Goal: Transaction & Acquisition: Purchase product/service

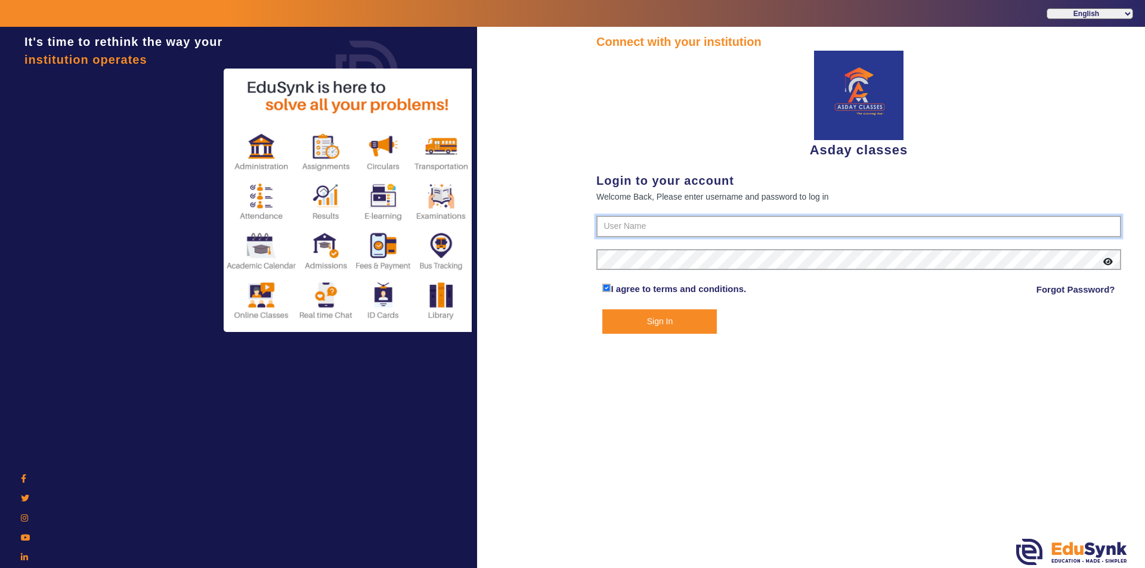
type input "7775077131"
click at [655, 321] on button "Sign In" at bounding box center [659, 321] width 114 height 24
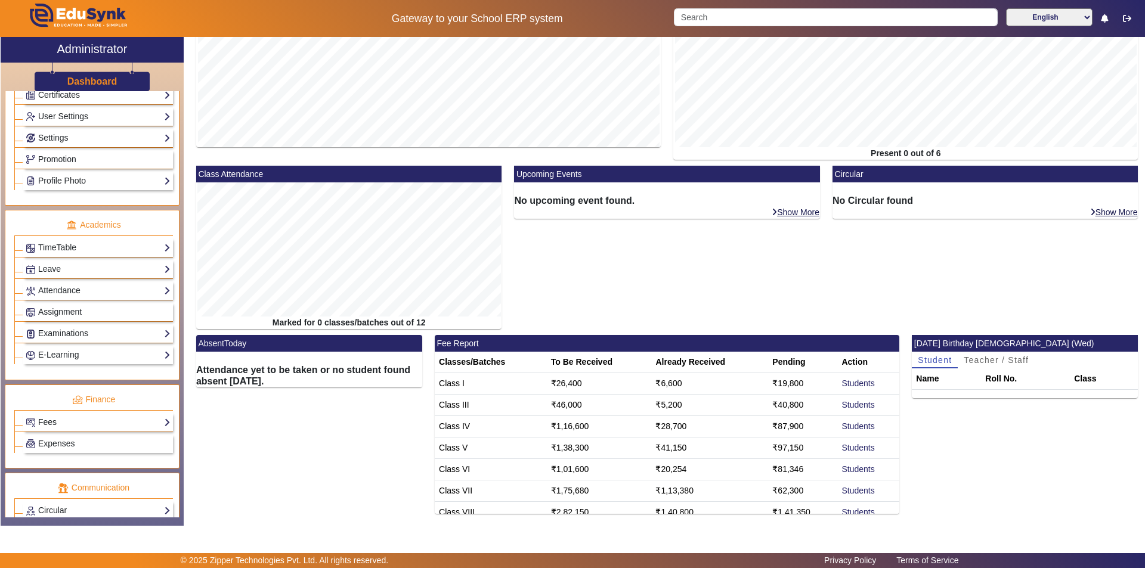
scroll to position [417, 0]
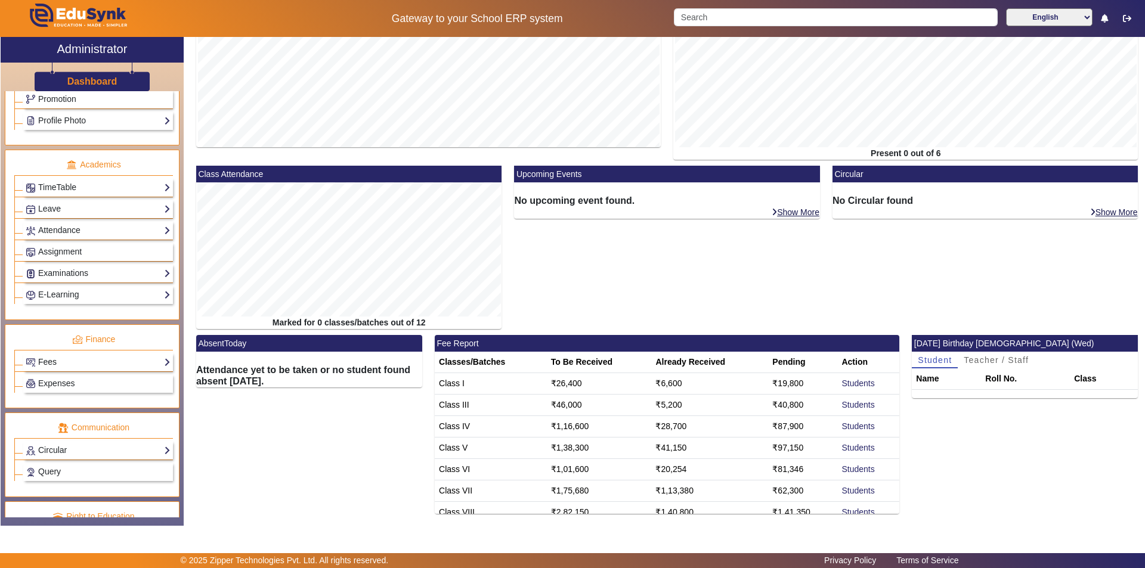
click at [49, 361] on link "Fees" at bounding box center [98, 362] width 145 height 14
click at [76, 407] on link "Student Fee Setup" at bounding box center [67, 406] width 70 height 10
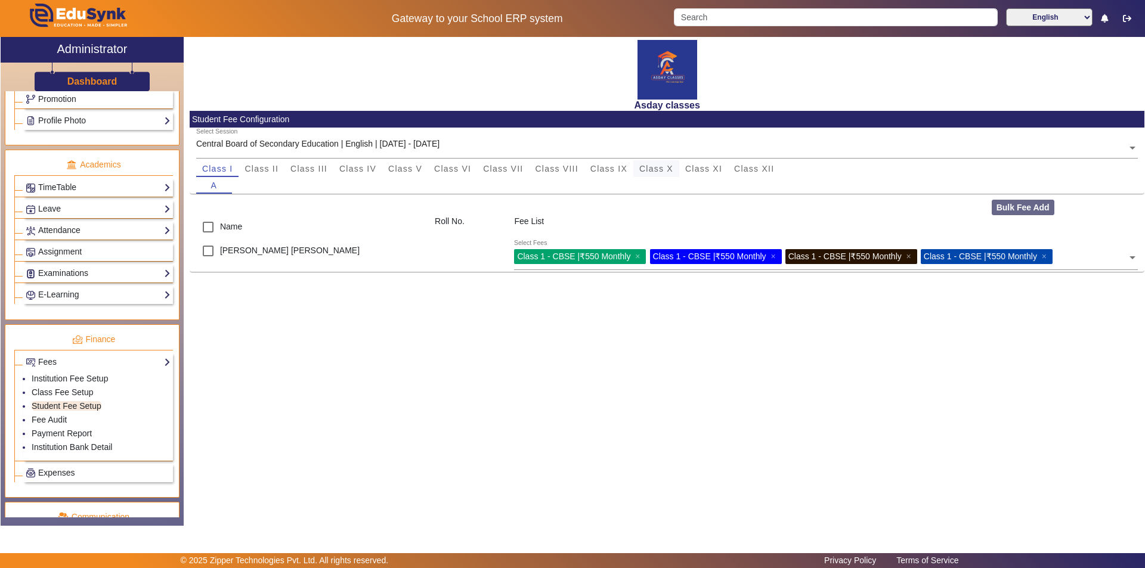
click at [665, 170] on span "Class X" at bounding box center [656, 169] width 34 height 8
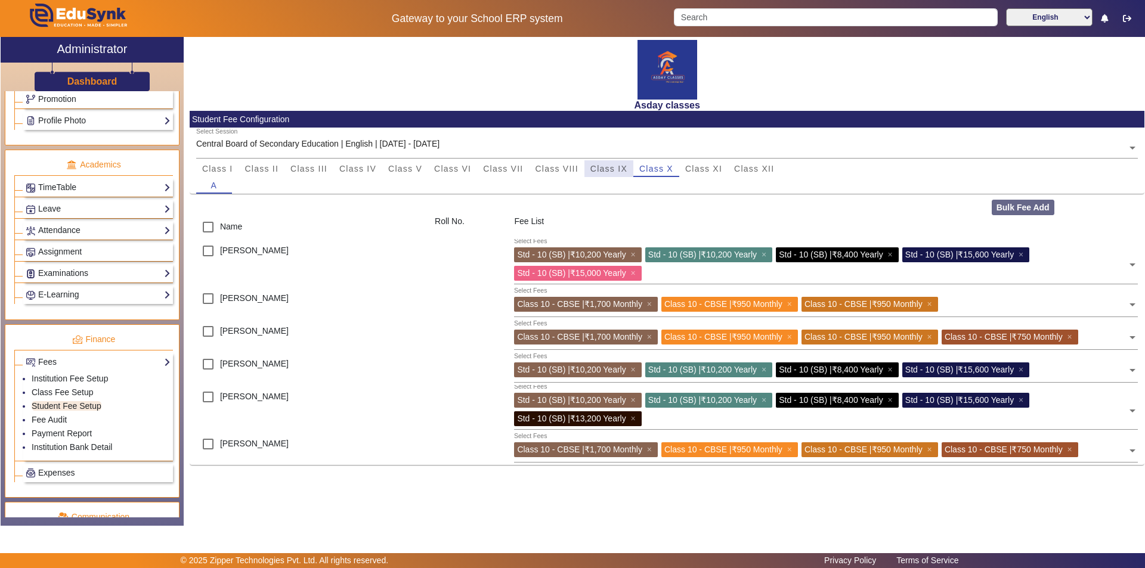
click at [617, 168] on span "Class IX" at bounding box center [608, 169] width 37 height 8
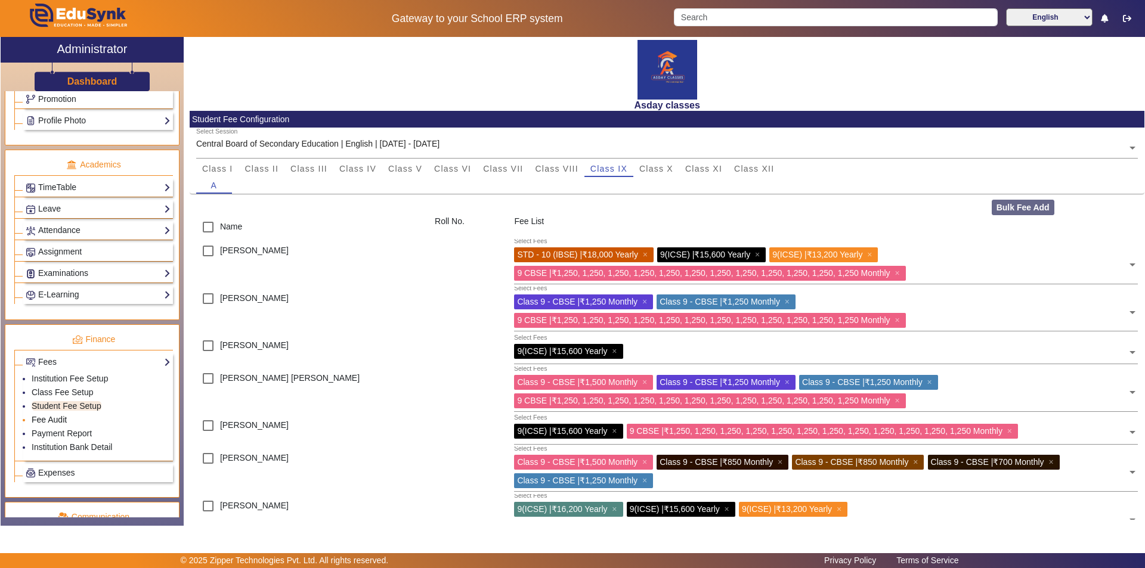
click at [63, 419] on link "Fee Audit" at bounding box center [49, 420] width 35 height 10
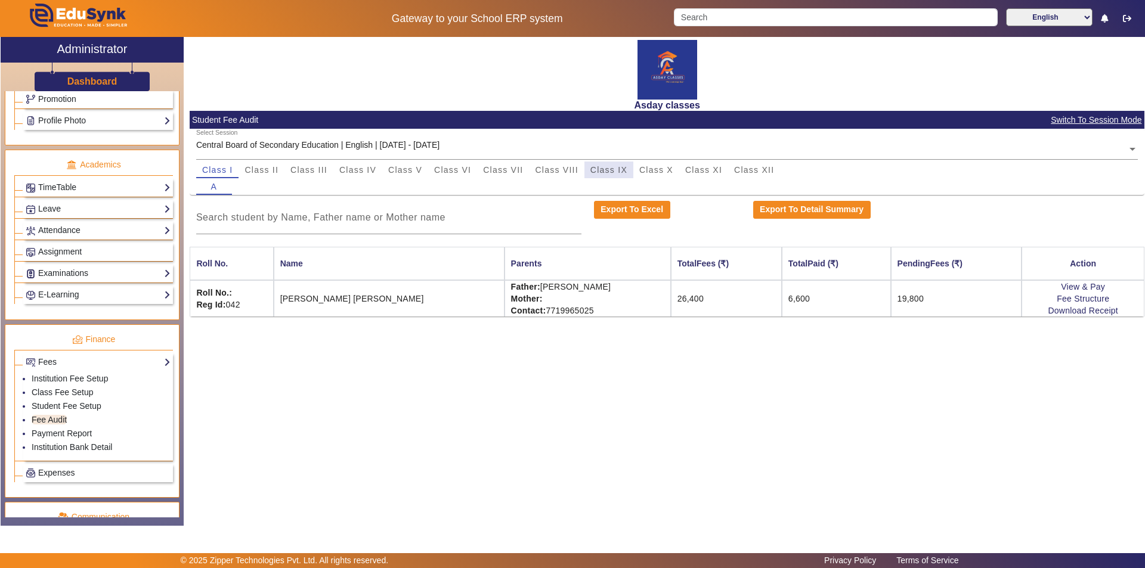
click at [616, 172] on span "Class IX" at bounding box center [608, 170] width 37 height 8
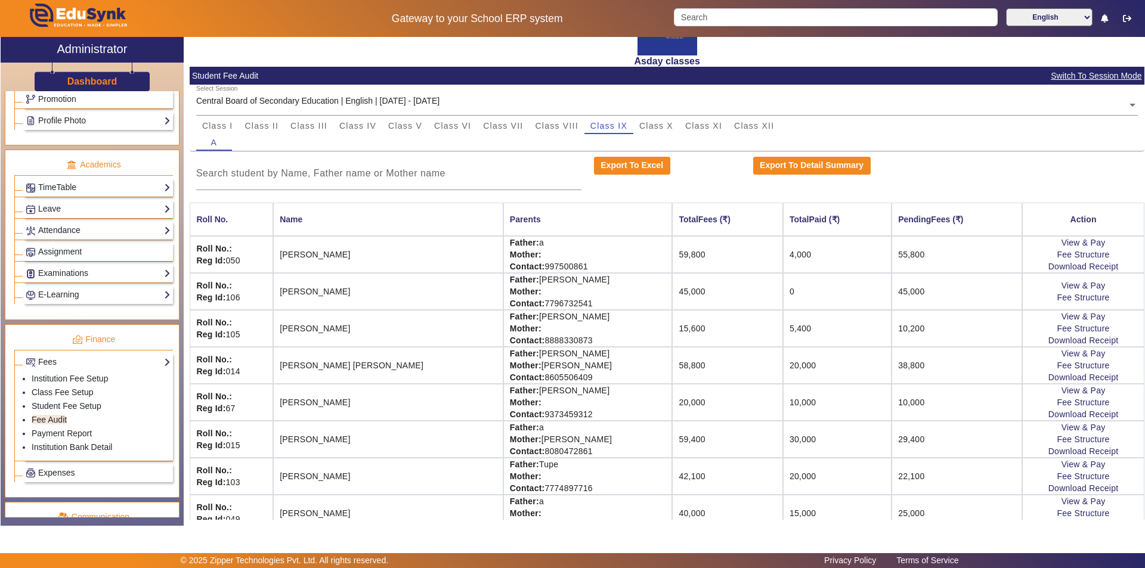
scroll to position [98, 0]
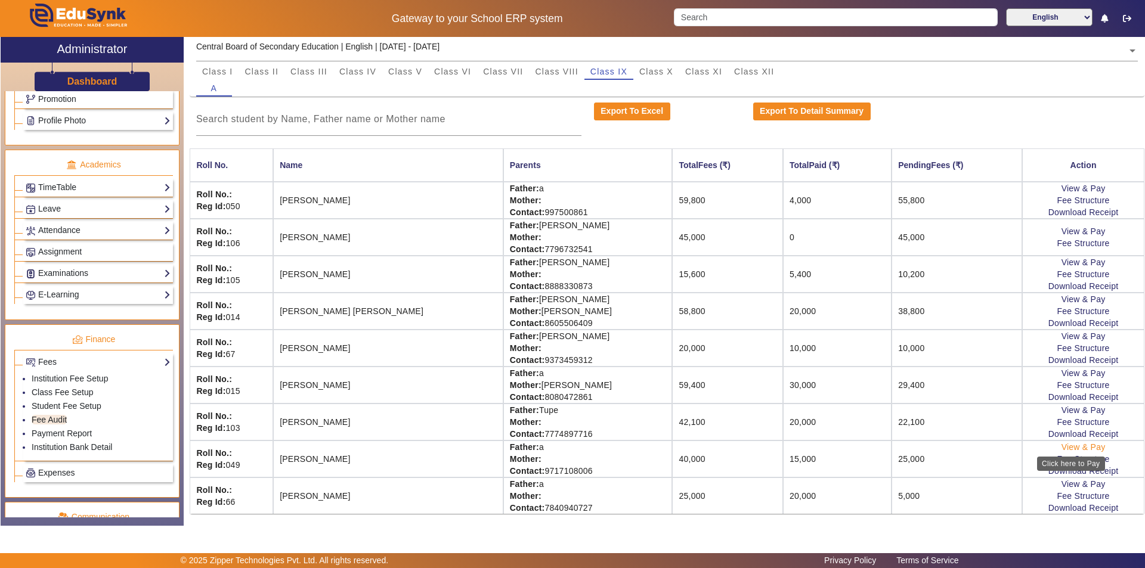
click at [1075, 444] on link "View & Pay" at bounding box center [1083, 447] width 44 height 10
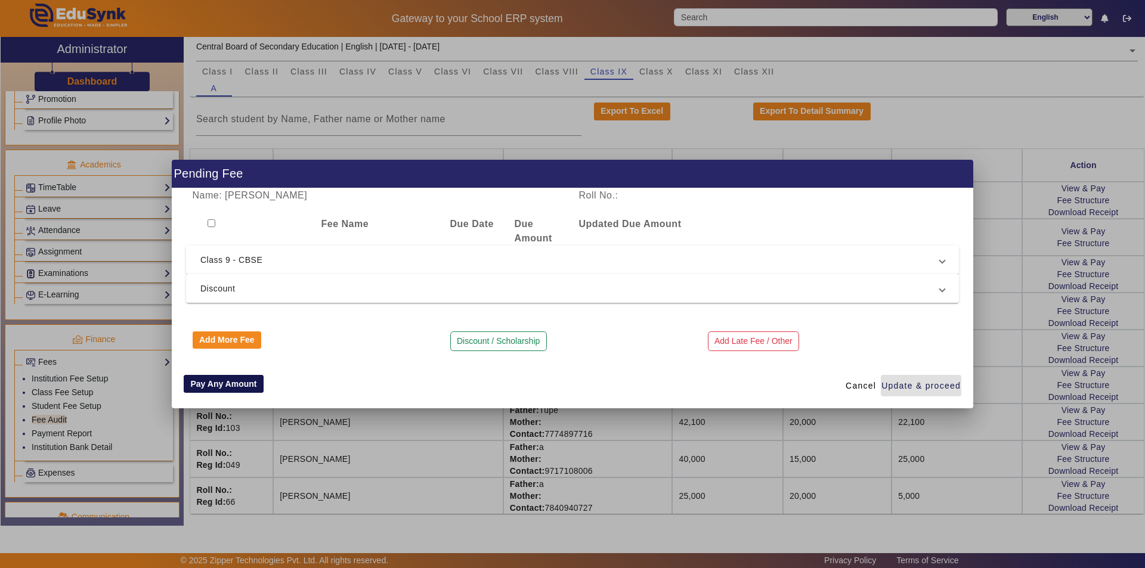
click at [219, 384] on button "Pay Any Amount" at bounding box center [224, 384] width 80 height 18
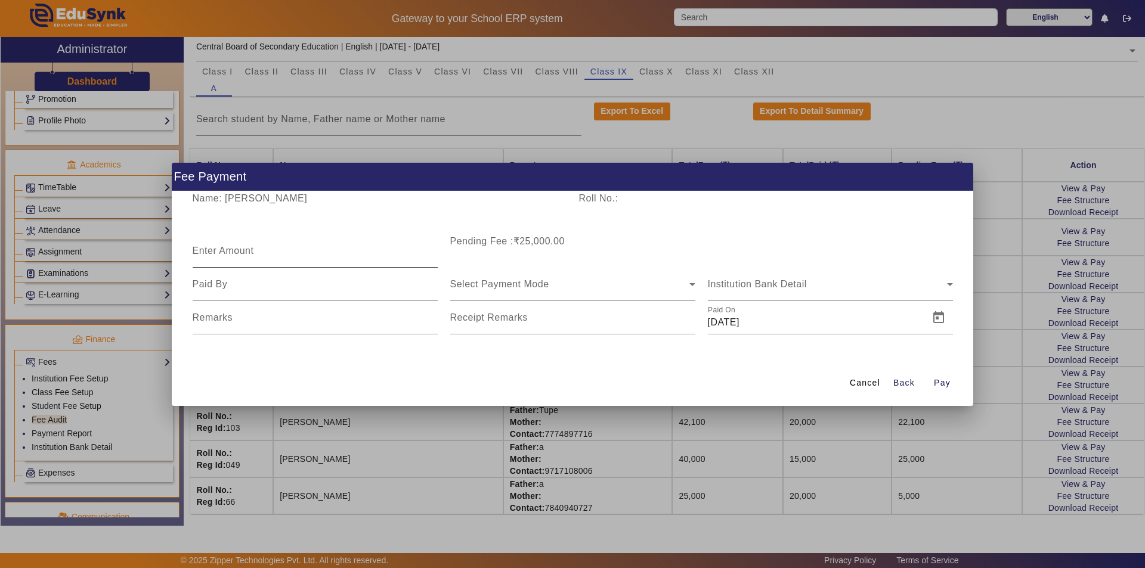
click at [216, 255] on mat-label "Enter Amount" at bounding box center [223, 251] width 61 height 10
click at [216, 255] on input "Enter Amount" at bounding box center [315, 256] width 245 height 14
type input "15000"
click at [473, 294] on div "Select Payment Mode" at bounding box center [572, 284] width 245 height 33
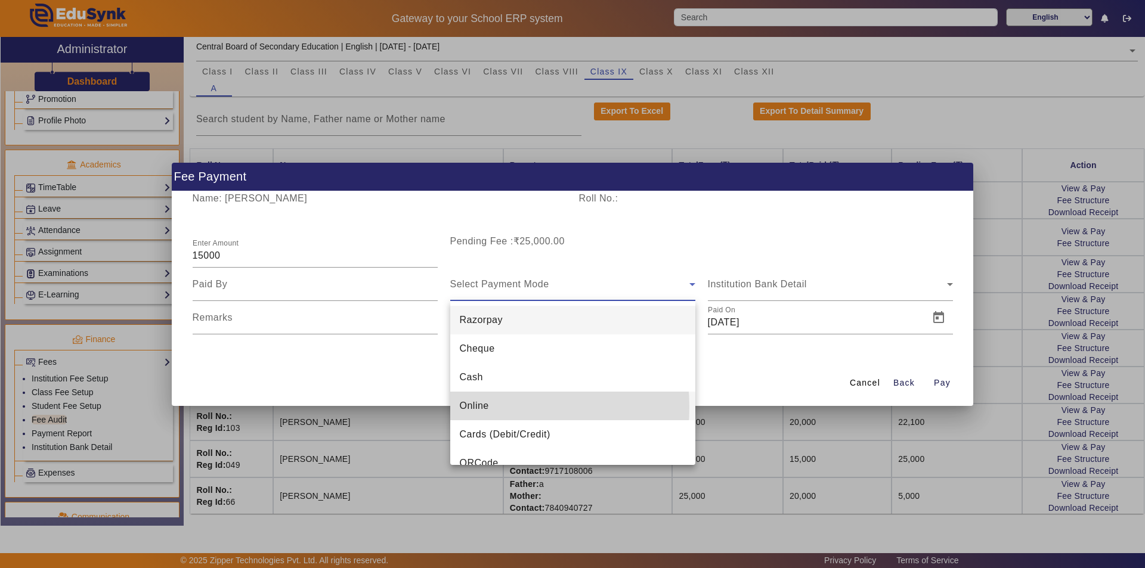
click at [475, 407] on span "Online" at bounding box center [474, 406] width 29 height 14
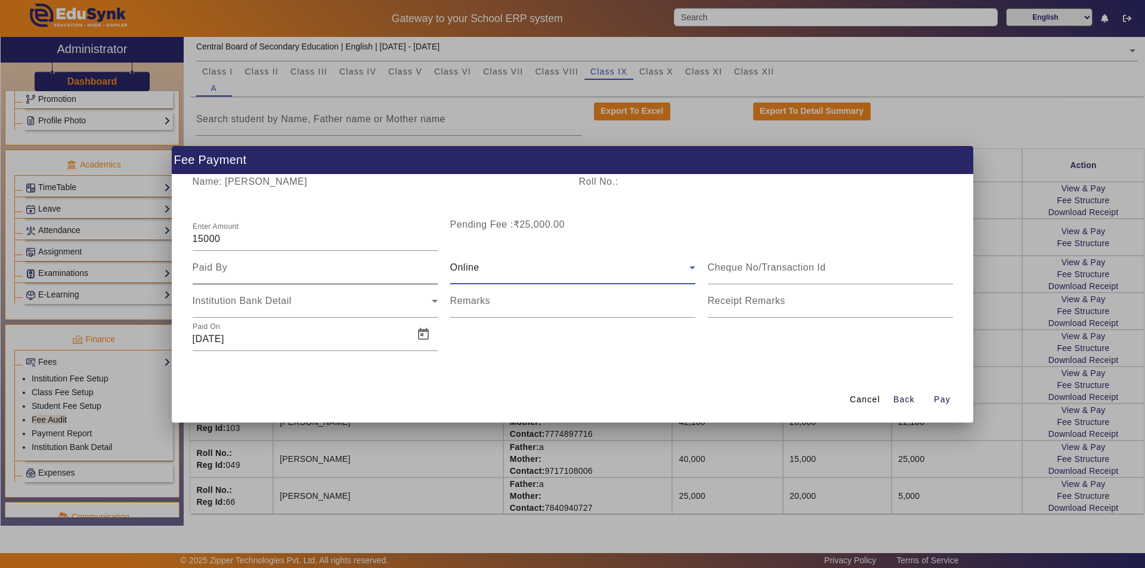
click at [212, 266] on input at bounding box center [315, 268] width 245 height 14
click at [195, 266] on input "father" at bounding box center [315, 268] width 245 height 14
type input "Father"
click at [281, 386] on div "Cancel Back Pay" at bounding box center [572, 399] width 801 height 45
click at [426, 333] on span "Open calendar" at bounding box center [423, 334] width 29 height 29
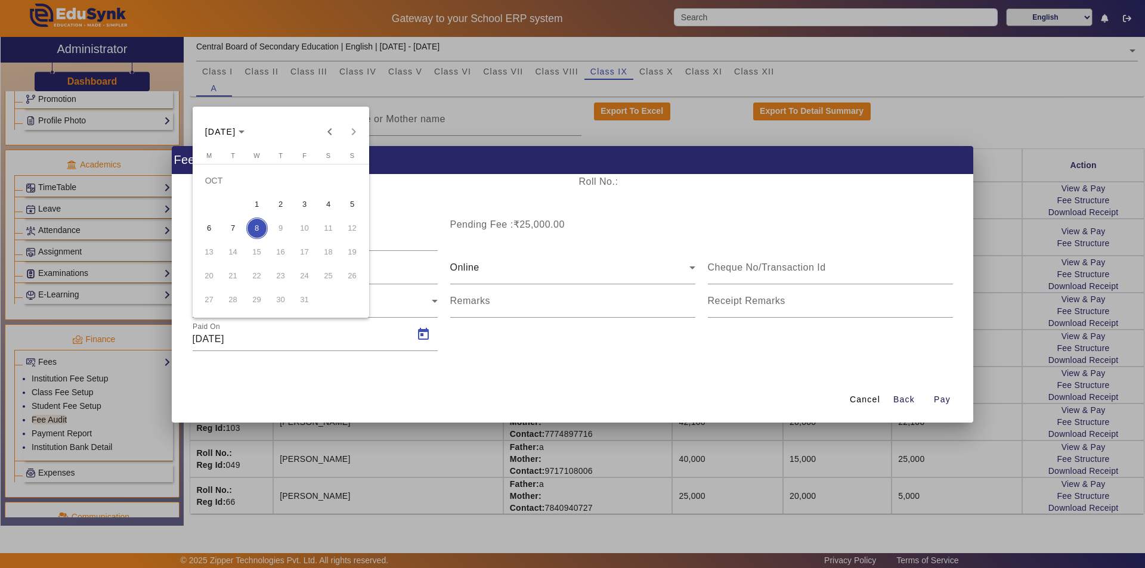
click at [328, 205] on span "4" at bounding box center [328, 204] width 21 height 21
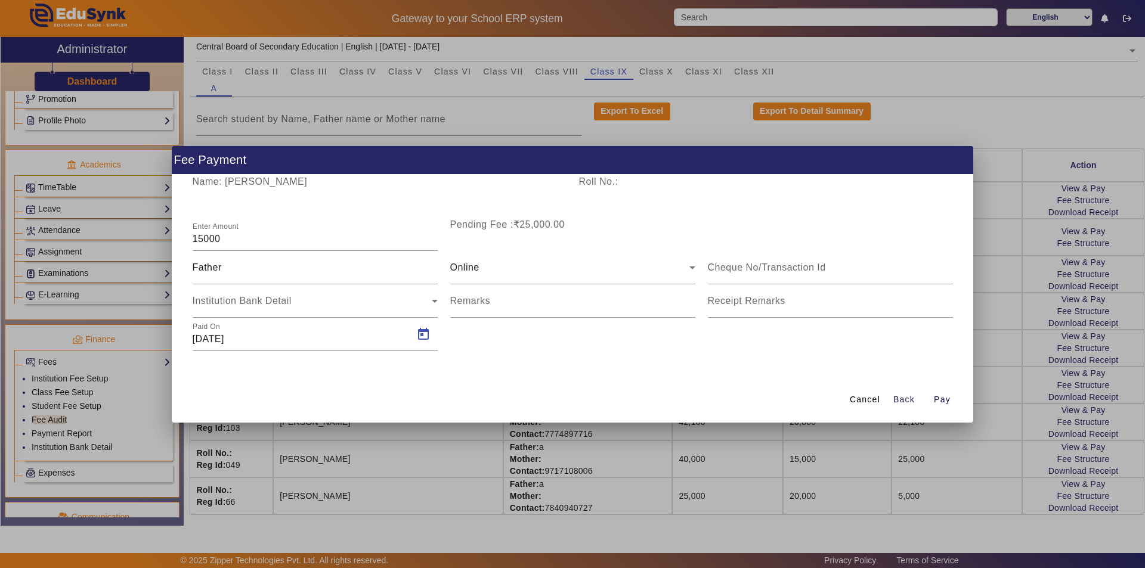
type input "[DATE]"
click at [945, 401] on span "Pay" at bounding box center [942, 399] width 17 height 13
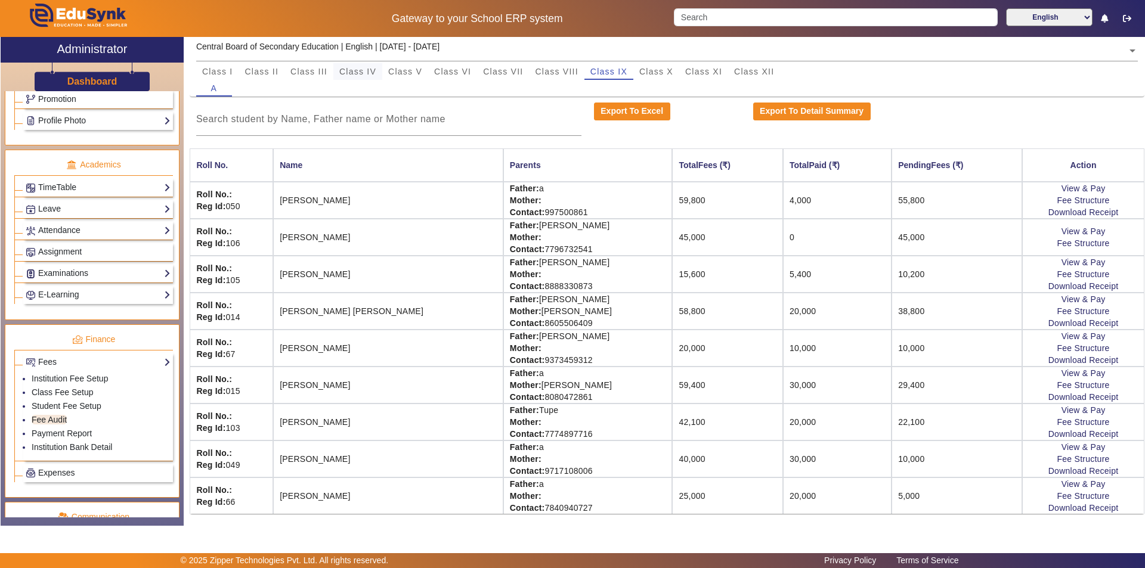
click at [367, 72] on span "Class IV" at bounding box center [357, 71] width 37 height 8
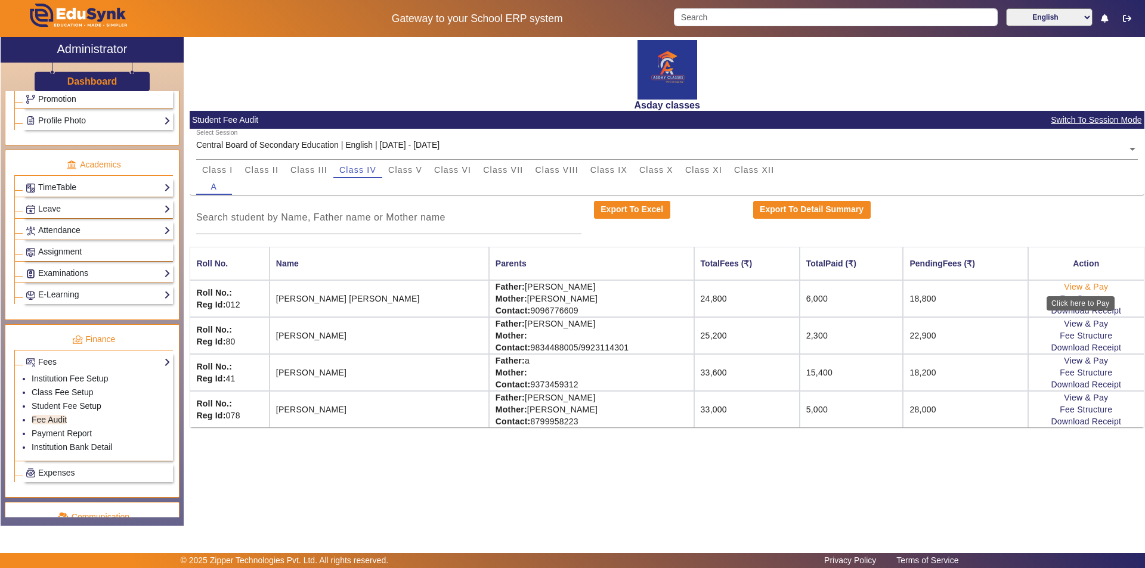
click at [1089, 286] on link "View & Pay" at bounding box center [1085, 287] width 44 height 10
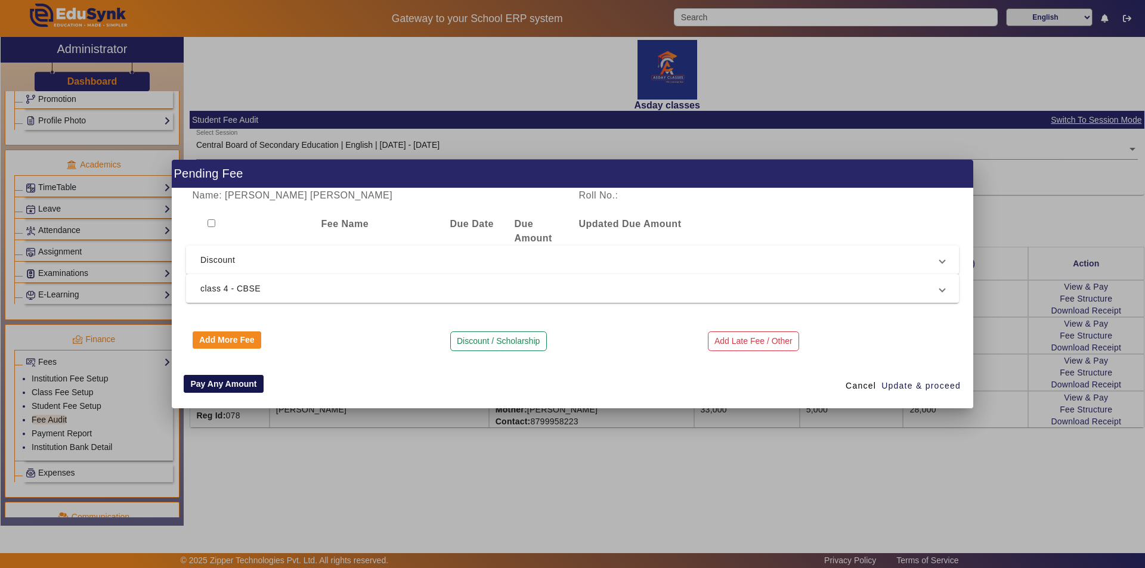
click at [212, 382] on button "Pay Any Amount" at bounding box center [224, 384] width 80 height 18
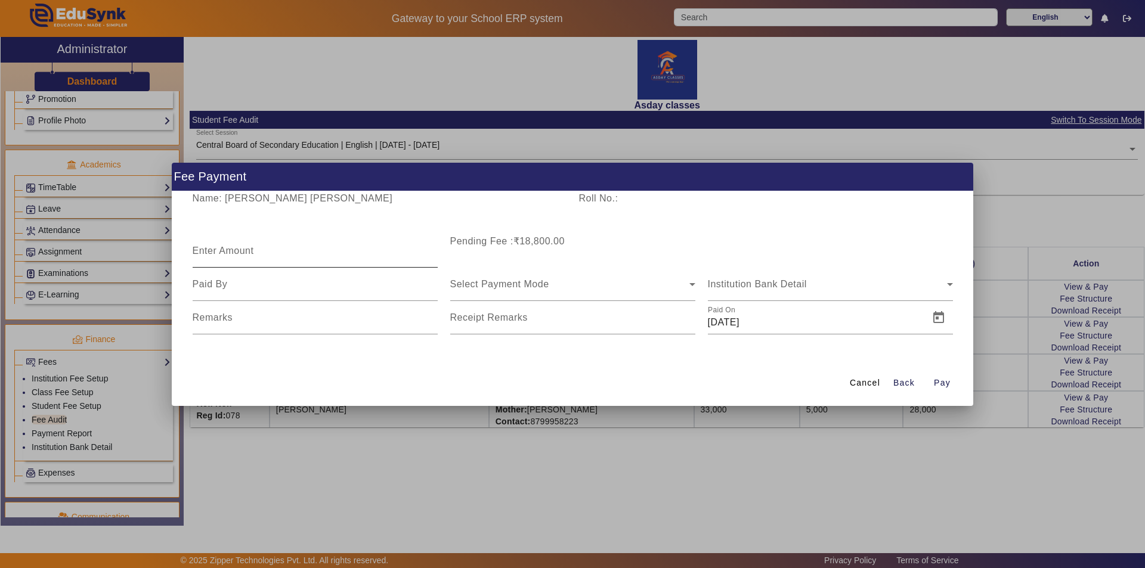
click at [201, 253] on mat-label "Enter Amount" at bounding box center [223, 251] width 61 height 10
click at [201, 253] on input "Enter Amount" at bounding box center [315, 256] width 245 height 14
type input "2000"
click at [524, 283] on span "Select Payment Mode" at bounding box center [499, 284] width 99 height 10
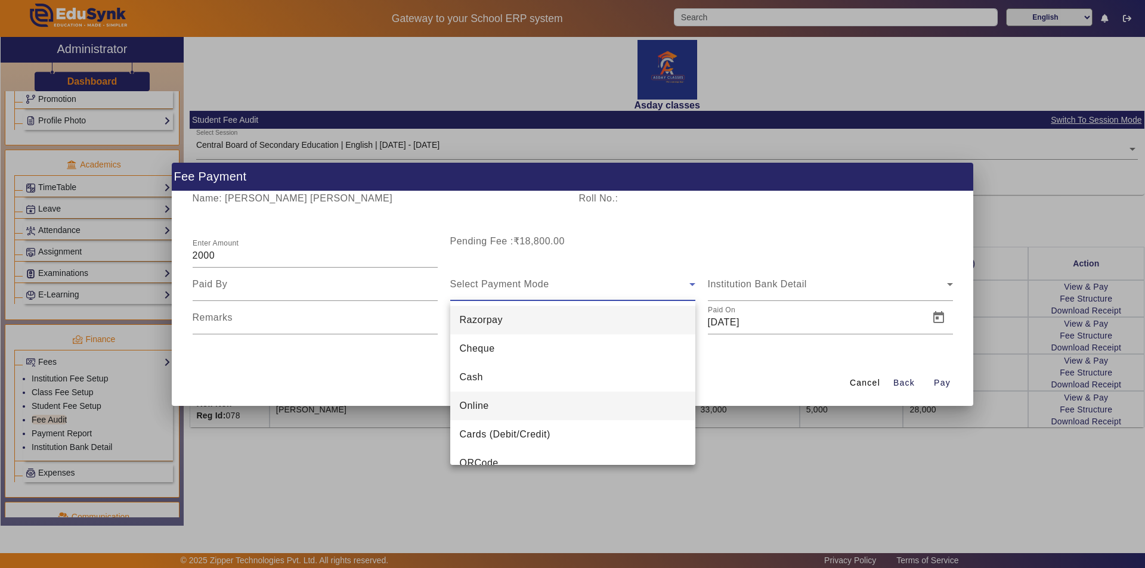
click at [476, 408] on span "Online" at bounding box center [474, 406] width 29 height 14
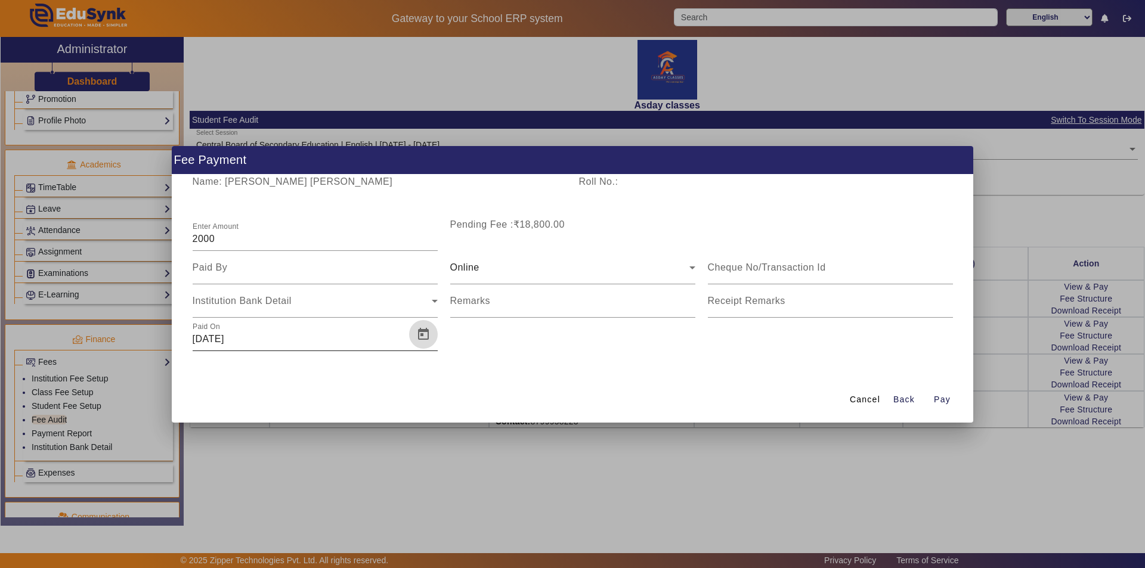
click at [424, 333] on span "Open calendar" at bounding box center [423, 334] width 29 height 29
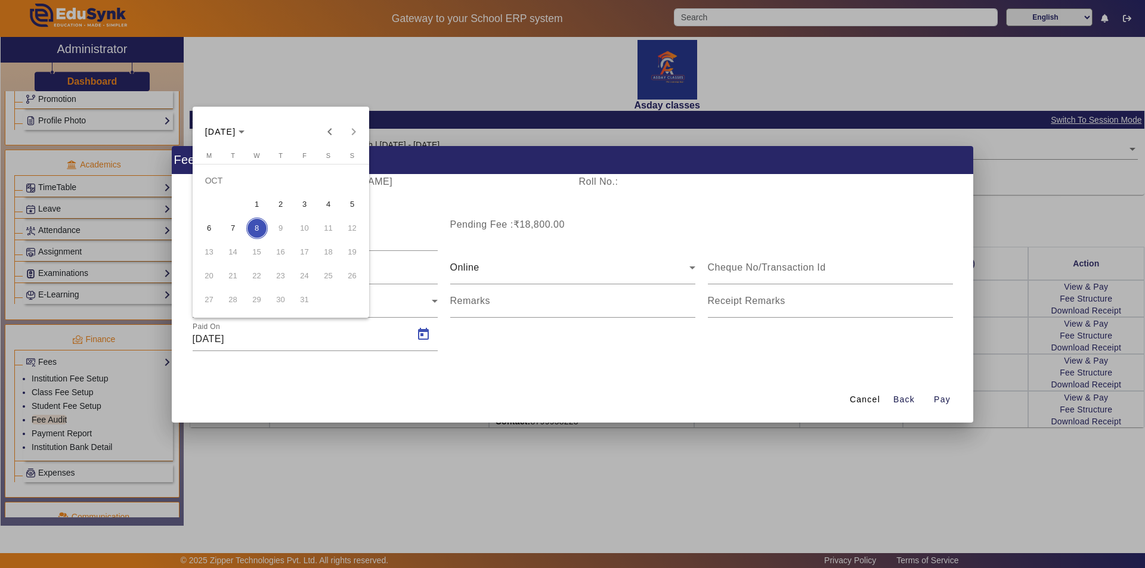
click at [305, 204] on span "3" at bounding box center [304, 204] width 21 height 21
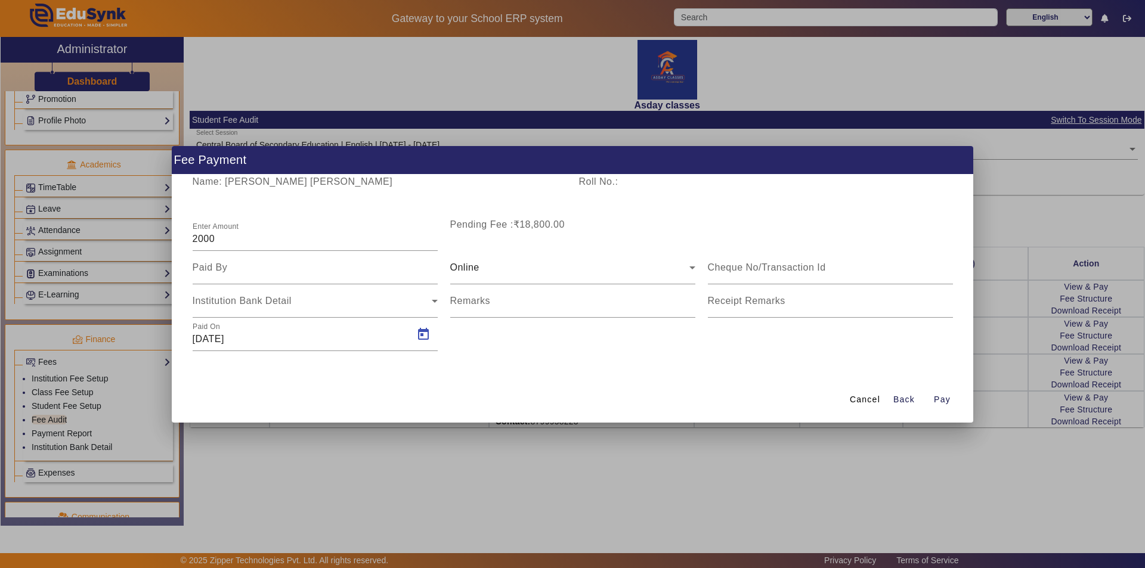
type input "[DATE]"
click at [225, 274] on input at bounding box center [315, 268] width 245 height 14
type input "Mother"
click at [943, 402] on span "Pay" at bounding box center [942, 399] width 17 height 13
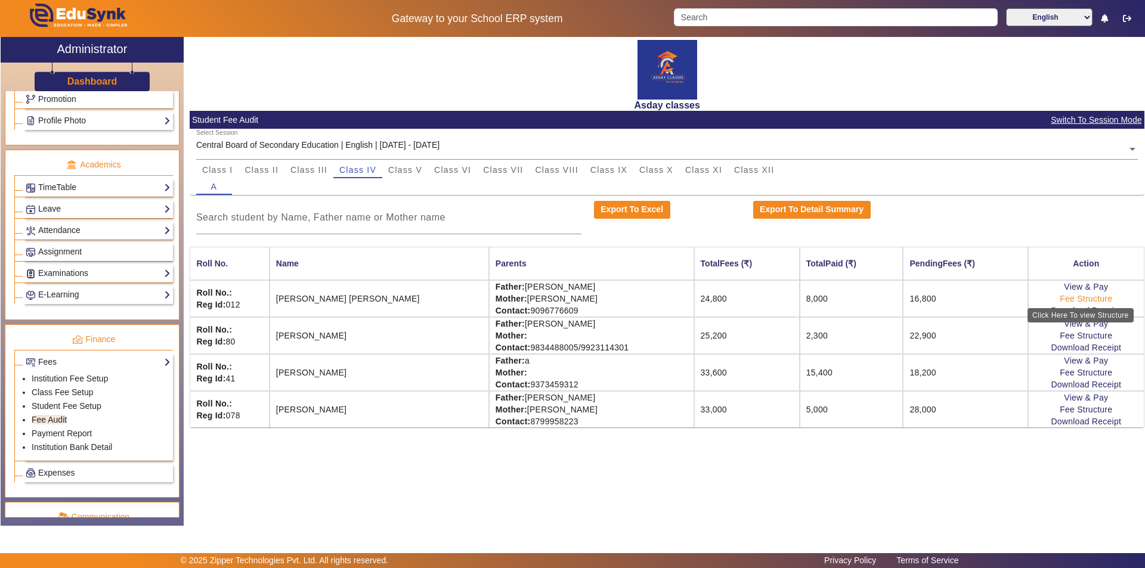
click at [1069, 299] on link "Fee Structure" at bounding box center [1085, 299] width 52 height 10
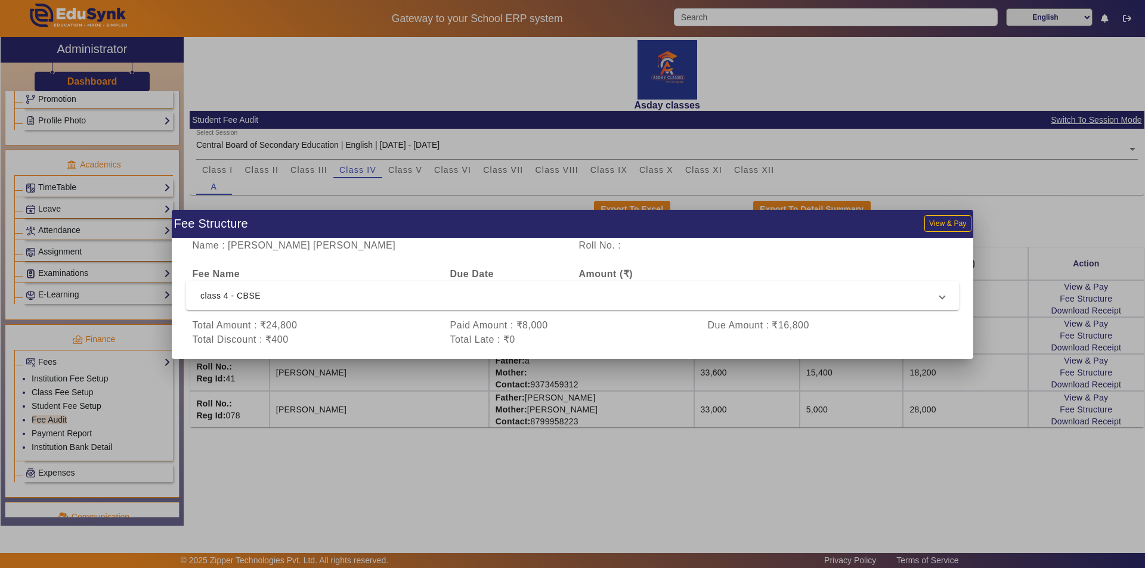
click at [545, 469] on div at bounding box center [572, 284] width 1145 height 568
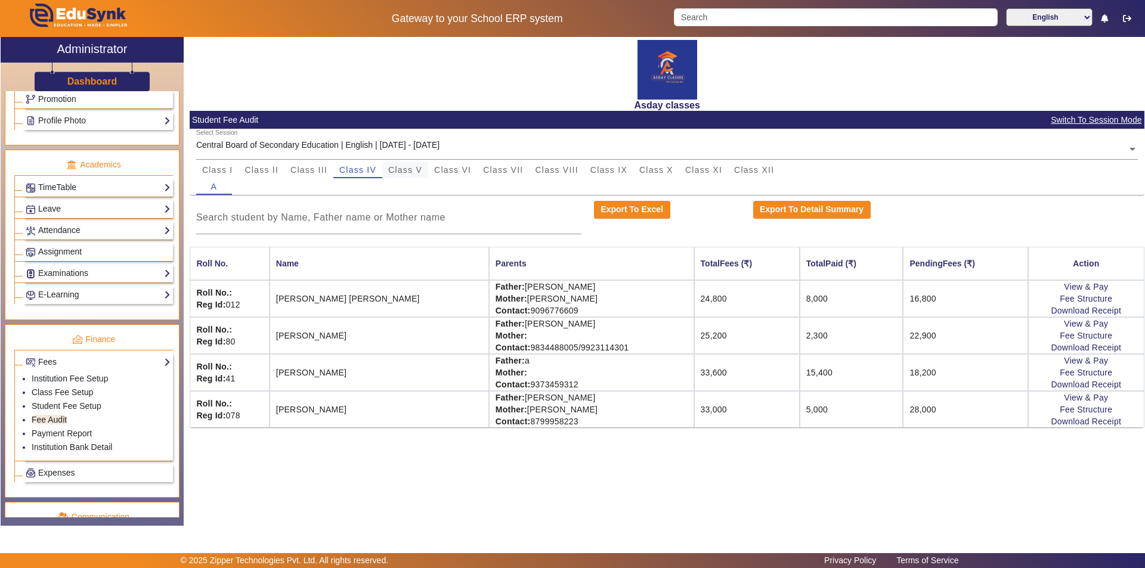
click at [401, 167] on span "Class V" at bounding box center [405, 170] width 34 height 8
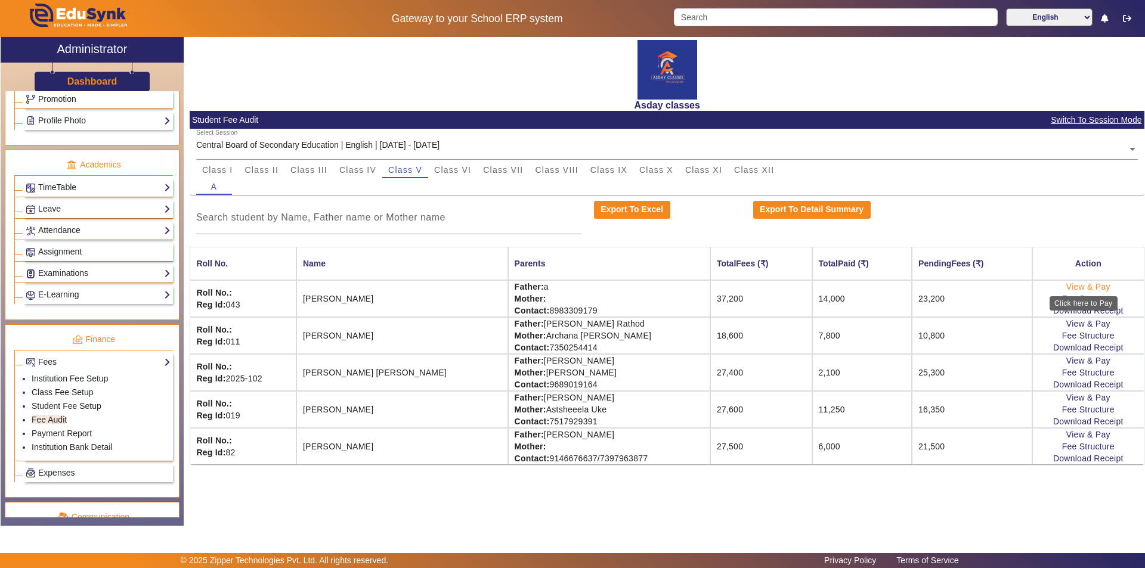
click at [1086, 287] on link "View & Pay" at bounding box center [1088, 287] width 44 height 10
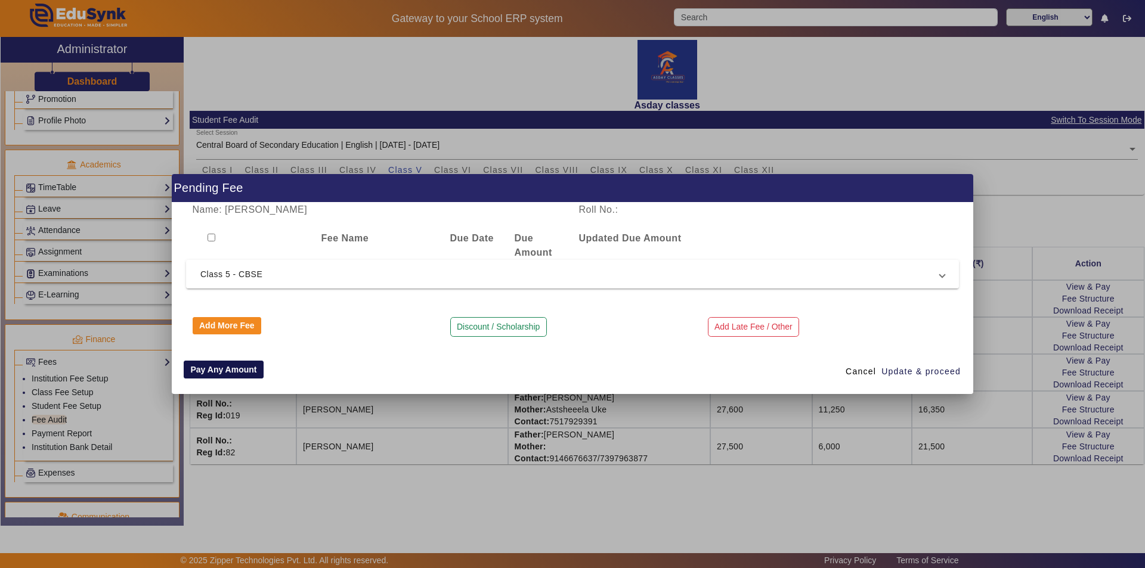
click at [237, 370] on button "Pay Any Amount" at bounding box center [224, 370] width 80 height 18
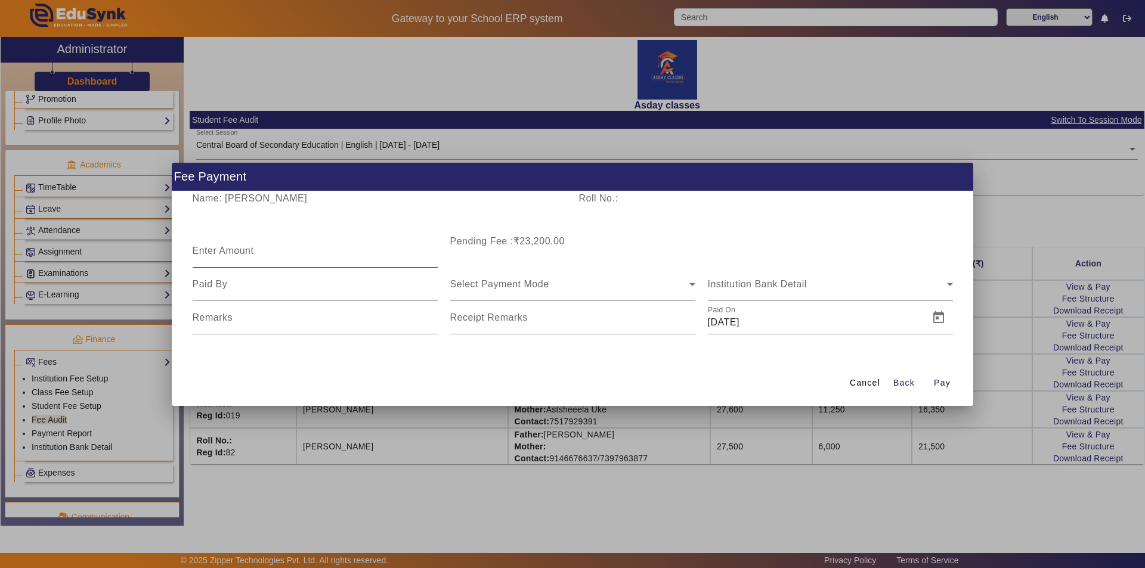
click at [212, 247] on mat-label "Enter Amount" at bounding box center [223, 251] width 61 height 10
click at [212, 249] on input "Enter Amount" at bounding box center [315, 256] width 245 height 14
type input "2800"
click at [300, 283] on input at bounding box center [315, 284] width 245 height 14
type input "Mother"
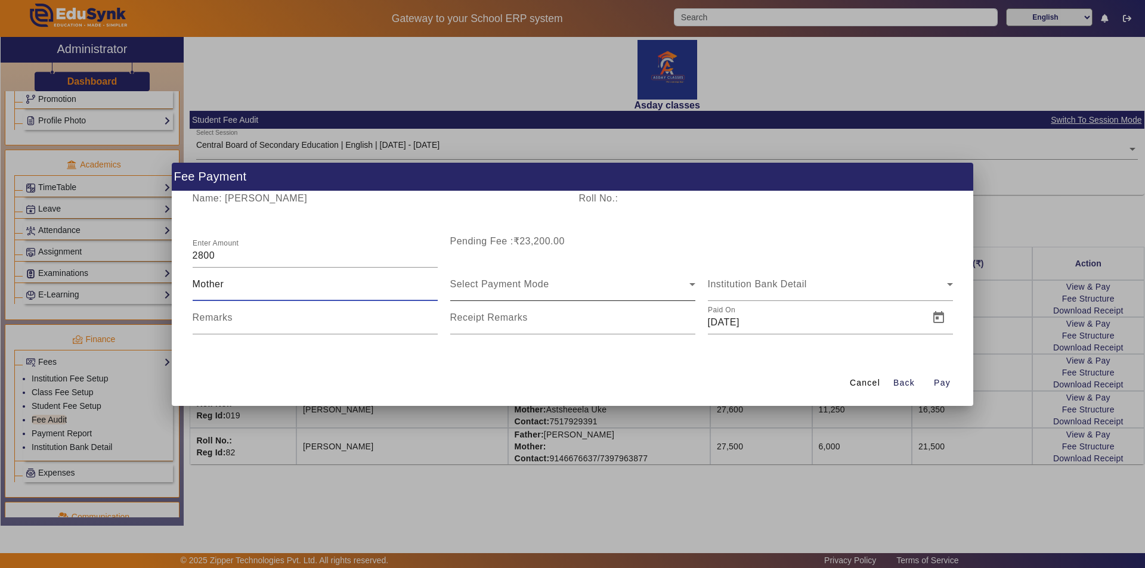
click at [470, 288] on span "Select Payment Mode" at bounding box center [499, 284] width 99 height 10
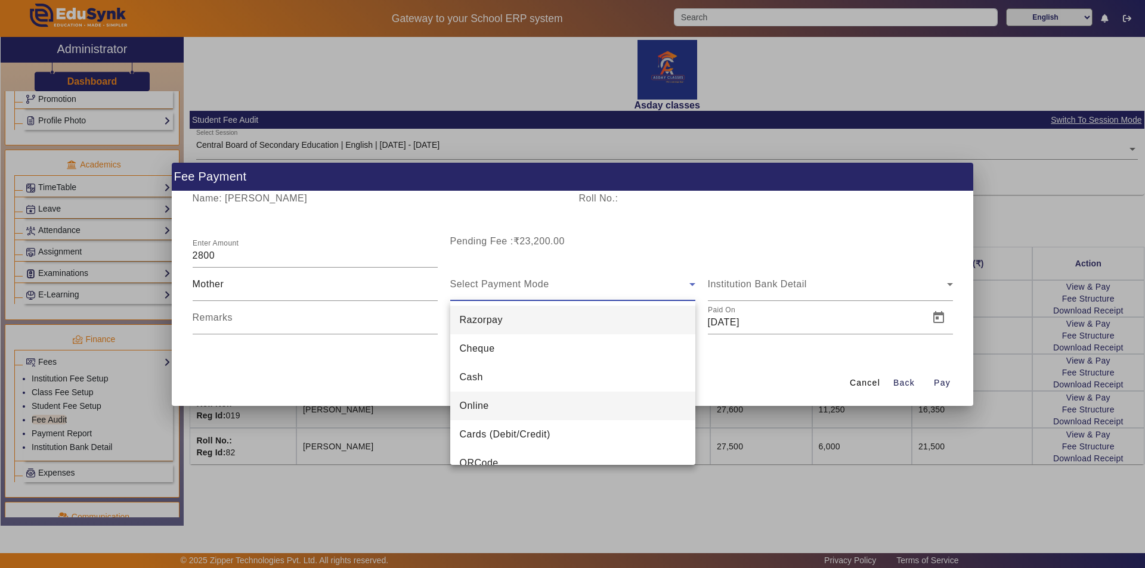
click at [480, 405] on span "Online" at bounding box center [474, 406] width 29 height 14
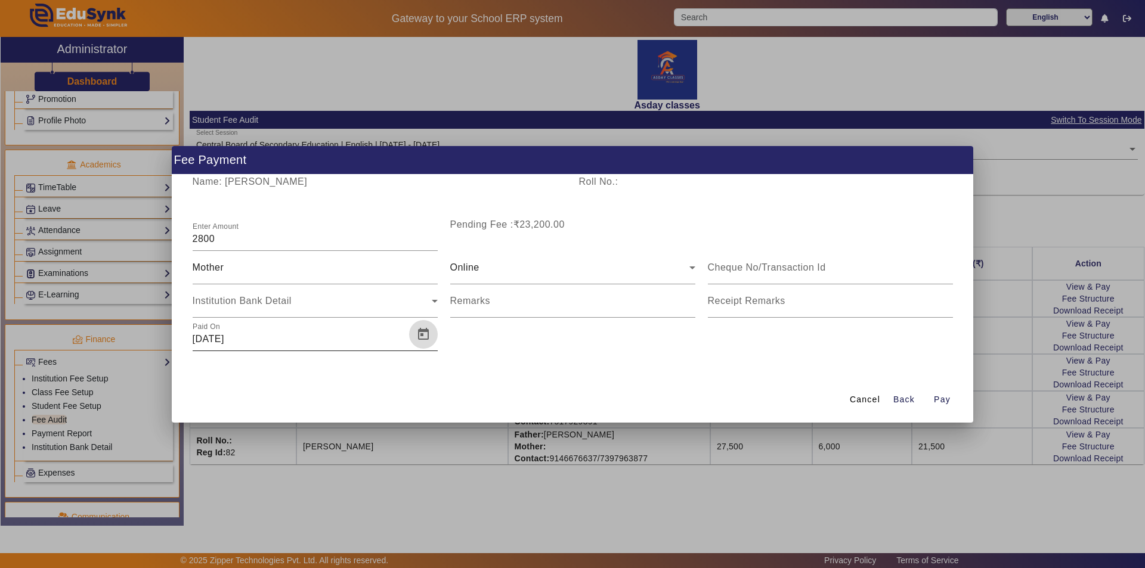
click at [424, 336] on span "Open calendar" at bounding box center [423, 334] width 29 height 29
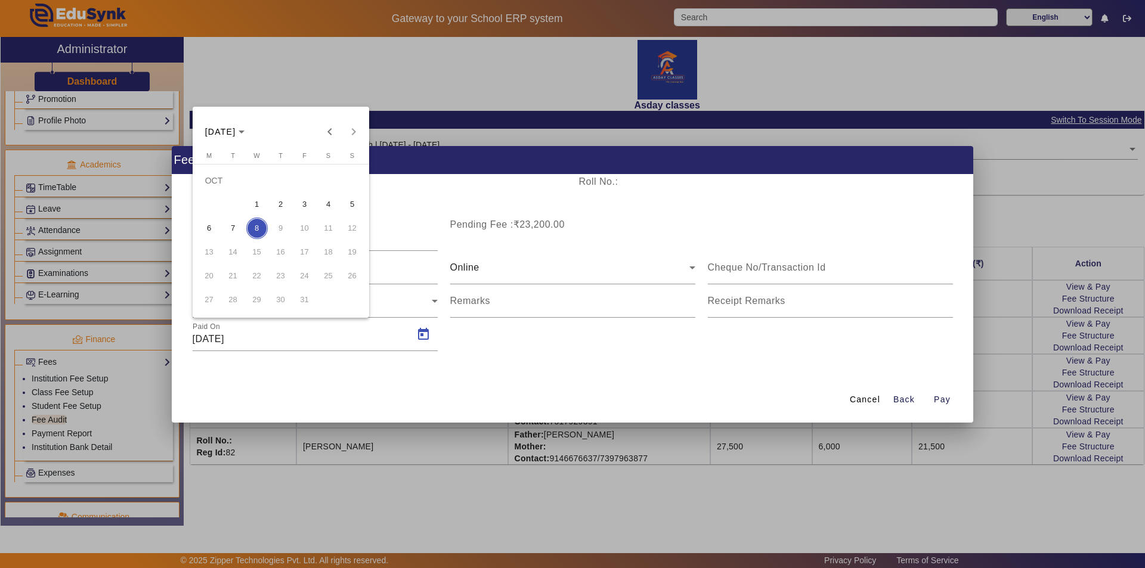
click at [209, 225] on span "6" at bounding box center [209, 228] width 21 height 21
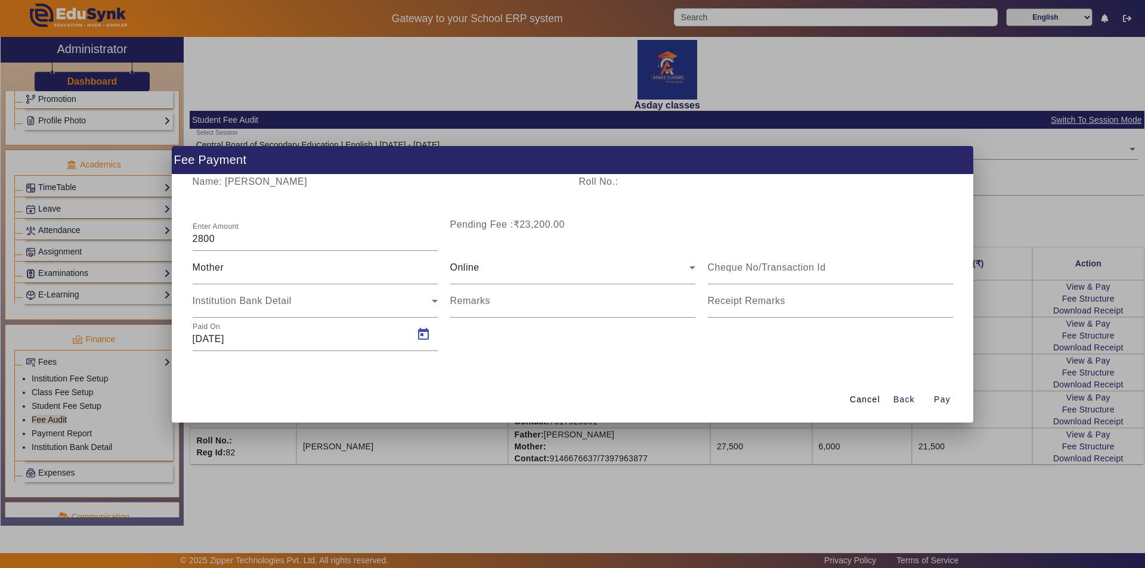
type input "[DATE]"
click at [938, 399] on span "Pay" at bounding box center [942, 399] width 17 height 13
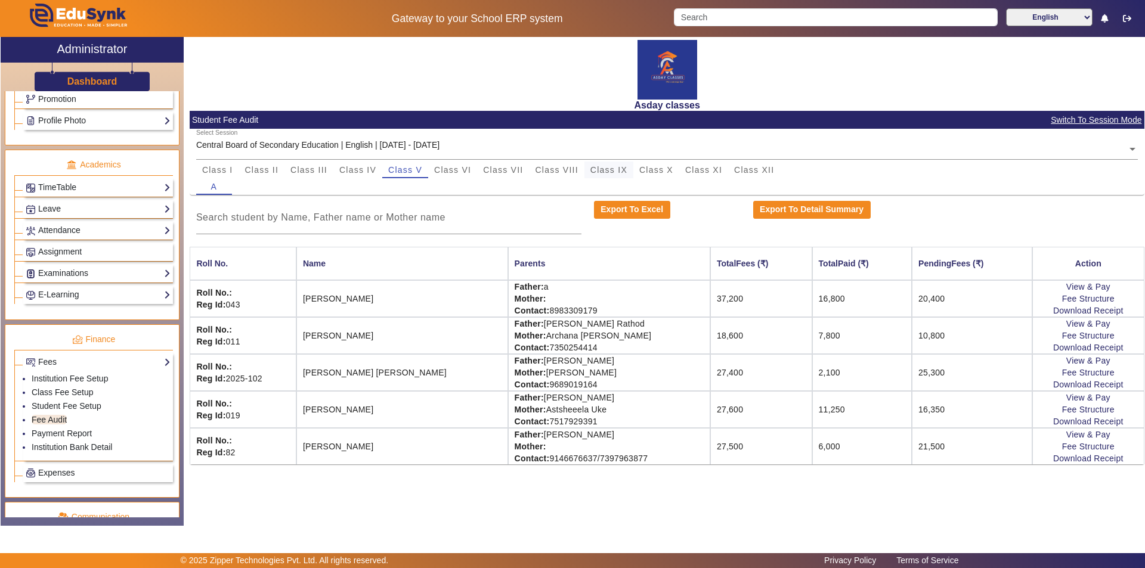
click at [601, 169] on span "Class IX" at bounding box center [608, 170] width 37 height 8
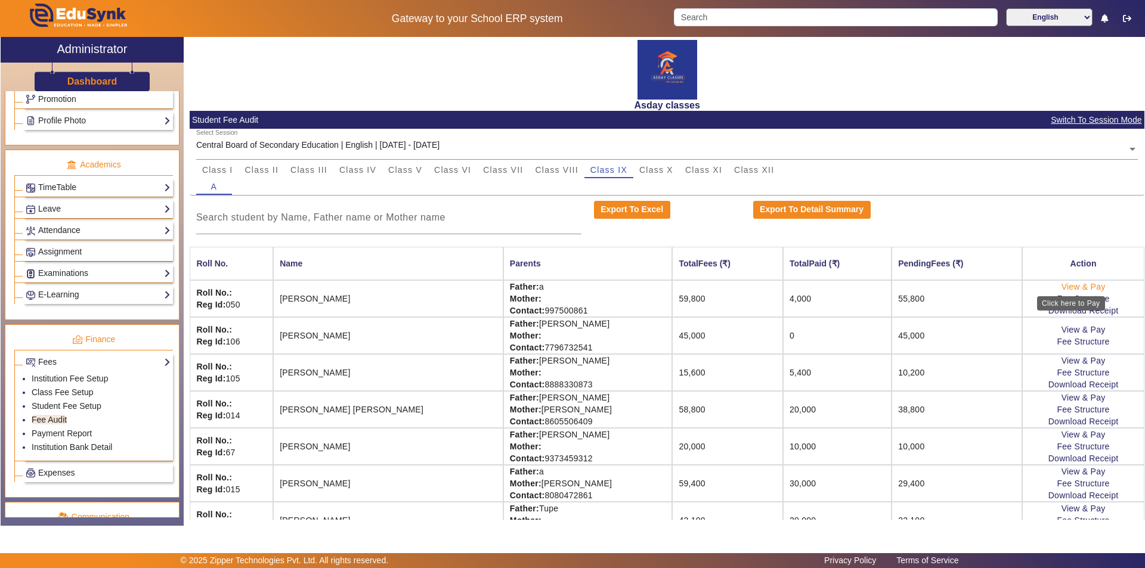
click at [1061, 286] on link "View & Pay" at bounding box center [1083, 287] width 44 height 10
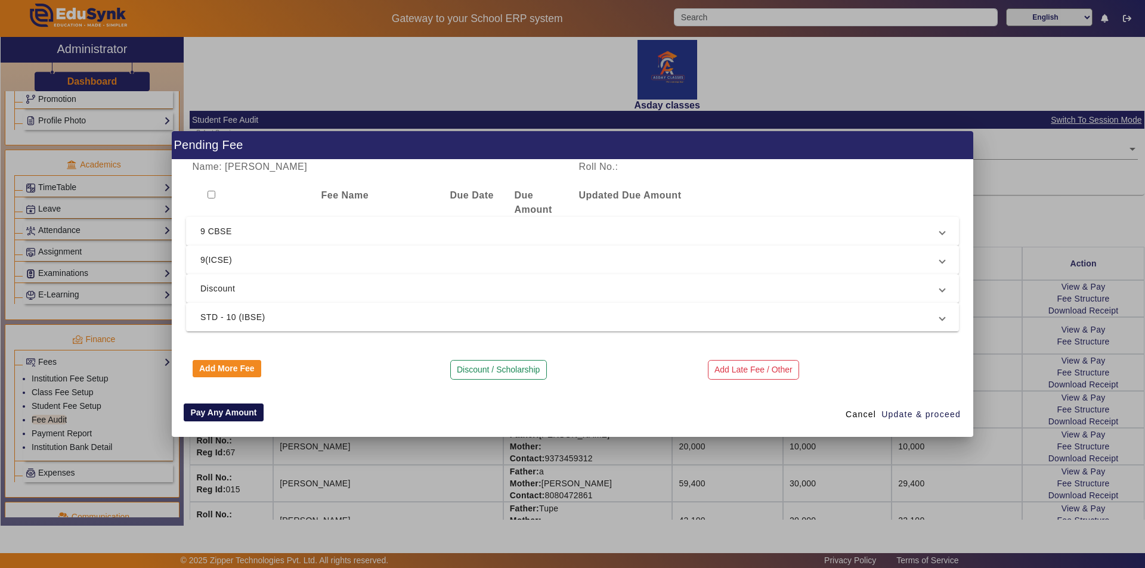
click at [225, 416] on button "Pay Any Amount" at bounding box center [224, 413] width 80 height 18
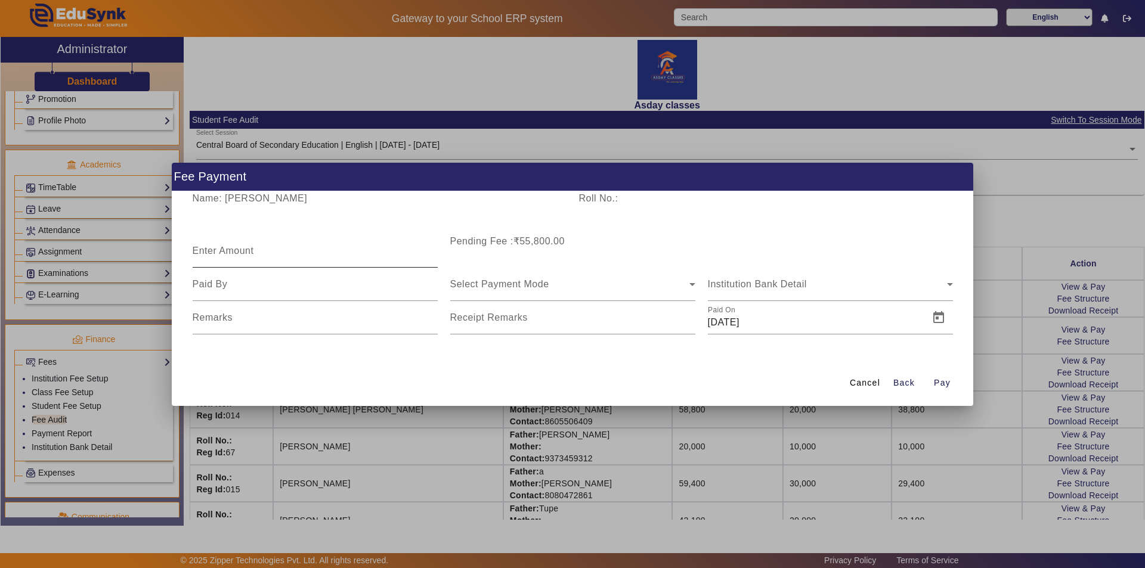
click at [212, 252] on mat-label "Enter Amount" at bounding box center [223, 251] width 61 height 10
click at [212, 252] on input "Enter Amount" at bounding box center [315, 256] width 245 height 14
type input "6000"
click at [464, 292] on div "Select Payment Mode" at bounding box center [572, 284] width 245 height 33
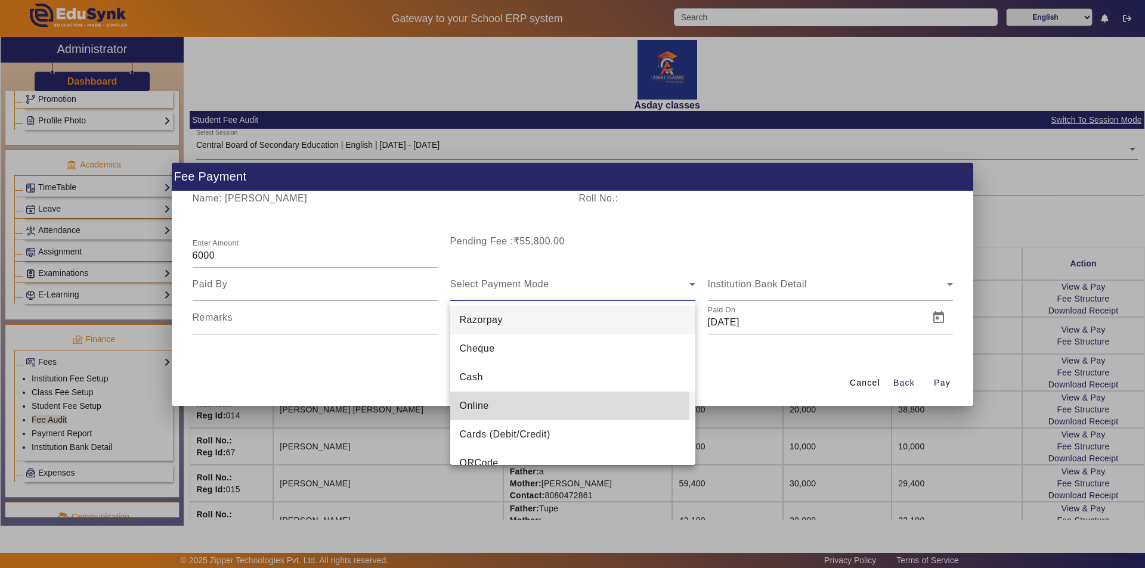
click at [482, 407] on span "Online" at bounding box center [474, 406] width 29 height 14
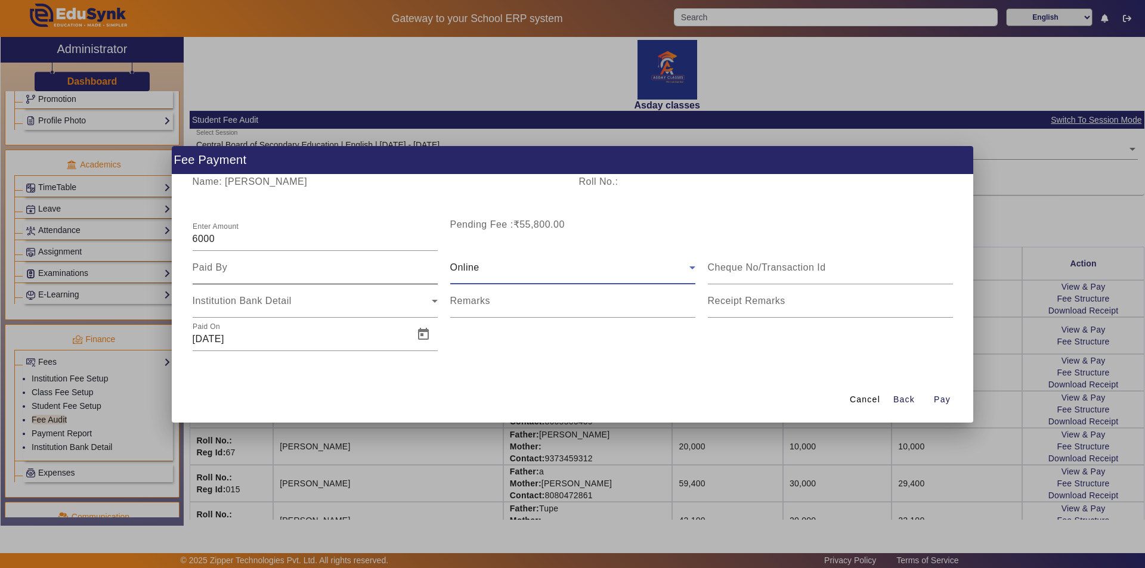
click at [258, 271] on input at bounding box center [315, 268] width 245 height 14
type input "Father"
click at [248, 345] on input "[DATE]" at bounding box center [300, 339] width 214 height 14
click at [424, 336] on span "Open calendar" at bounding box center [423, 334] width 29 height 29
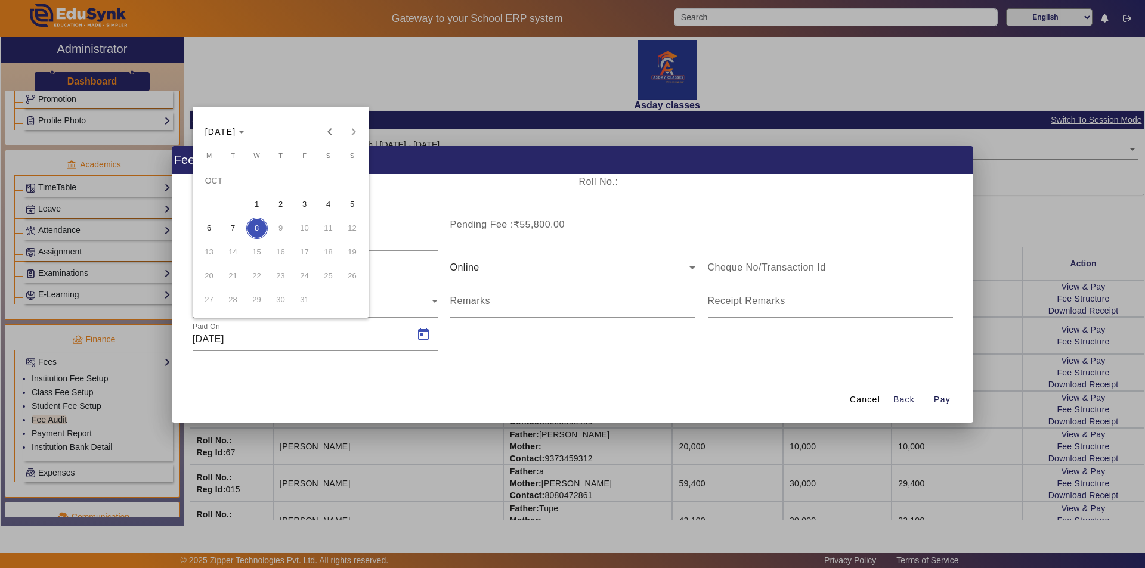
click at [210, 224] on span "6" at bounding box center [209, 228] width 21 height 21
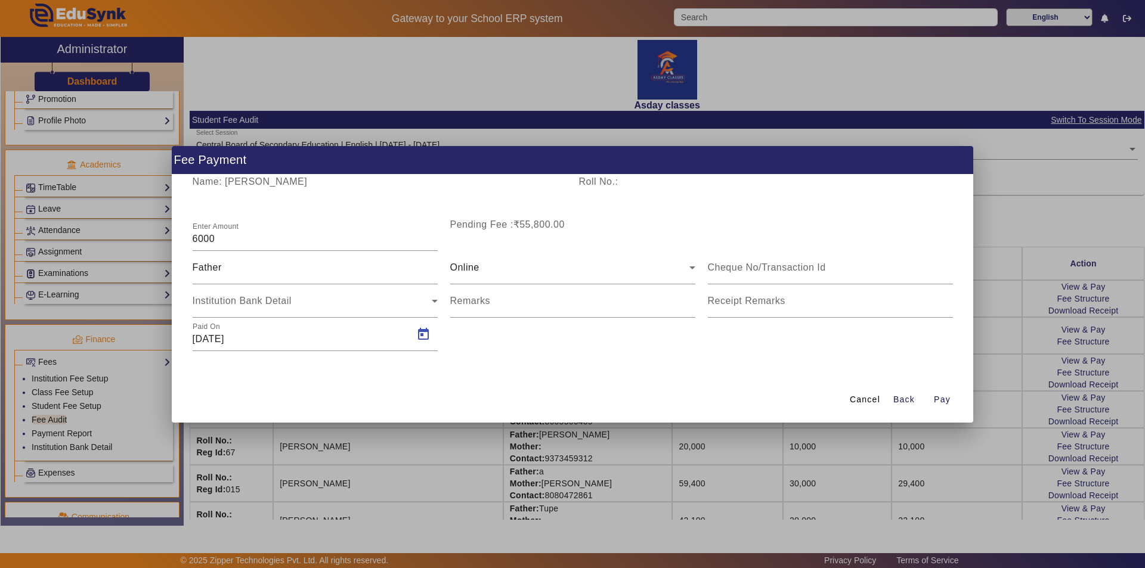
type input "[DATE]"
click at [943, 401] on span "Pay" at bounding box center [942, 399] width 17 height 13
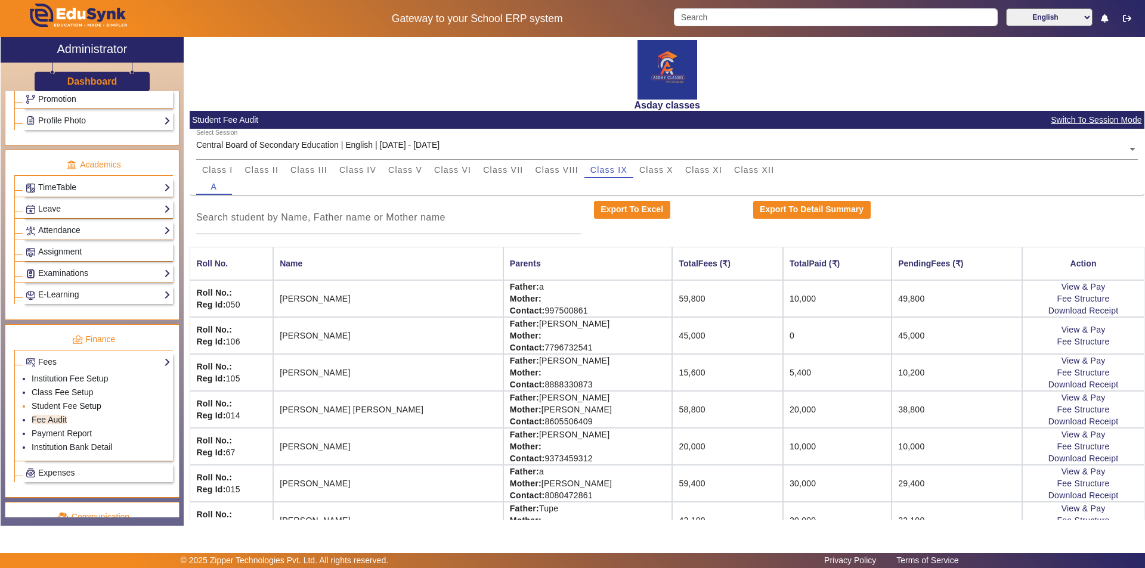
click at [58, 408] on link "Student Fee Setup" at bounding box center [67, 406] width 70 height 10
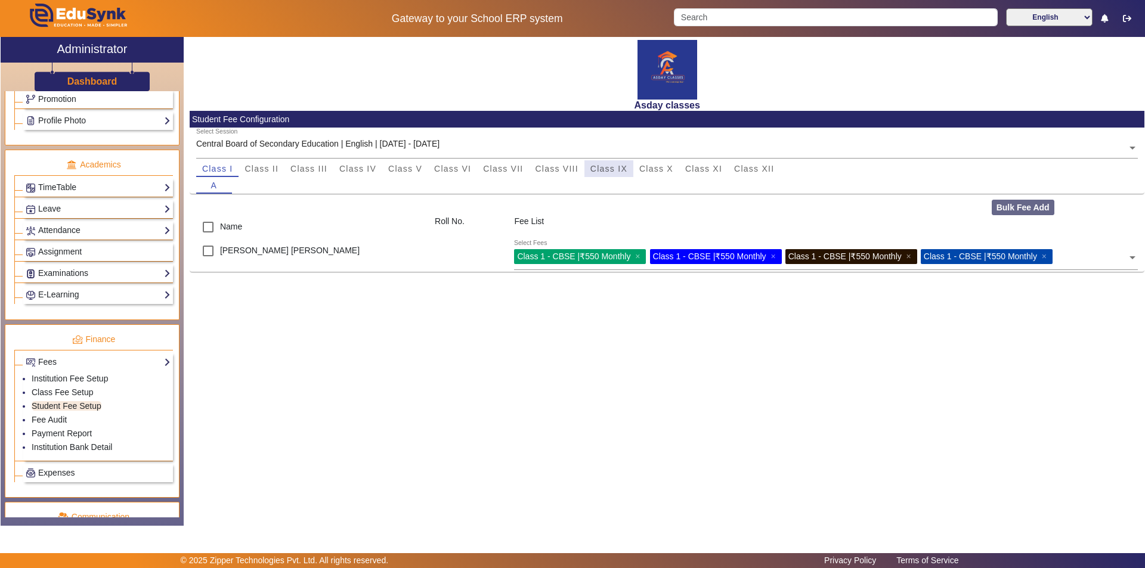
click at [593, 168] on span "Class IX" at bounding box center [608, 169] width 37 height 8
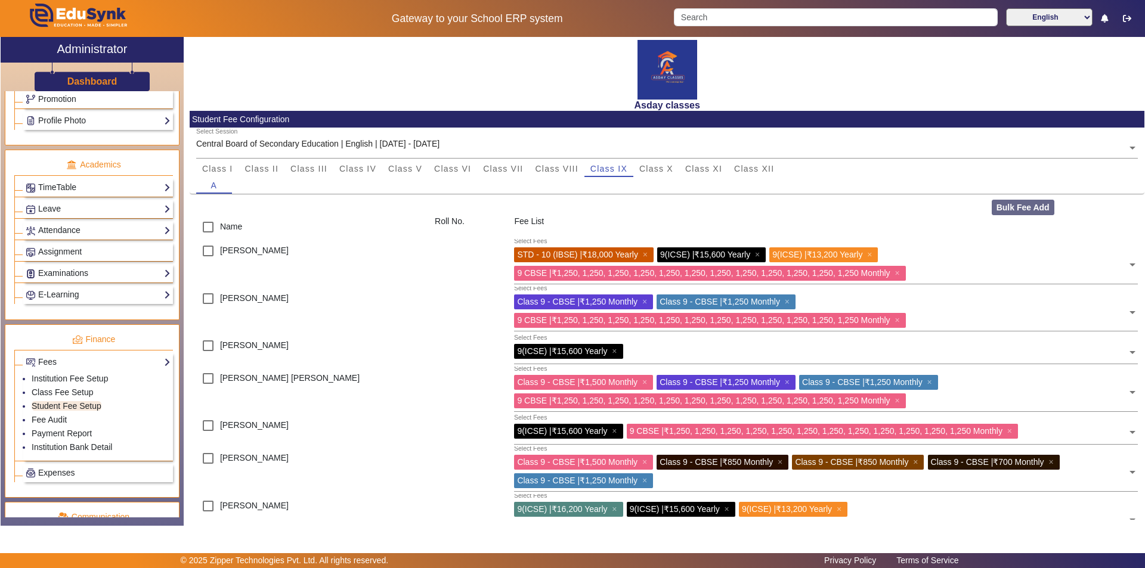
click at [759, 254] on div "9(ICSE) | ₹15,600 Yearly ×" at bounding box center [711, 254] width 108 height 15
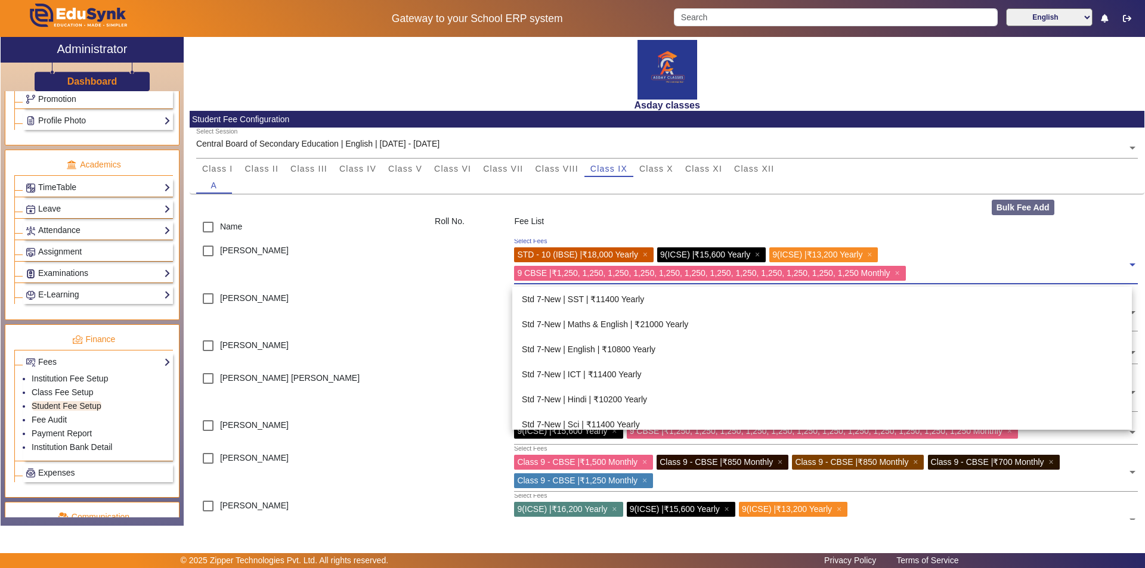
scroll to position [676, 0]
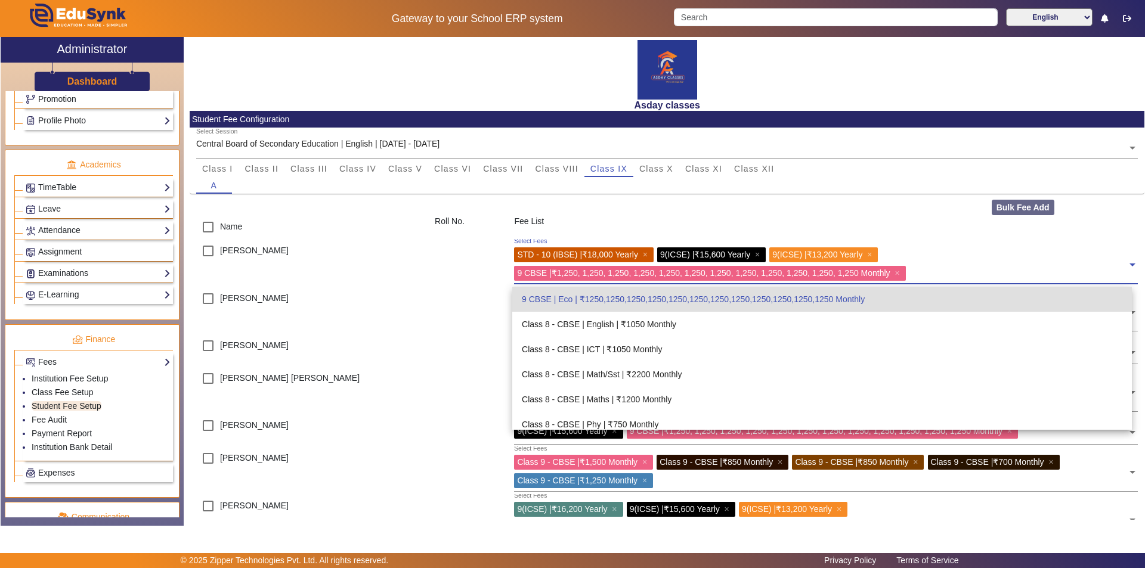
click at [758, 252] on div "9(ICSE) | ₹15,600 Yearly ×" at bounding box center [711, 254] width 108 height 15
click at [762, 253] on span "×" at bounding box center [759, 255] width 8 height 10
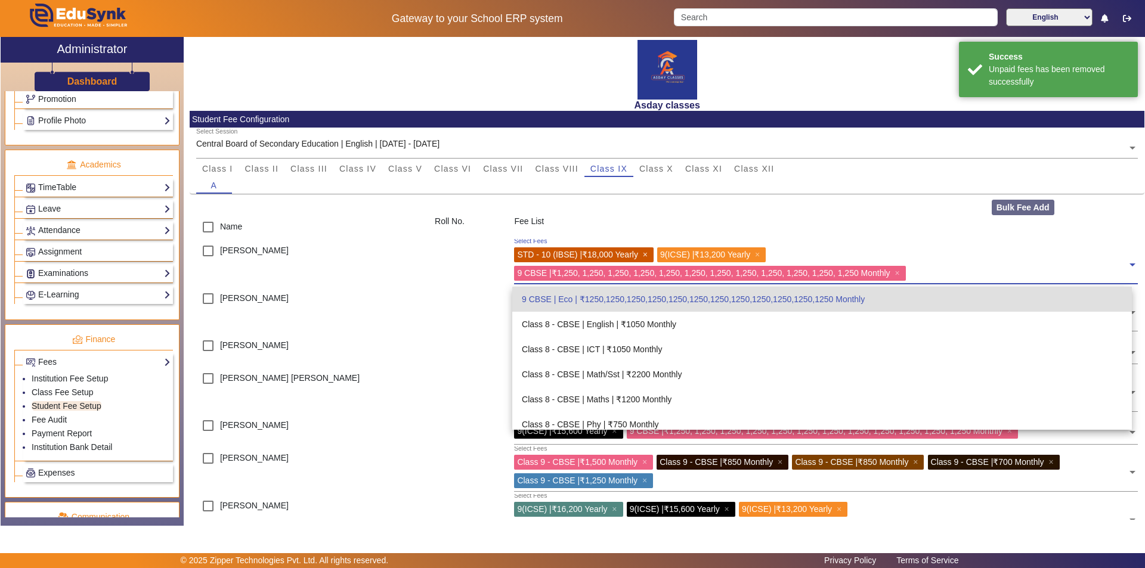
click at [647, 256] on span "×" at bounding box center [647, 255] width 8 height 10
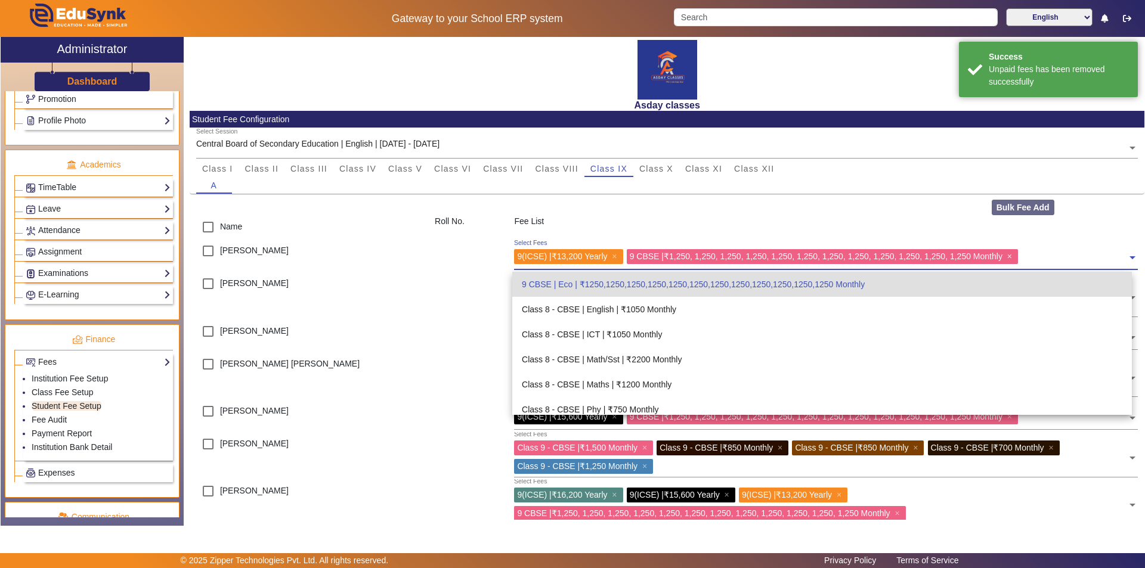
click at [1015, 256] on span "×" at bounding box center [1011, 257] width 8 height 10
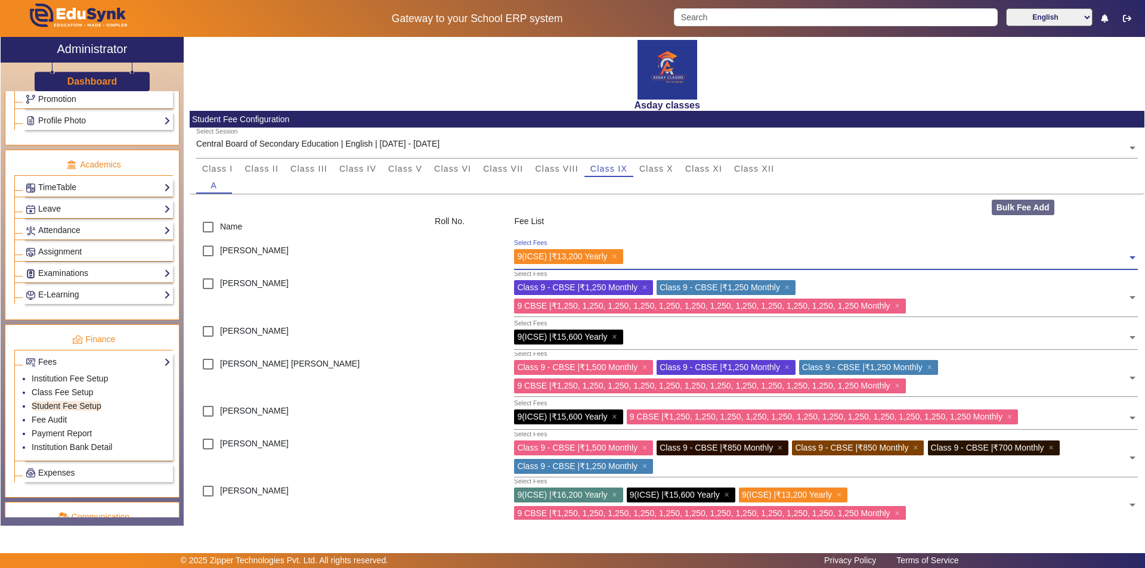
click at [1127, 258] on span at bounding box center [1132, 253] width 11 height 19
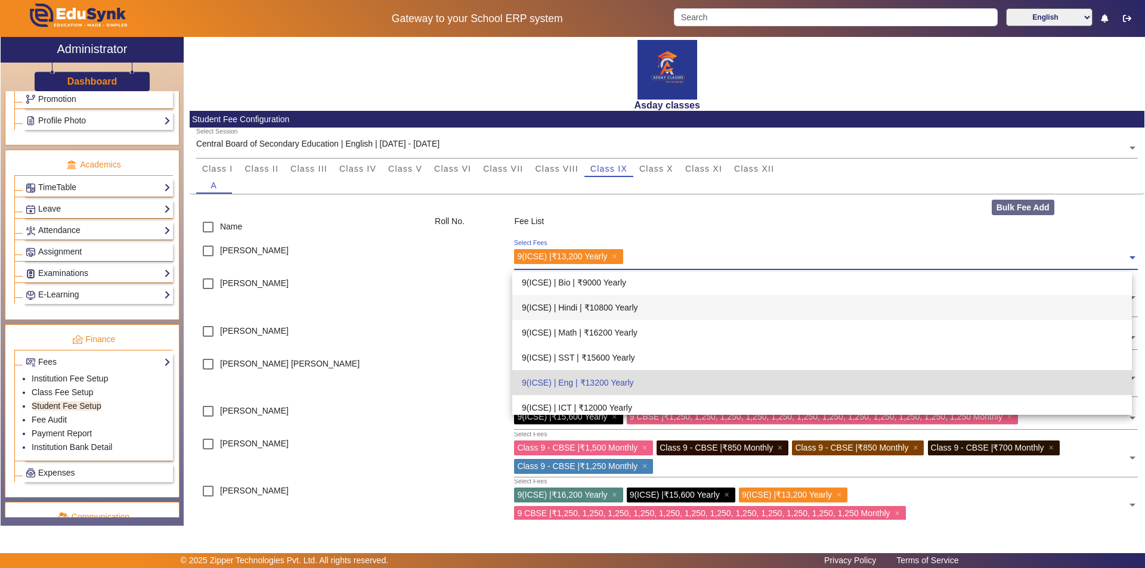
scroll to position [507, 0]
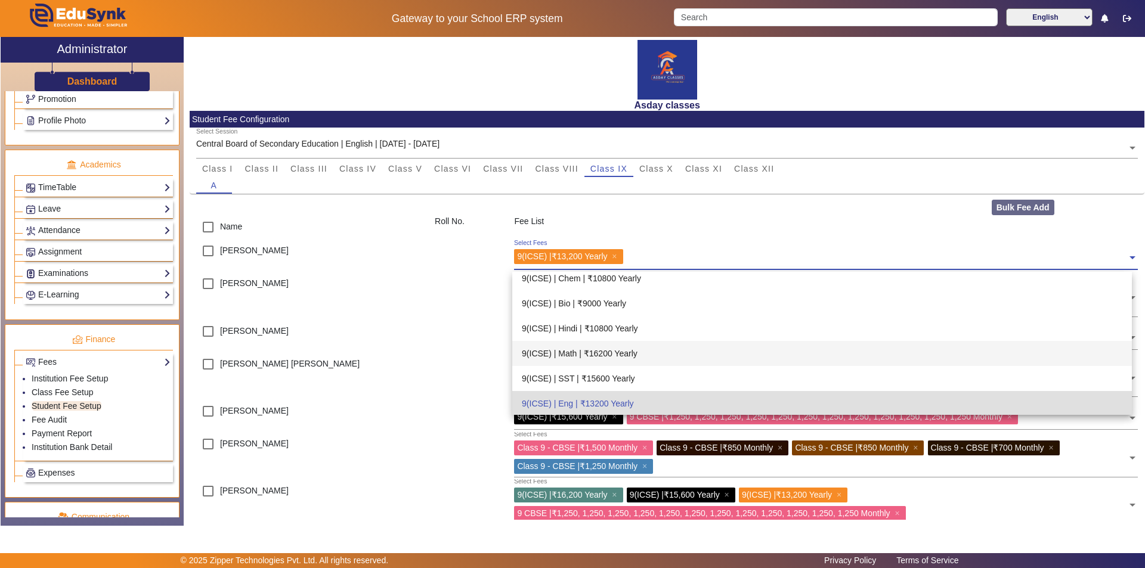
click at [604, 348] on div "9(ICSE) | Math | ₹16200 Yearly" at bounding box center [821, 353] width 619 height 25
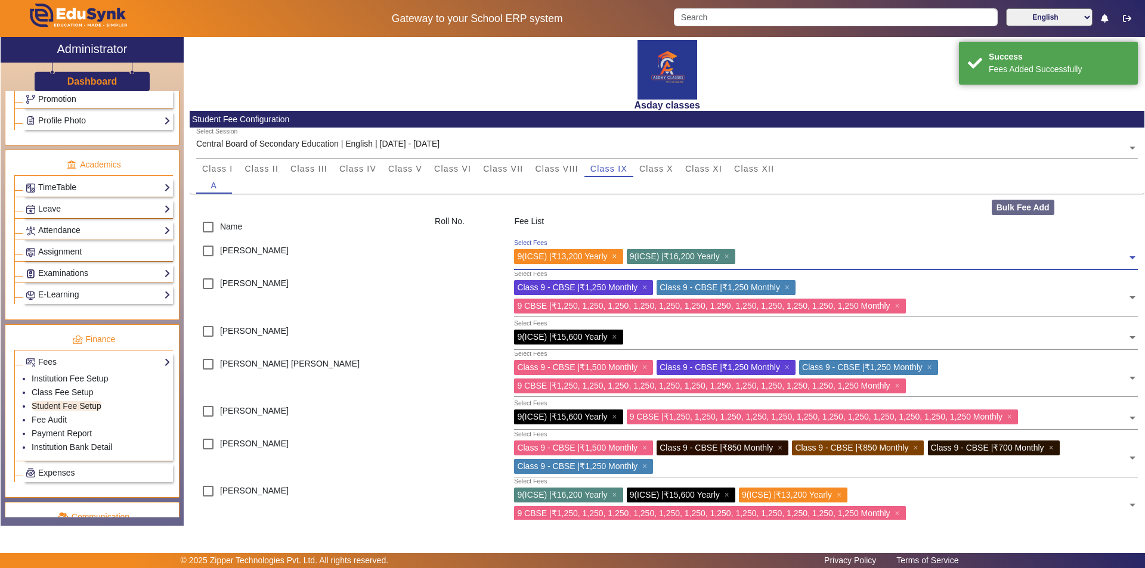
click at [617, 256] on span "×" at bounding box center [616, 257] width 8 height 10
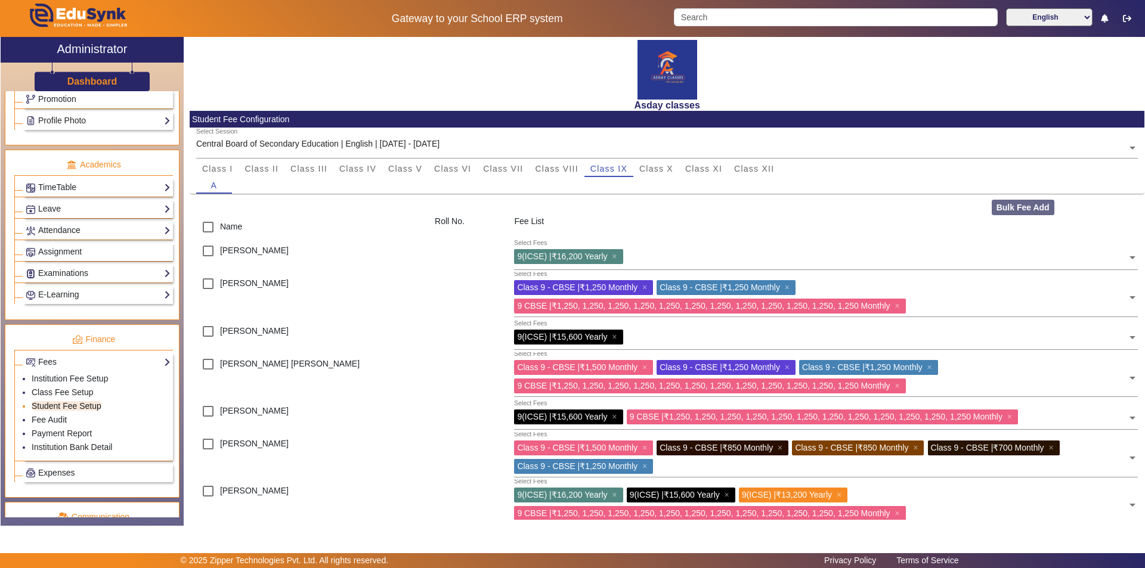
click at [88, 408] on link "Student Fee Setup" at bounding box center [67, 406] width 70 height 10
click at [94, 405] on link "Student Fee Setup" at bounding box center [67, 406] width 70 height 10
click at [66, 423] on link "Fee Audit" at bounding box center [49, 420] width 35 height 10
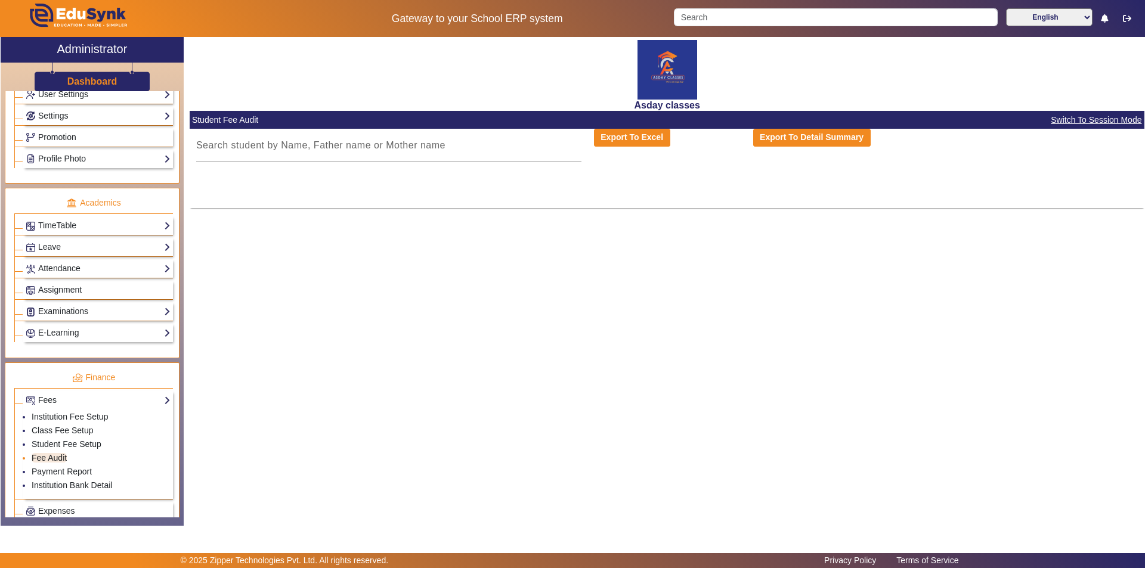
scroll to position [358, 0]
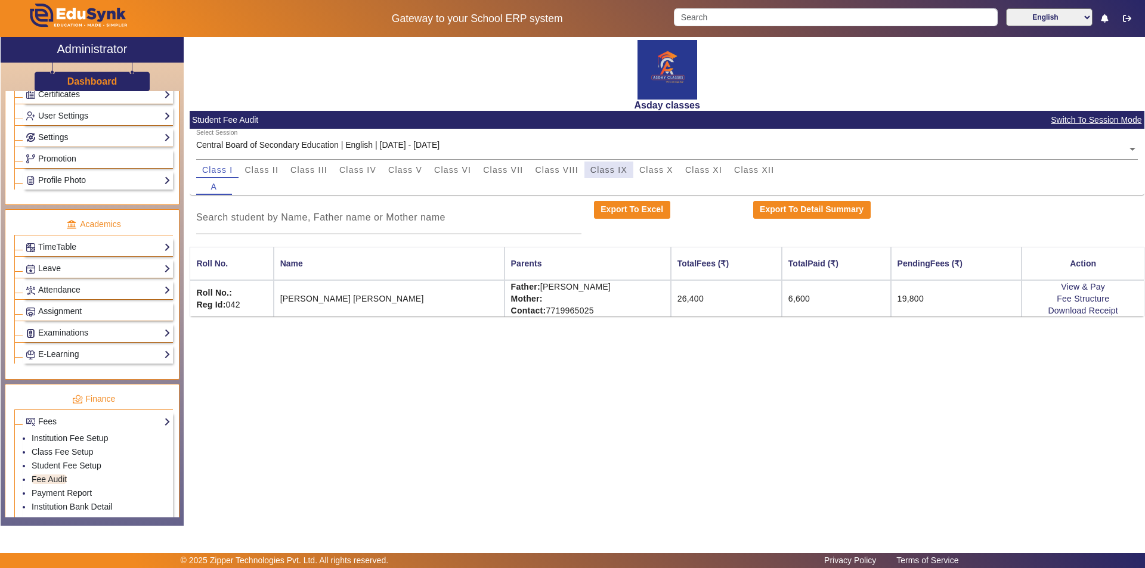
click at [615, 167] on span "Class IX" at bounding box center [608, 170] width 37 height 8
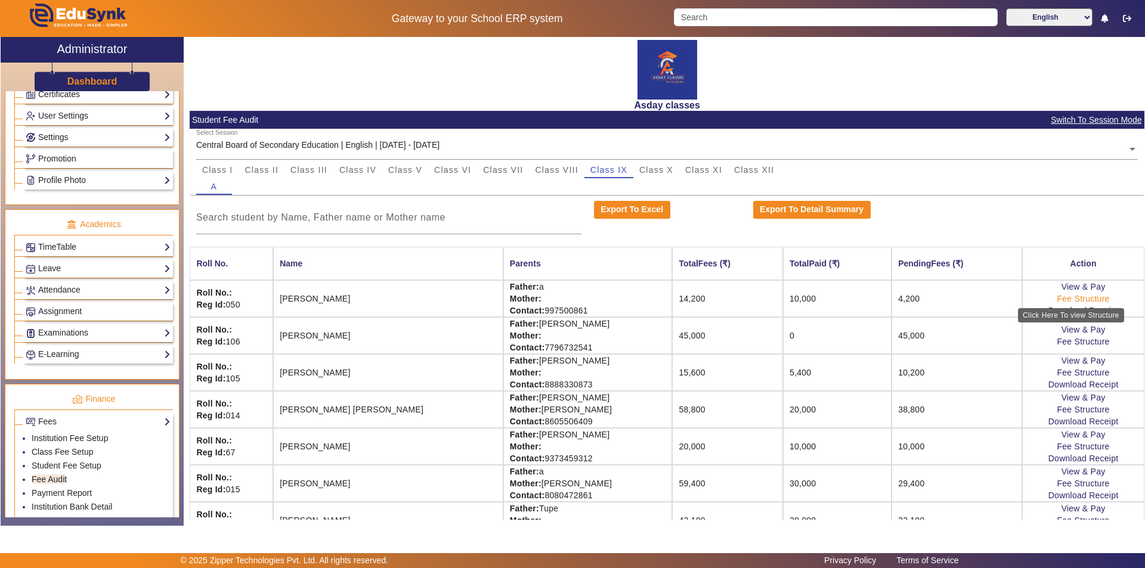
click at [1061, 300] on link "Fee Structure" at bounding box center [1083, 299] width 52 height 10
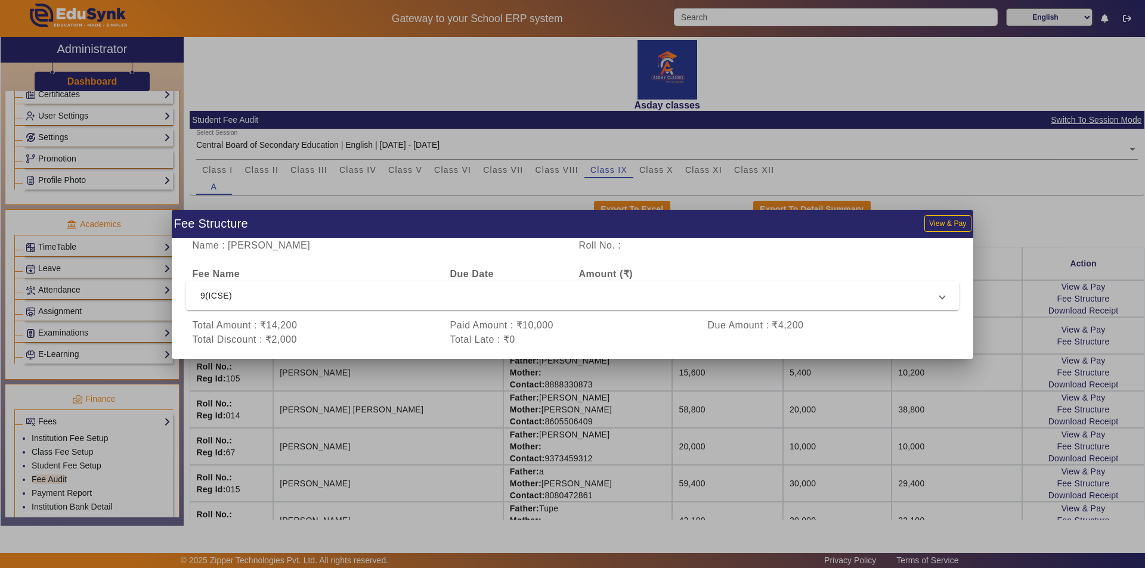
click at [942, 299] on span at bounding box center [941, 296] width 5 height 14
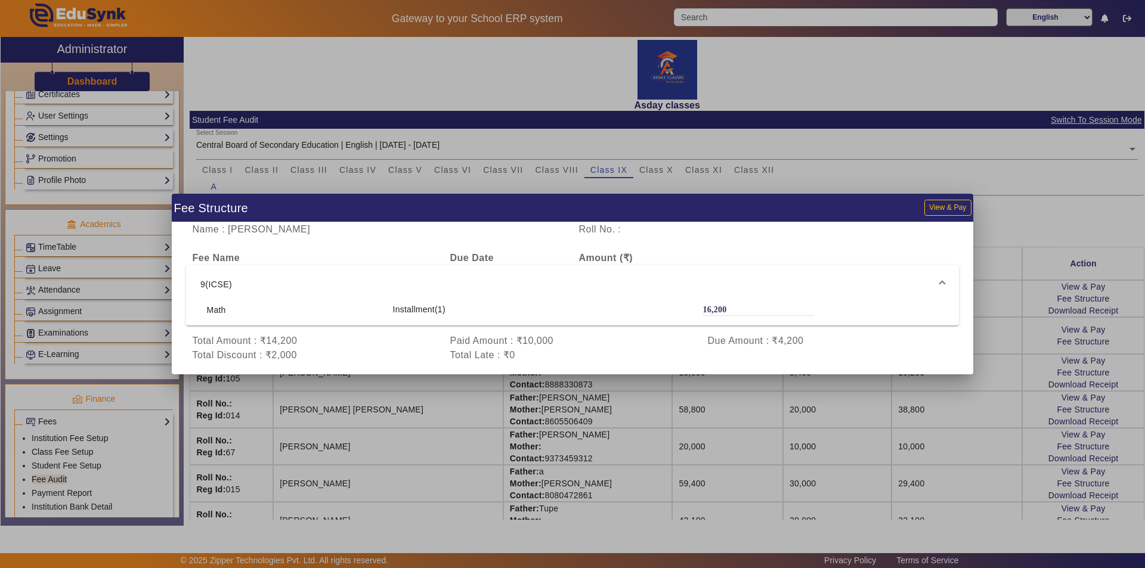
click at [1045, 208] on div at bounding box center [572, 284] width 1145 height 568
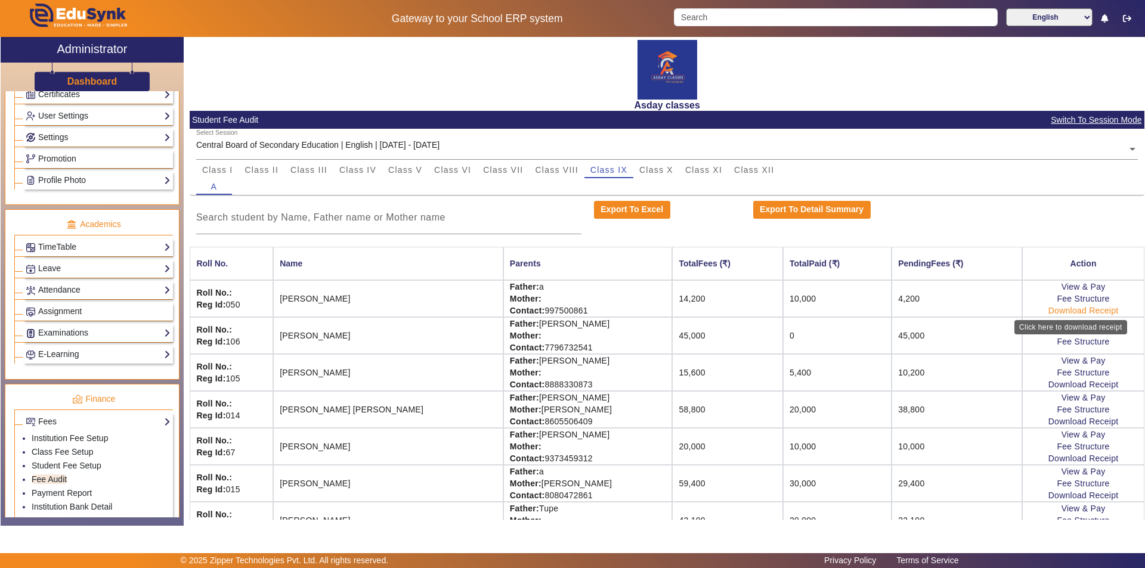
click at [1066, 309] on link "Download Receipt" at bounding box center [1083, 311] width 70 height 10
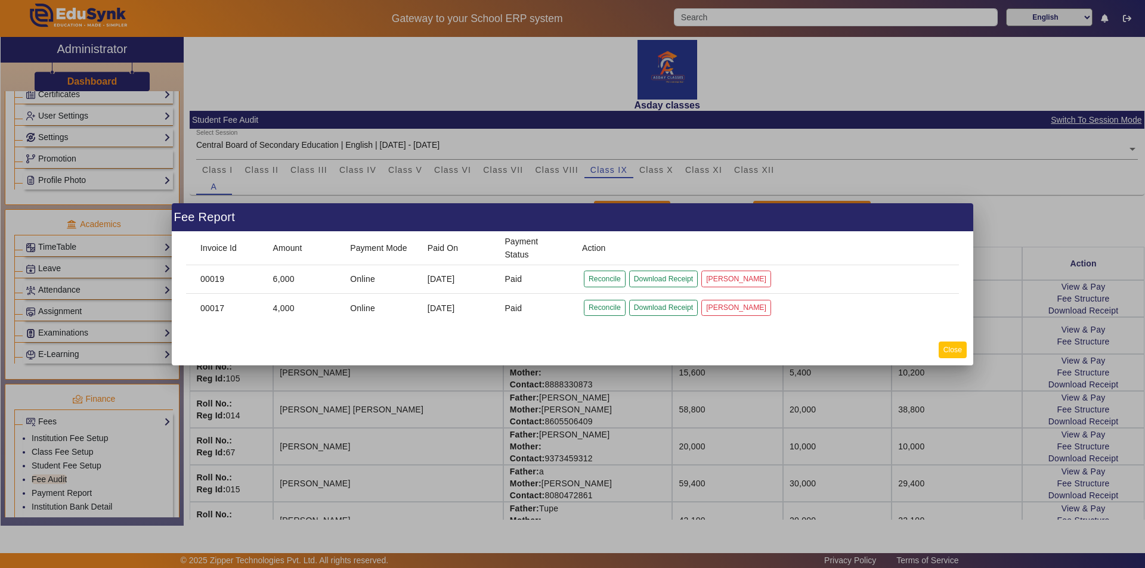
click at [948, 349] on button "Close" at bounding box center [952, 350] width 28 height 16
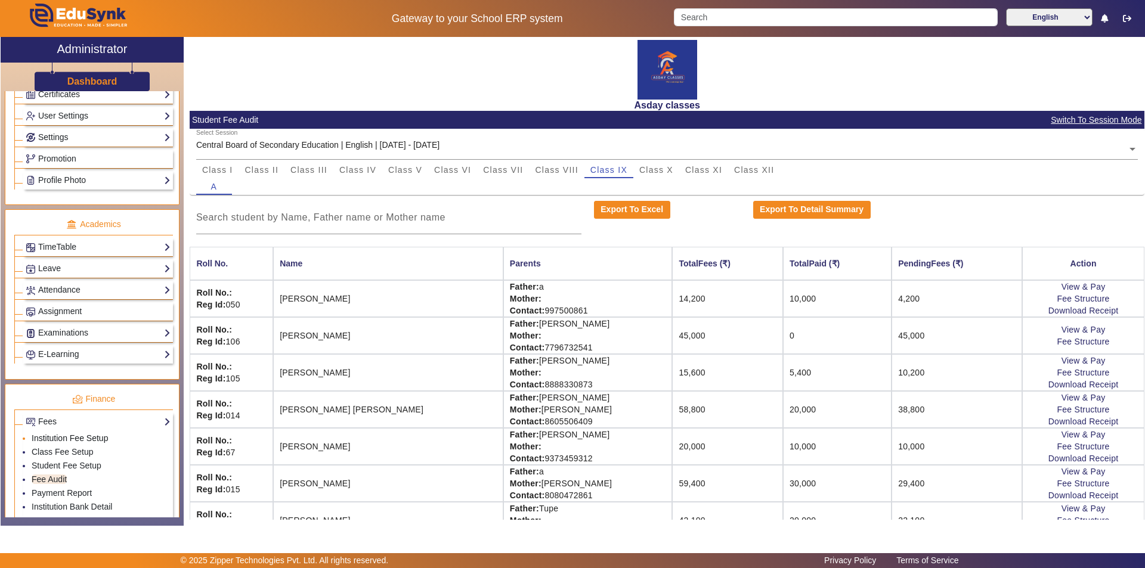
click at [76, 436] on link "Institution Fee Setup" at bounding box center [70, 438] width 76 height 10
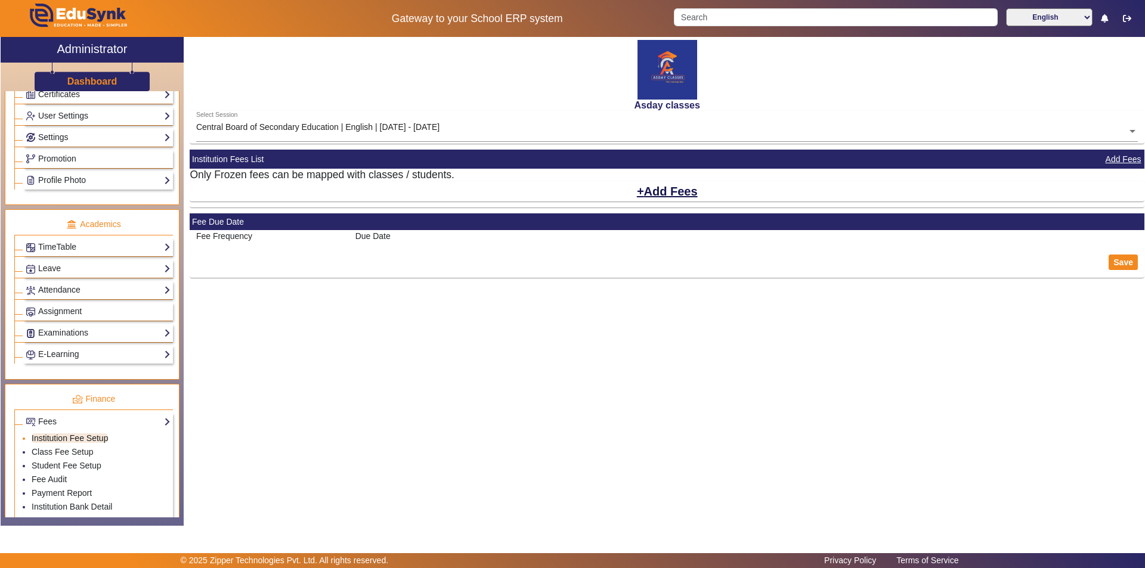
select select "10"
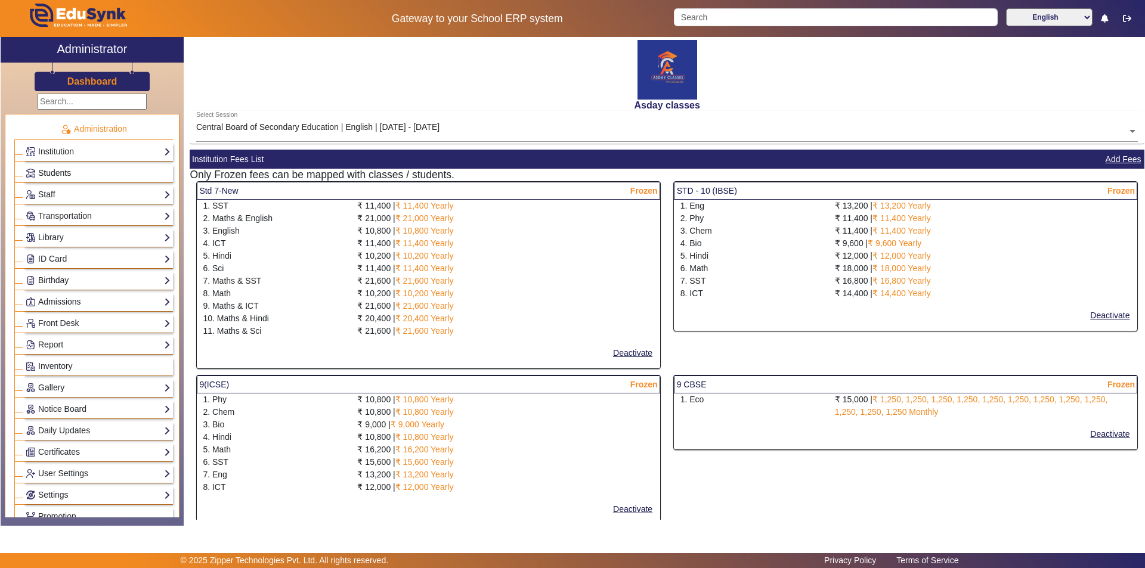
click at [73, 176] on link "Students" at bounding box center [98, 173] width 145 height 14
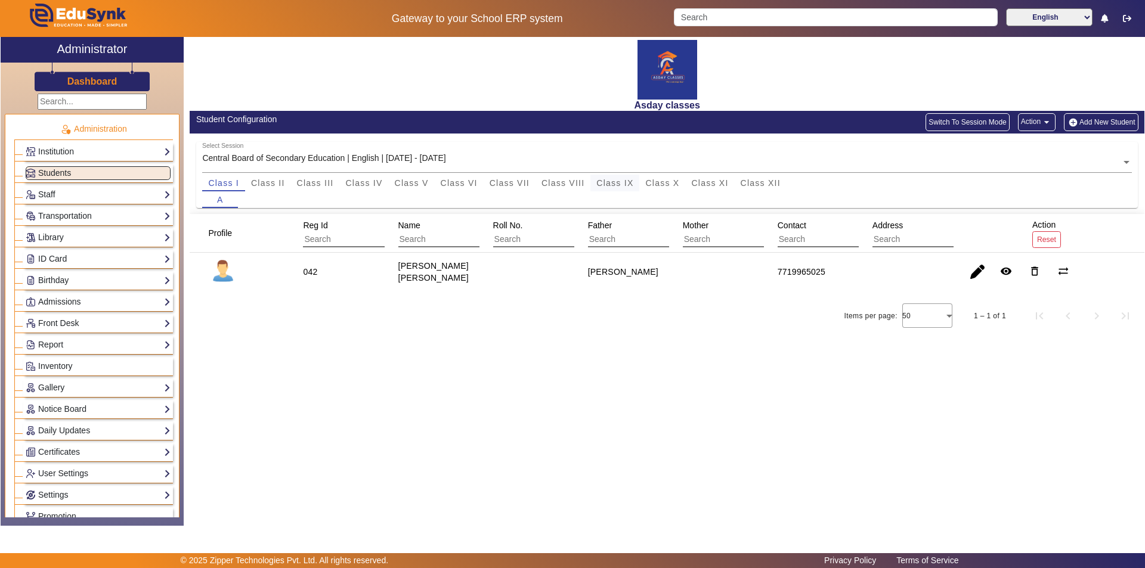
click at [615, 180] on span "Class IX" at bounding box center [614, 183] width 37 height 8
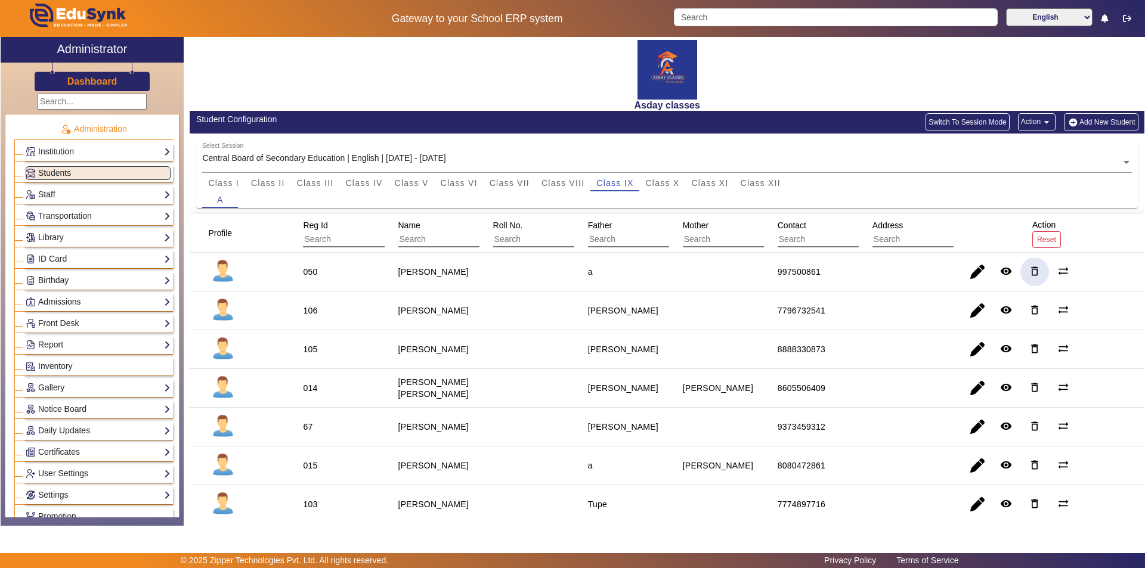
click at [1034, 271] on mat-icon "delete_outline" at bounding box center [1034, 271] width 12 height 12
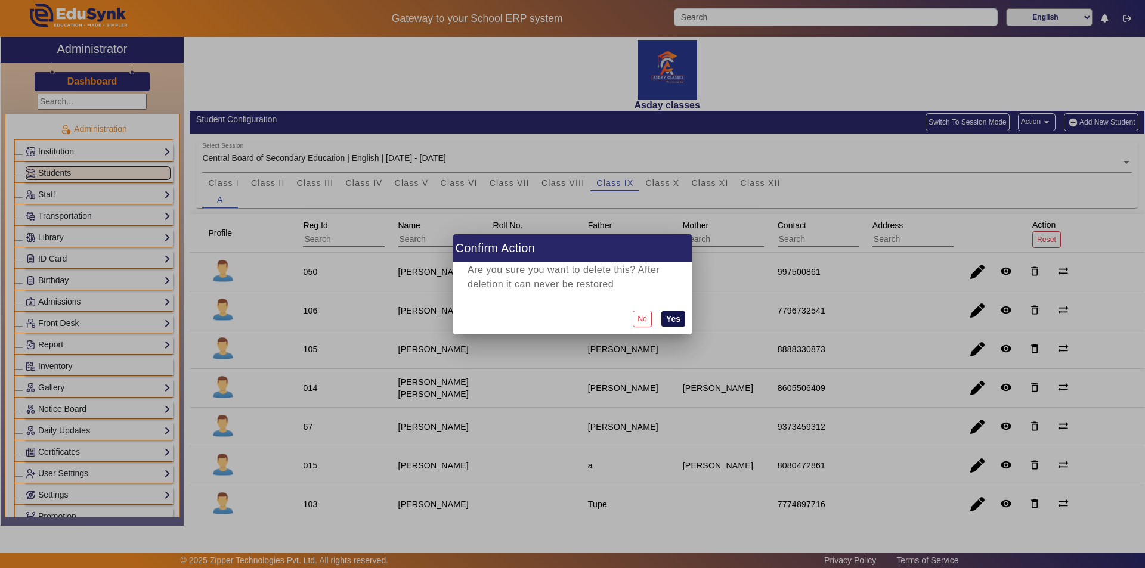
click at [674, 321] on button "Yes" at bounding box center [673, 318] width 24 height 15
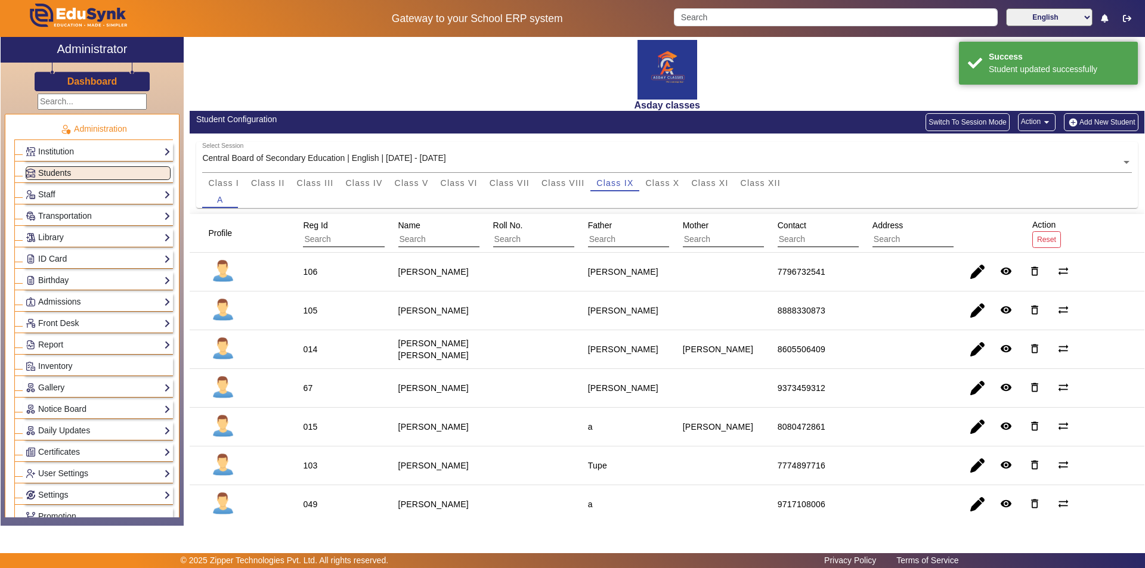
click at [118, 172] on link "Students" at bounding box center [98, 173] width 145 height 14
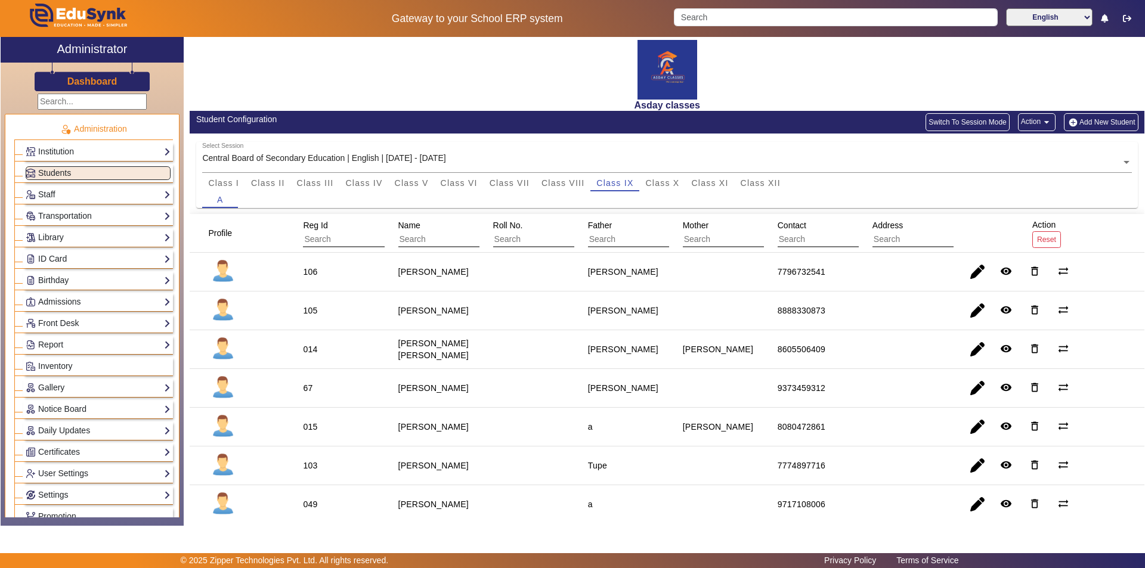
click at [1099, 118] on button "Add New Student" at bounding box center [1100, 122] width 74 height 18
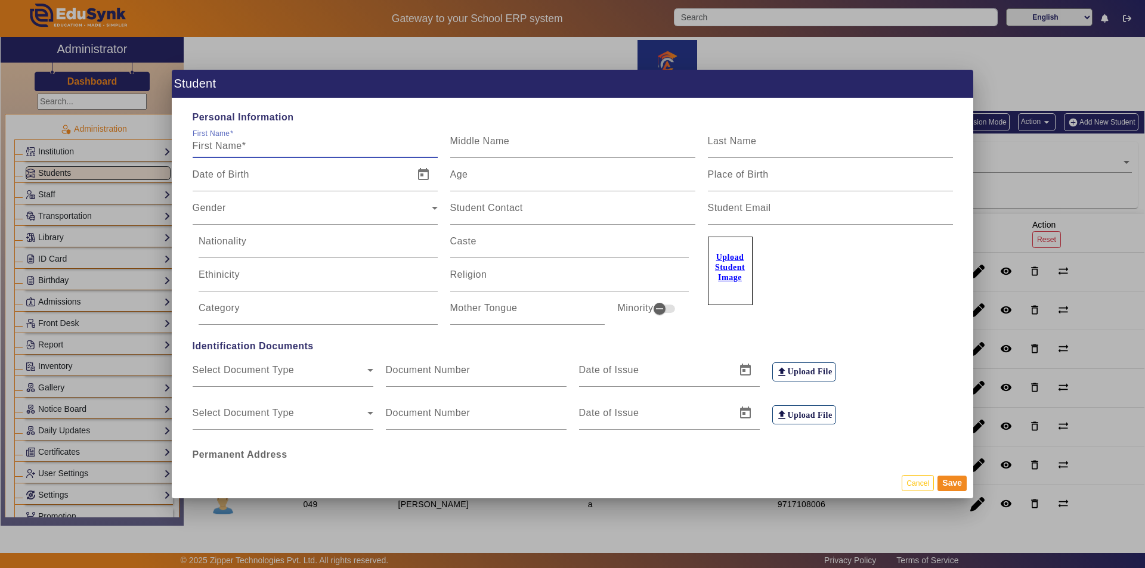
click at [225, 145] on input "First Name" at bounding box center [315, 146] width 245 height 14
type input "a"
type input "[PERSON_NAME]"
type input "s"
type input "\"
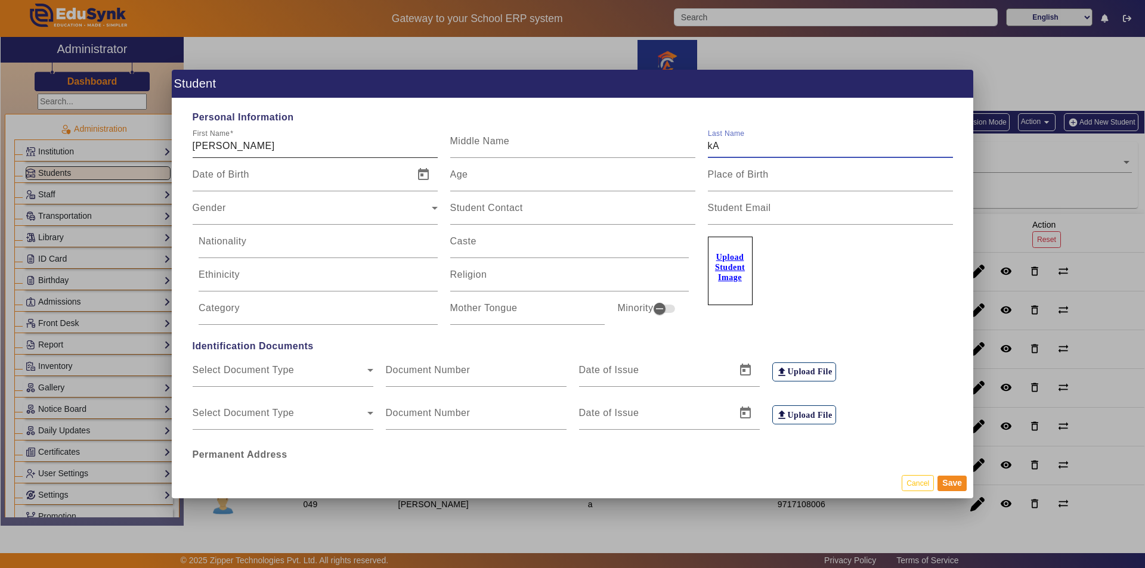
type input "k"
type input "[PERSON_NAME]"
click at [390, 181] on input "Date of Birth" at bounding box center [300, 179] width 214 height 14
click at [213, 209] on span "Gender" at bounding box center [312, 213] width 239 height 14
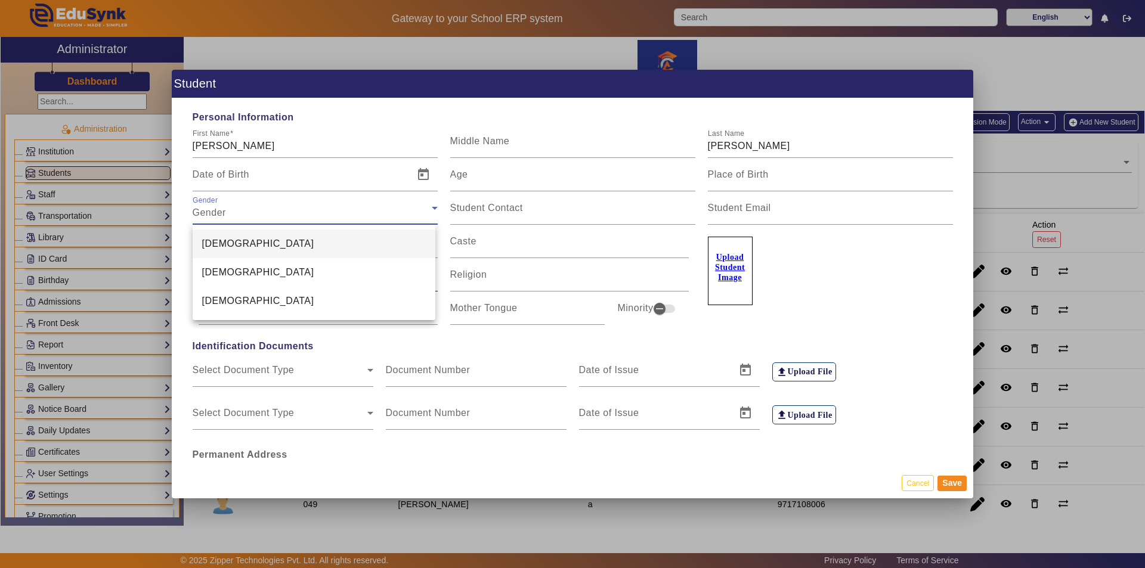
drag, startPoint x: 219, startPoint y: 271, endPoint x: 228, endPoint y: 266, distance: 10.1
click at [220, 271] on span "[DEMOGRAPHIC_DATA]" at bounding box center [258, 272] width 112 height 14
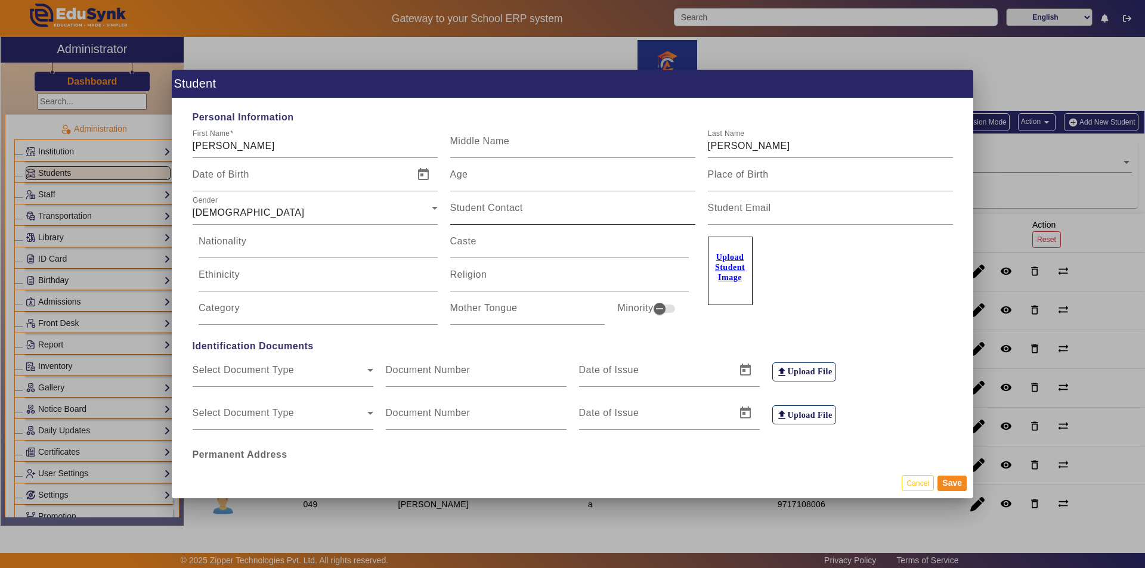
click at [493, 205] on mat-label "Student Contact" at bounding box center [486, 208] width 73 height 10
click at [493, 206] on input "Student Contact" at bounding box center [572, 213] width 245 height 14
click at [482, 213] on input "Student Contact" at bounding box center [572, 213] width 245 height 14
type input "9975000861"
click at [817, 256] on div "Upload Student Image" at bounding box center [830, 265] width 245 height 80
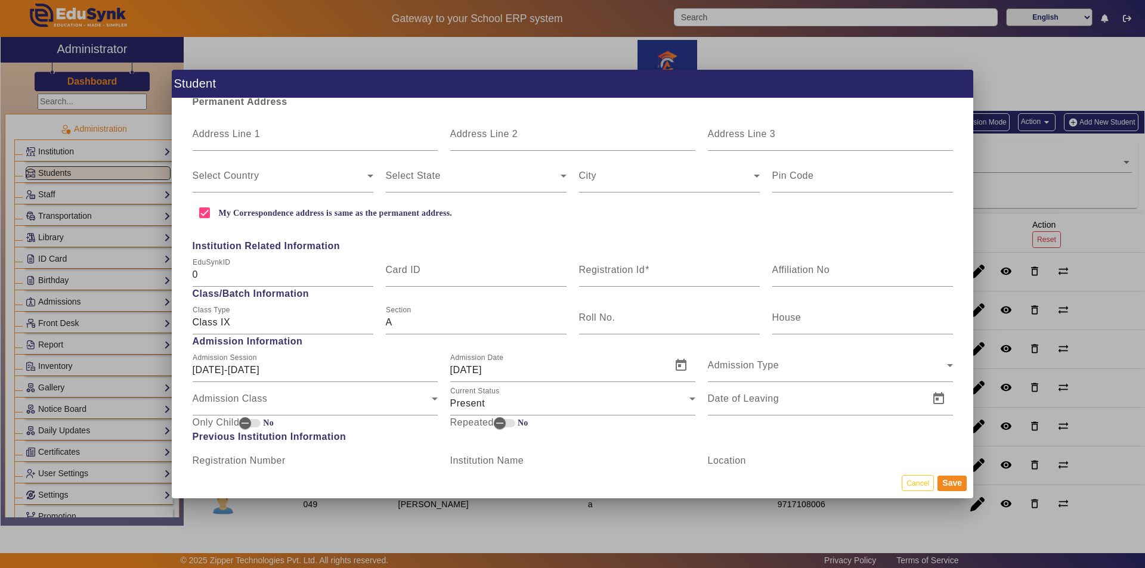
scroll to position [358, 0]
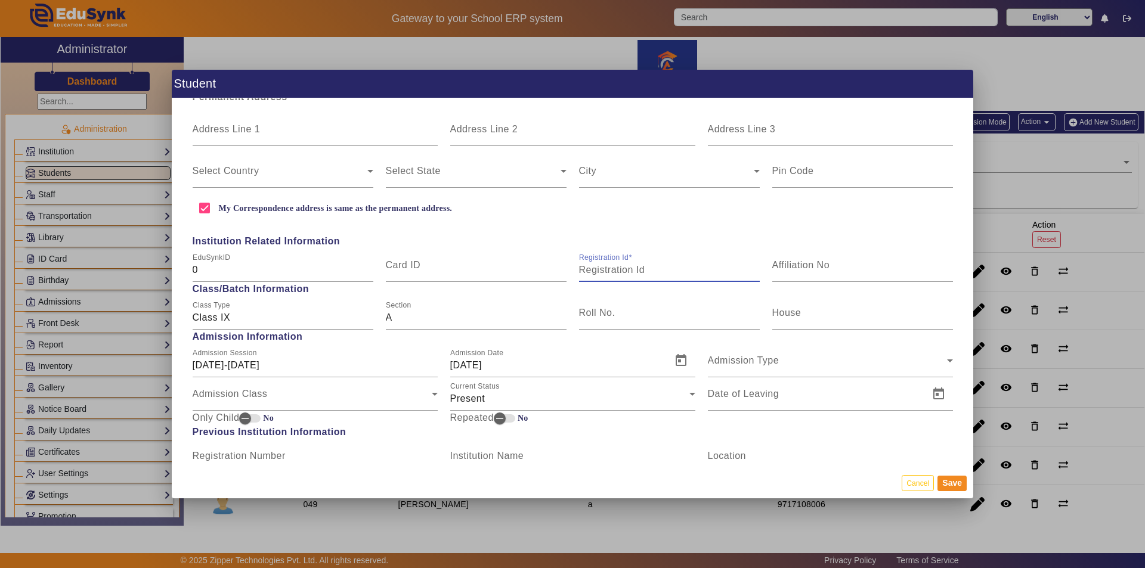
click at [616, 271] on input "Registration Id" at bounding box center [669, 270] width 181 height 14
type input "102"
click at [962, 485] on button "Save" at bounding box center [951, 483] width 29 height 15
click at [960, 485] on button "Save" at bounding box center [951, 483] width 29 height 15
click at [959, 485] on button "Save" at bounding box center [951, 483] width 29 height 15
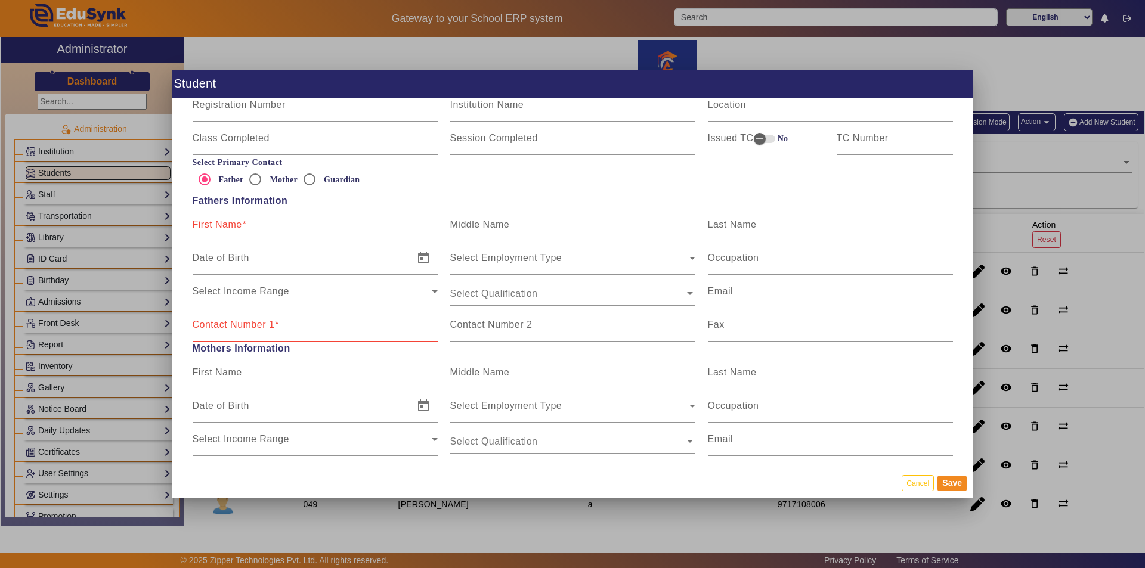
scroll to position [715, 0]
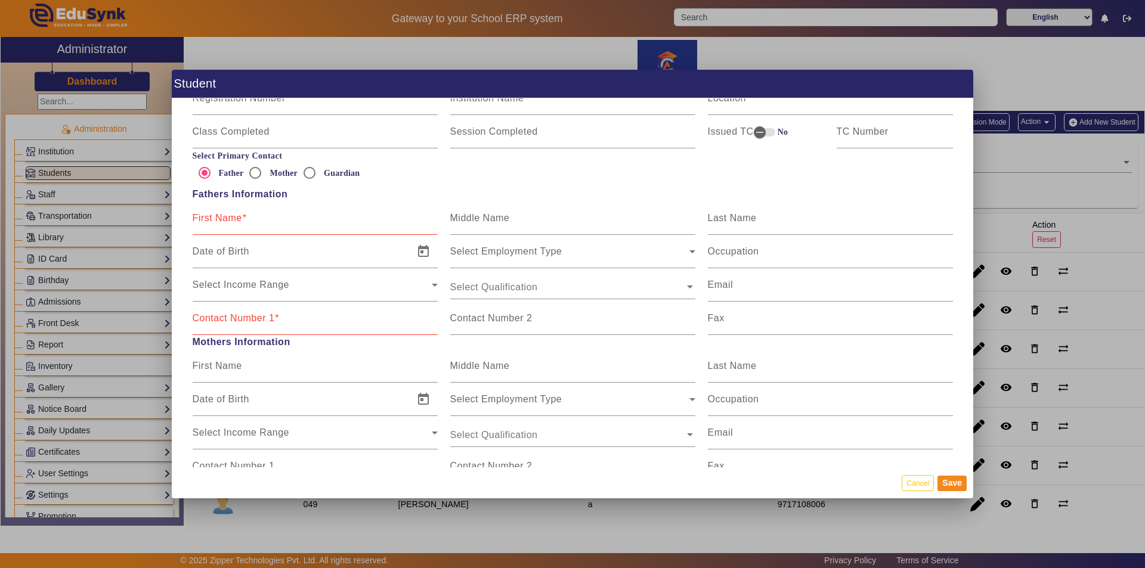
click at [204, 217] on mat-label "First Name" at bounding box center [217, 218] width 49 height 10
click at [204, 217] on input "First Name" at bounding box center [315, 223] width 245 height 14
click at [214, 218] on input "First Name" at bounding box center [315, 223] width 245 height 14
type input "[PERSON_NAME]"
click at [252, 314] on mat-label "Contact Number 1" at bounding box center [234, 318] width 82 height 10
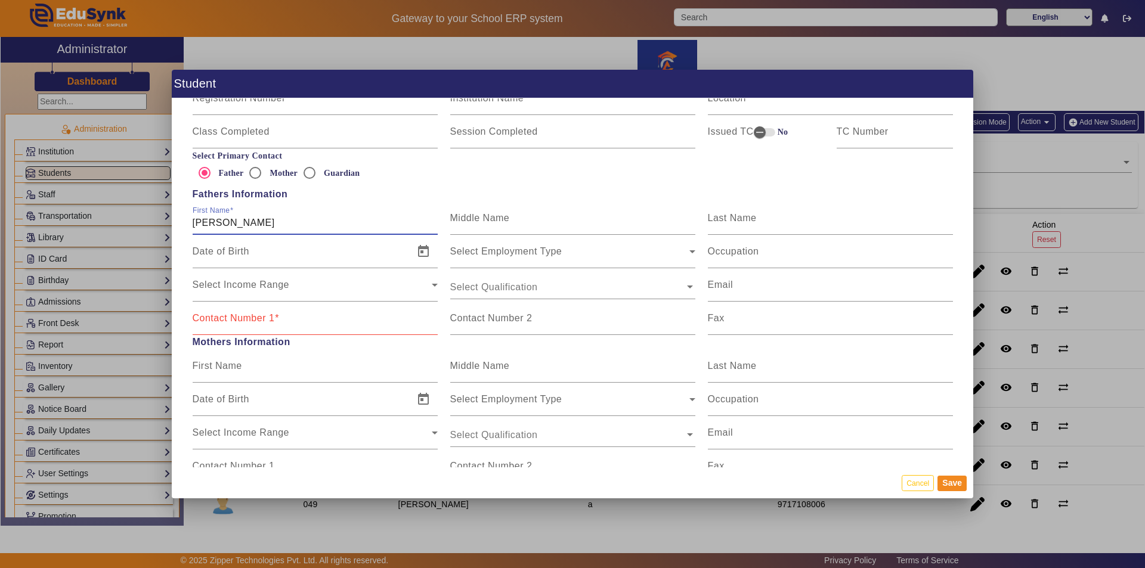
click at [252, 316] on input "Contact Number 1" at bounding box center [315, 323] width 245 height 14
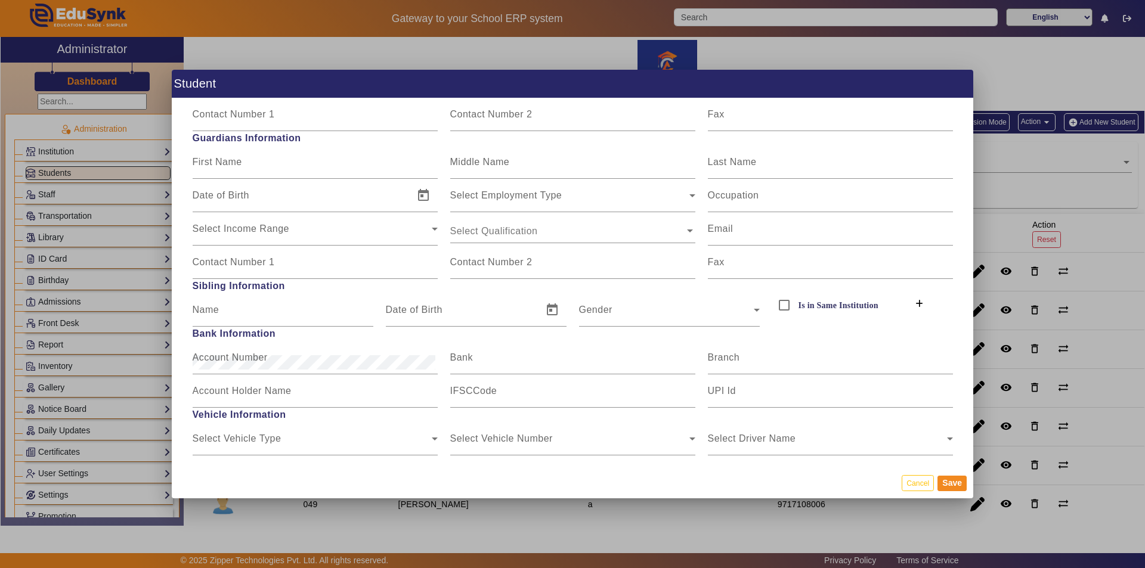
scroll to position [1073, 0]
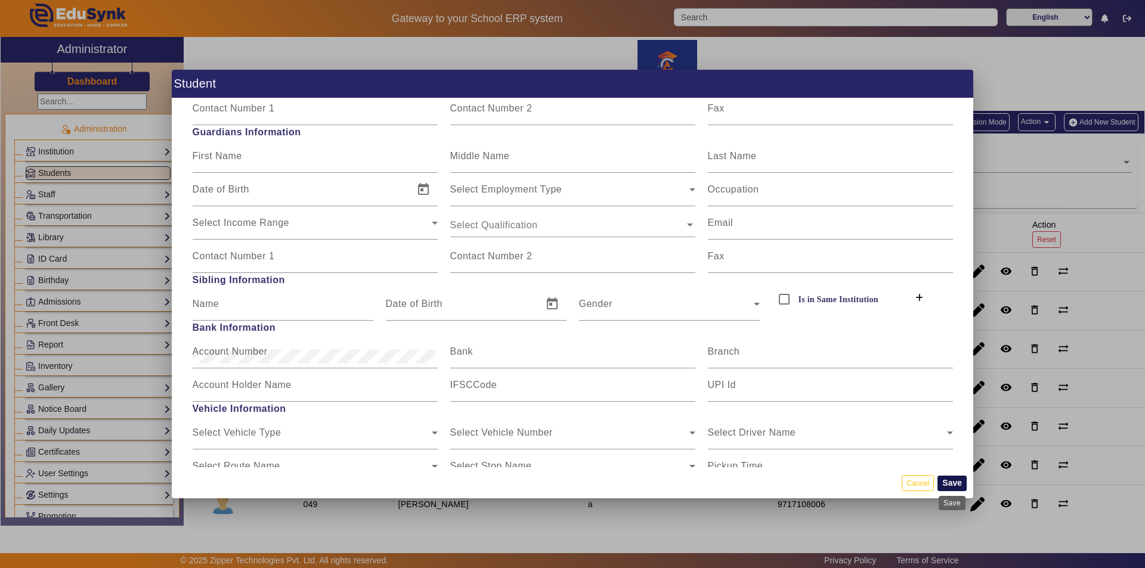
type input "9970800361"
click at [947, 482] on button "Save" at bounding box center [951, 483] width 29 height 15
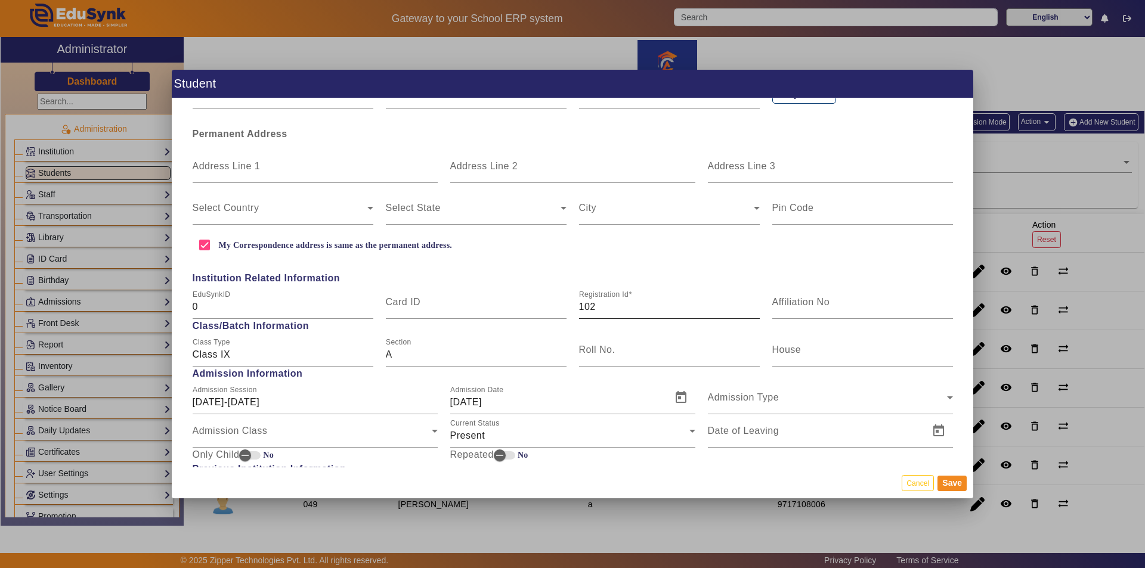
scroll to position [358, 0]
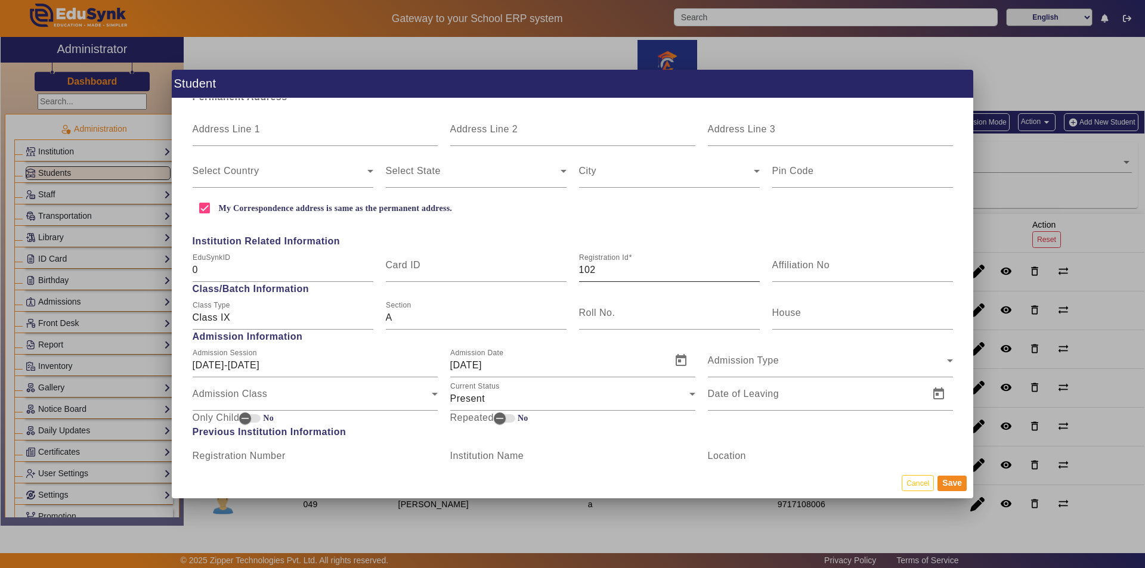
click at [609, 269] on input "102" at bounding box center [669, 270] width 181 height 14
type input "186"
click at [959, 488] on button "Save" at bounding box center [951, 483] width 29 height 15
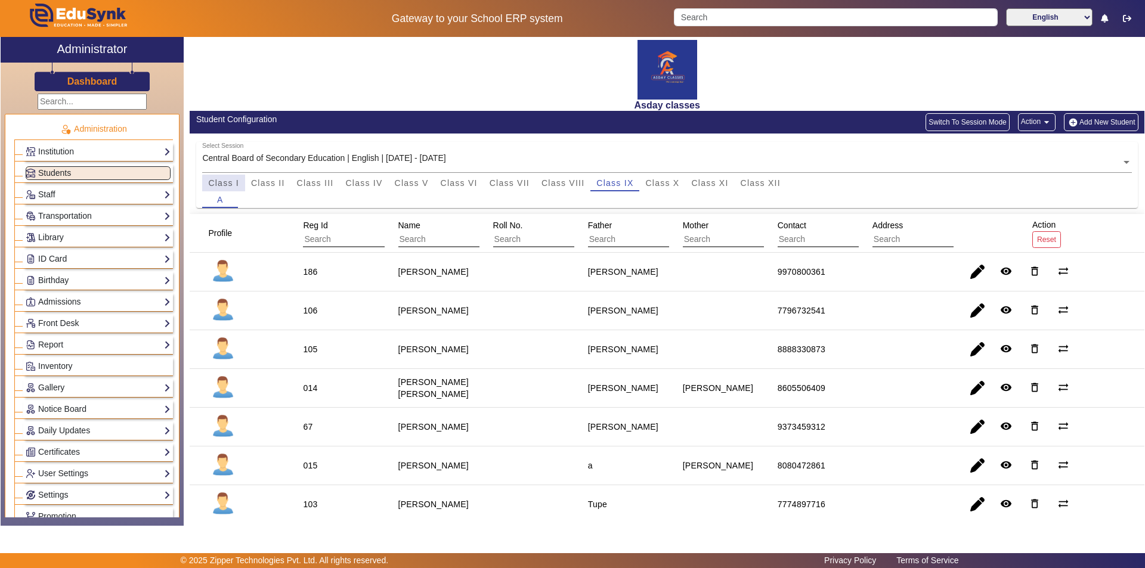
click at [231, 189] on span "Class I" at bounding box center [223, 183] width 31 height 17
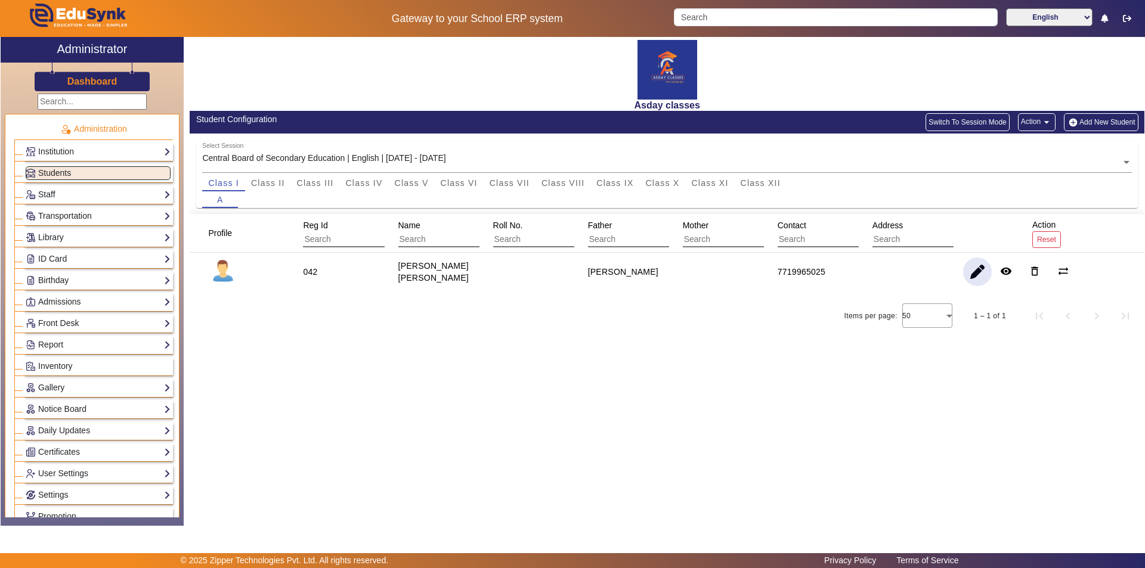
click at [975, 269] on span "button" at bounding box center [977, 272] width 29 height 29
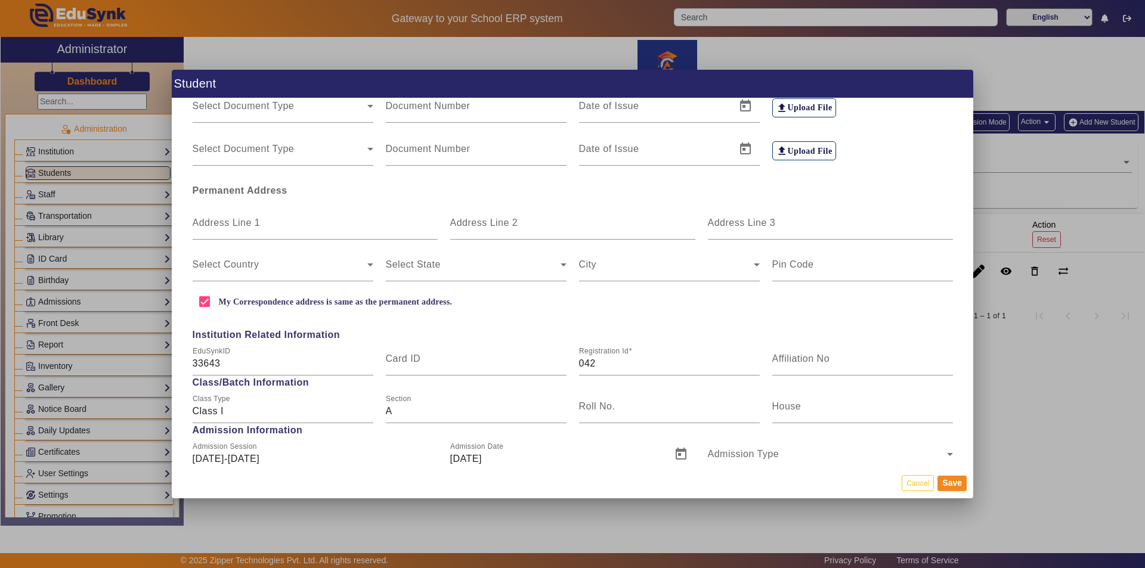
scroll to position [298, 0]
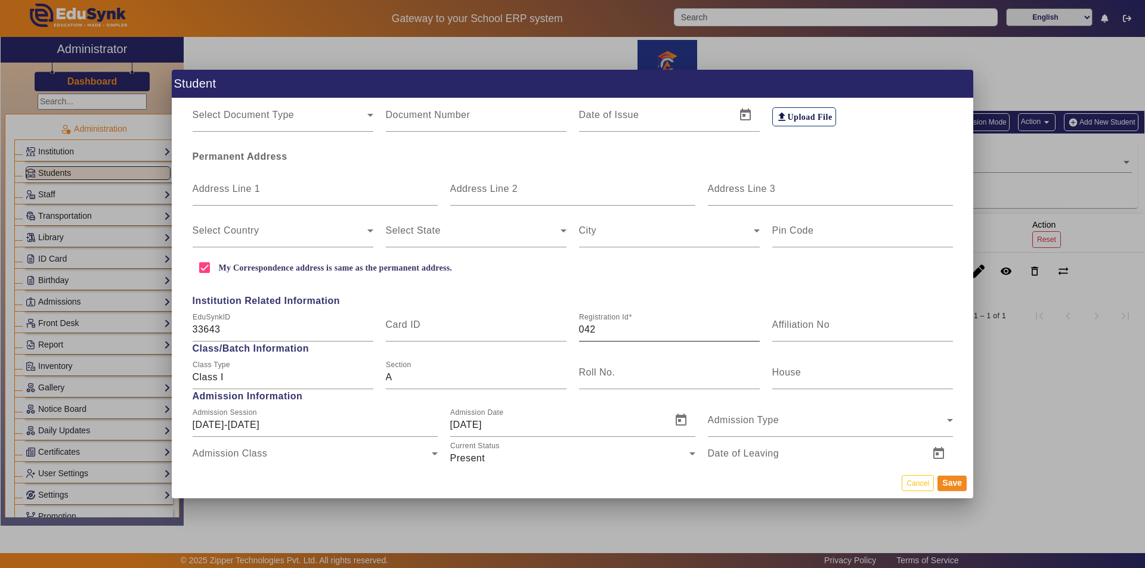
click at [594, 331] on input "042" at bounding box center [669, 329] width 181 height 14
click at [594, 330] on input "042" at bounding box center [669, 329] width 181 height 14
click at [621, 338] on div "Registration Id 042" at bounding box center [669, 324] width 181 height 33
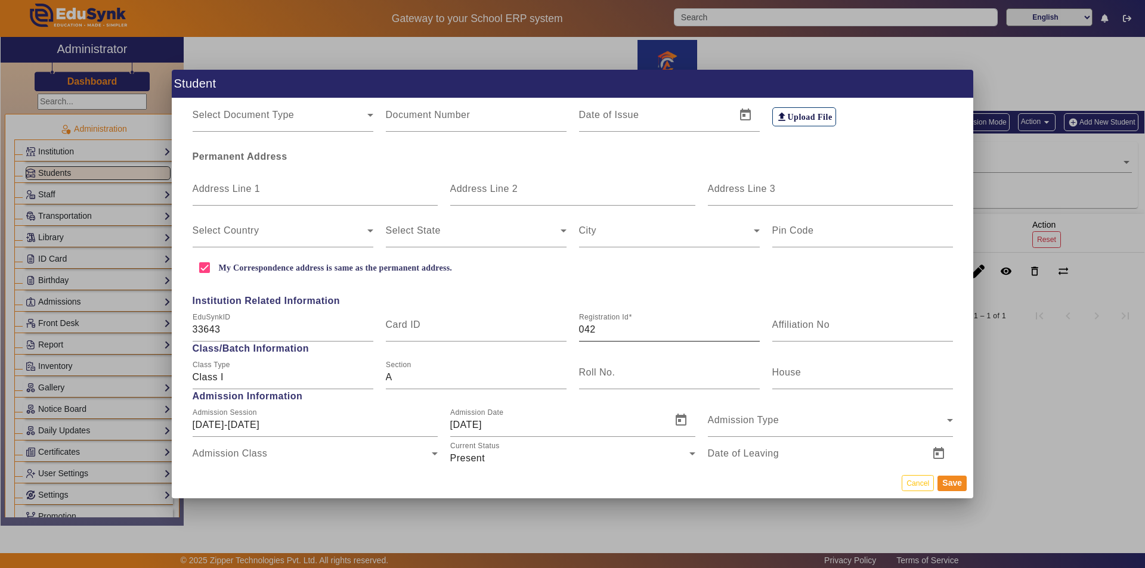
drag, startPoint x: 613, startPoint y: 386, endPoint x: 604, endPoint y: 337, distance: 49.7
click at [613, 386] on div "Roll No." at bounding box center [669, 372] width 181 height 33
click at [596, 324] on div "Registration Id 042" at bounding box center [669, 324] width 181 height 33
click at [597, 327] on input "042" at bounding box center [669, 329] width 181 height 14
click at [1024, 390] on div at bounding box center [572, 284] width 1145 height 568
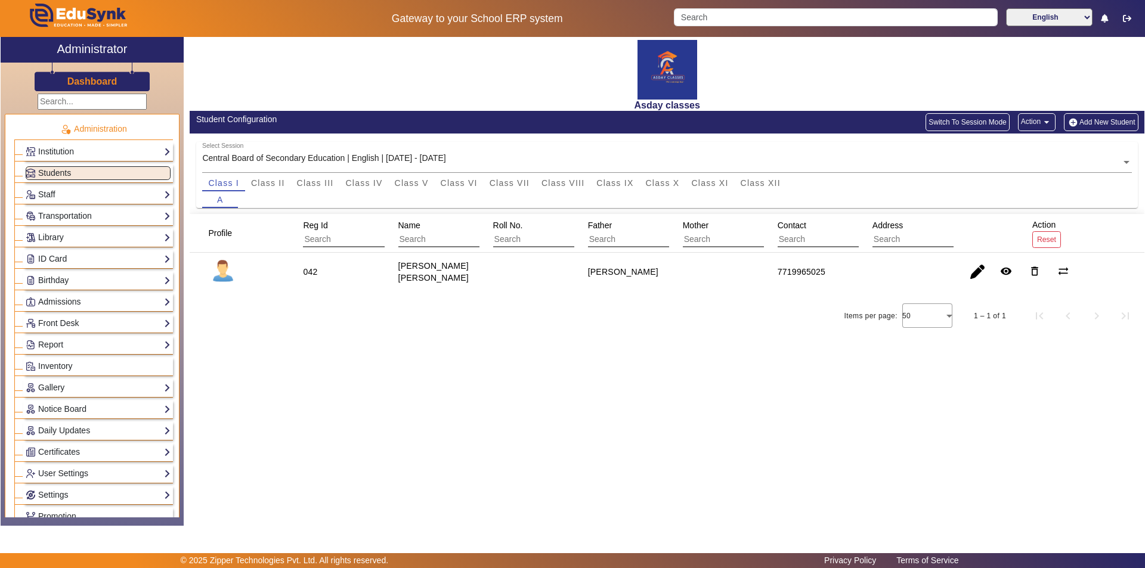
click at [911, 364] on div "Asday classes Student Configuration Switch To Session Mode Action arrow_drop_do…" at bounding box center [664, 275] width 960 height 476
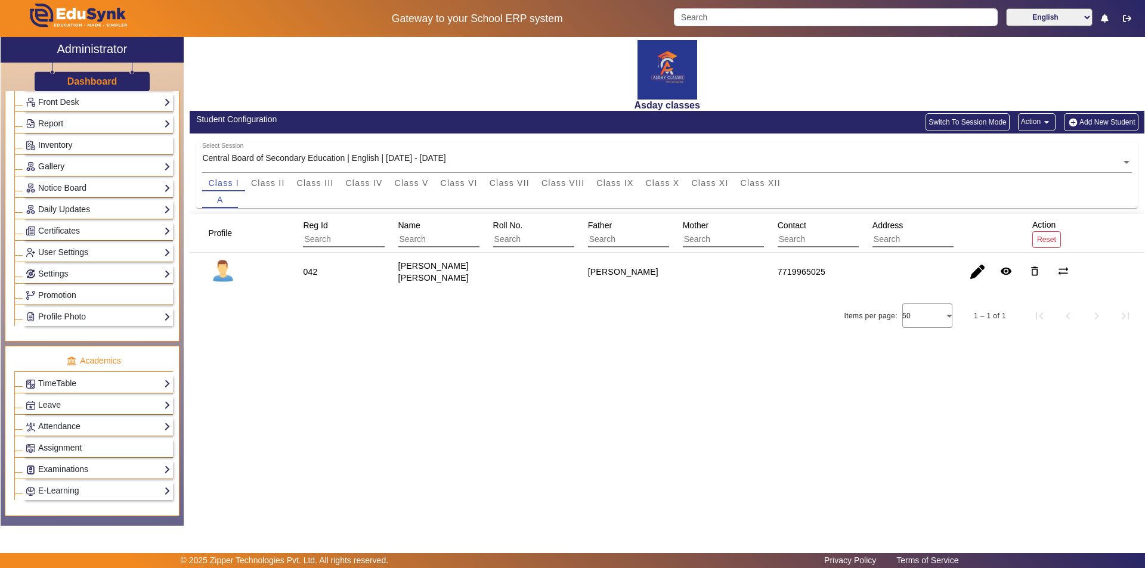
scroll to position [464, 0]
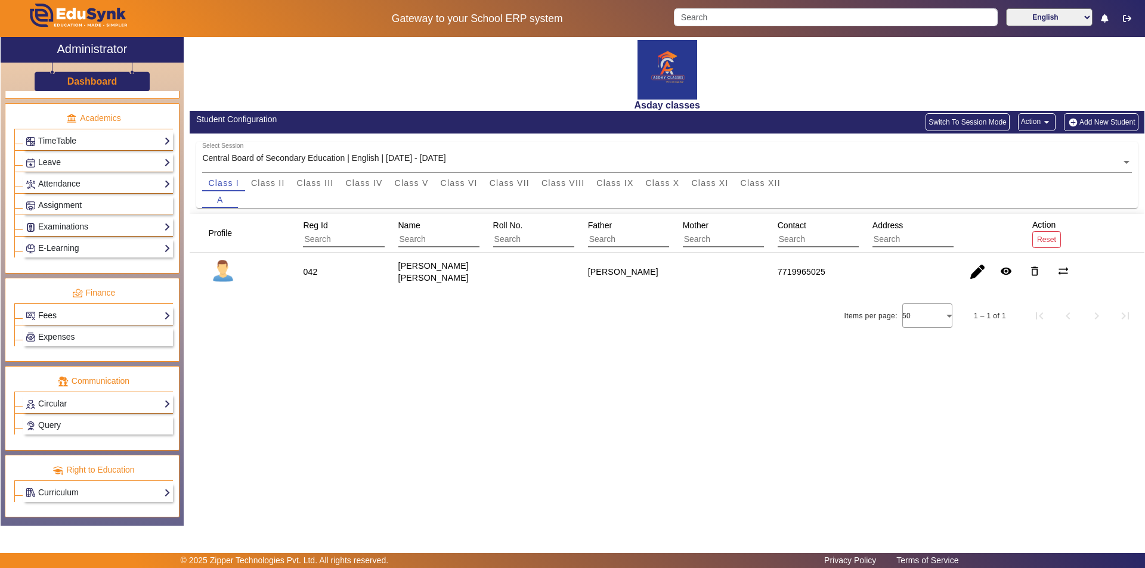
click at [66, 319] on link "Fees" at bounding box center [98, 316] width 145 height 14
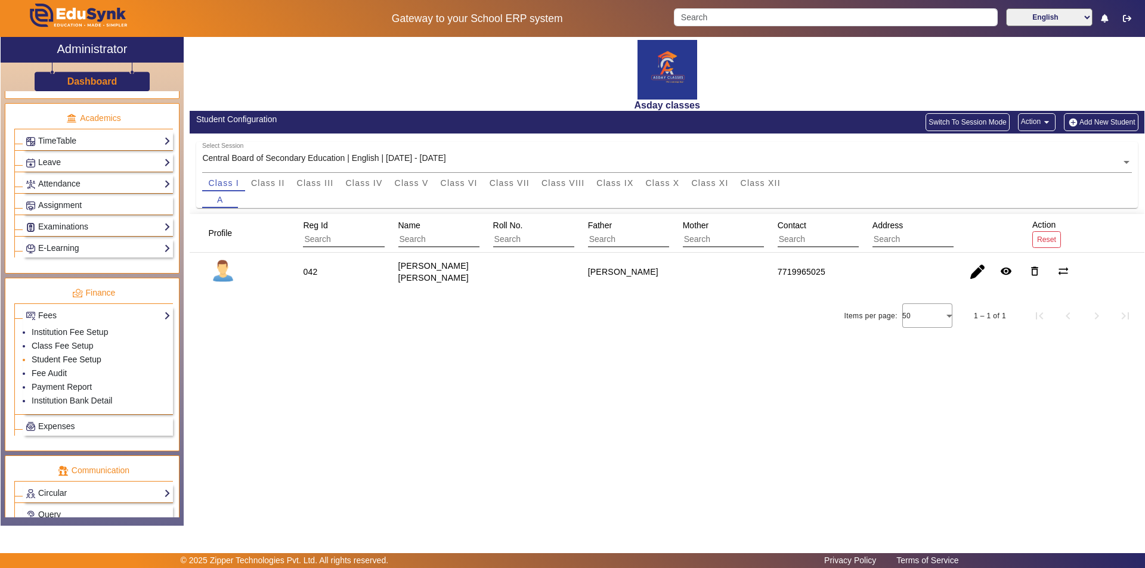
click at [71, 361] on link "Student Fee Setup" at bounding box center [67, 360] width 70 height 10
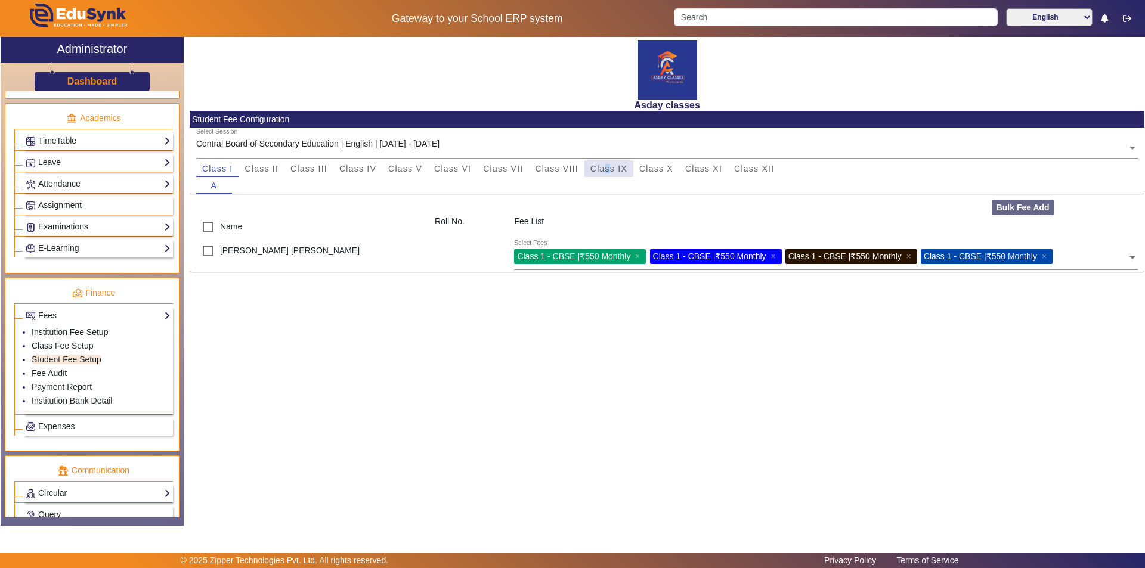
click at [607, 169] on span "Class IX" at bounding box center [608, 169] width 37 height 8
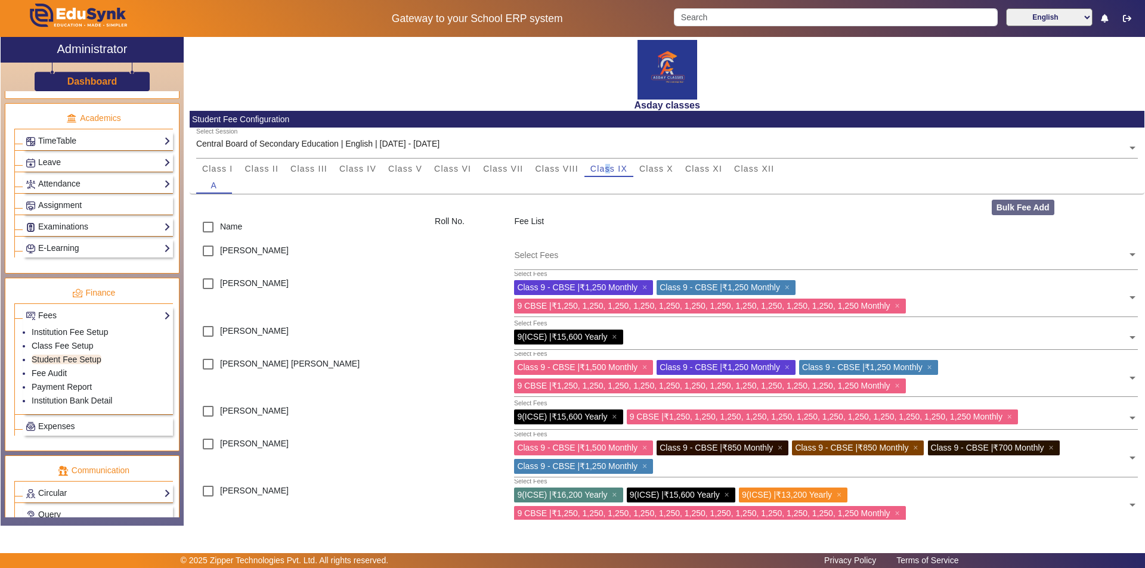
click at [554, 253] on input "text" at bounding box center [820, 254] width 613 height 11
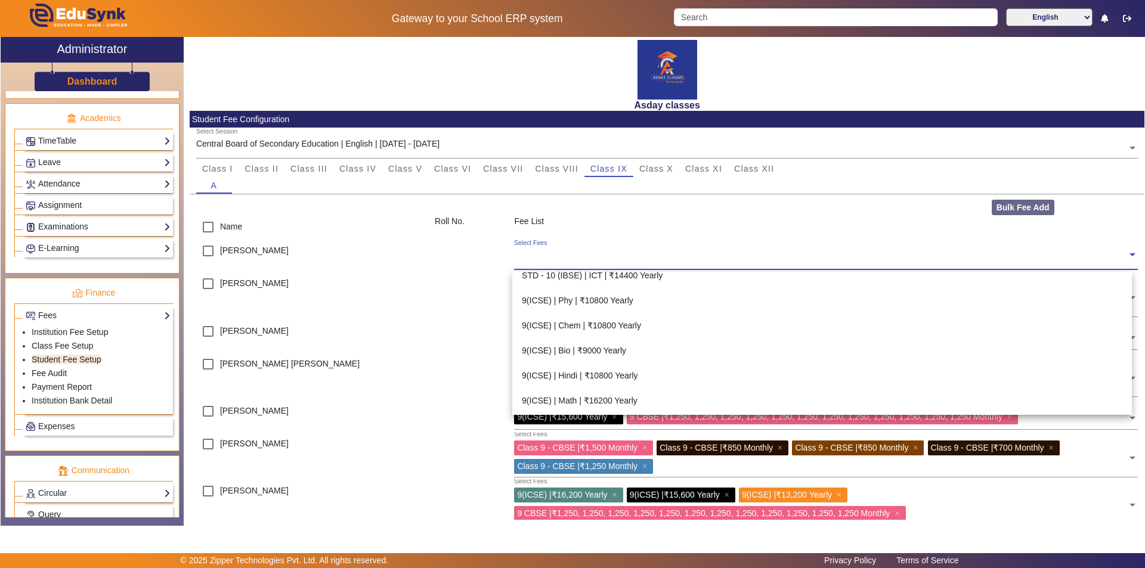
scroll to position [477, 0]
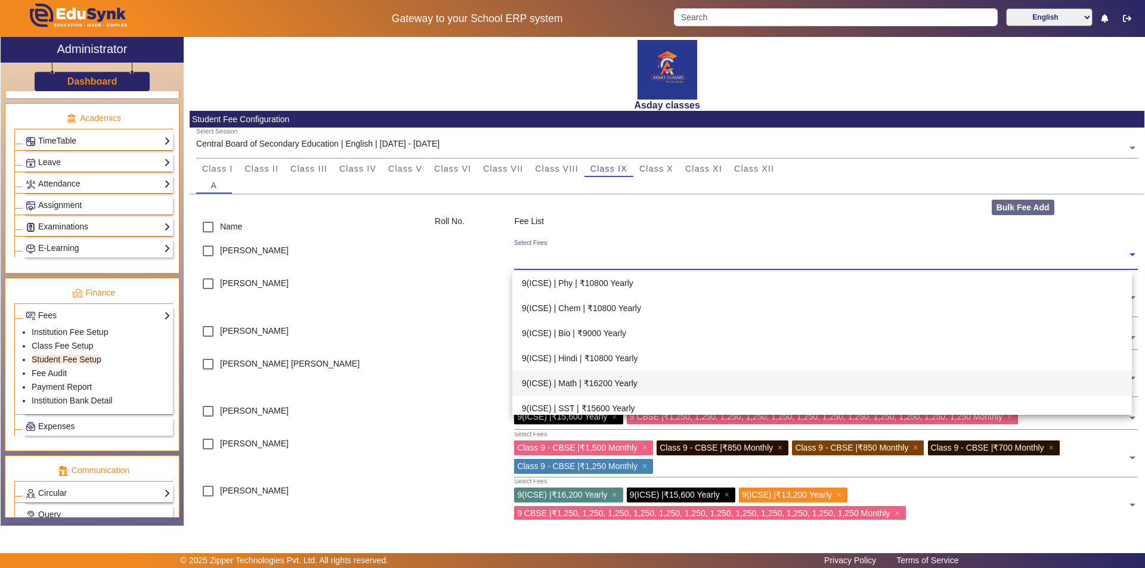
click at [590, 384] on div "9(ICSE) | Math | ₹16200 Yearly" at bounding box center [821, 383] width 619 height 25
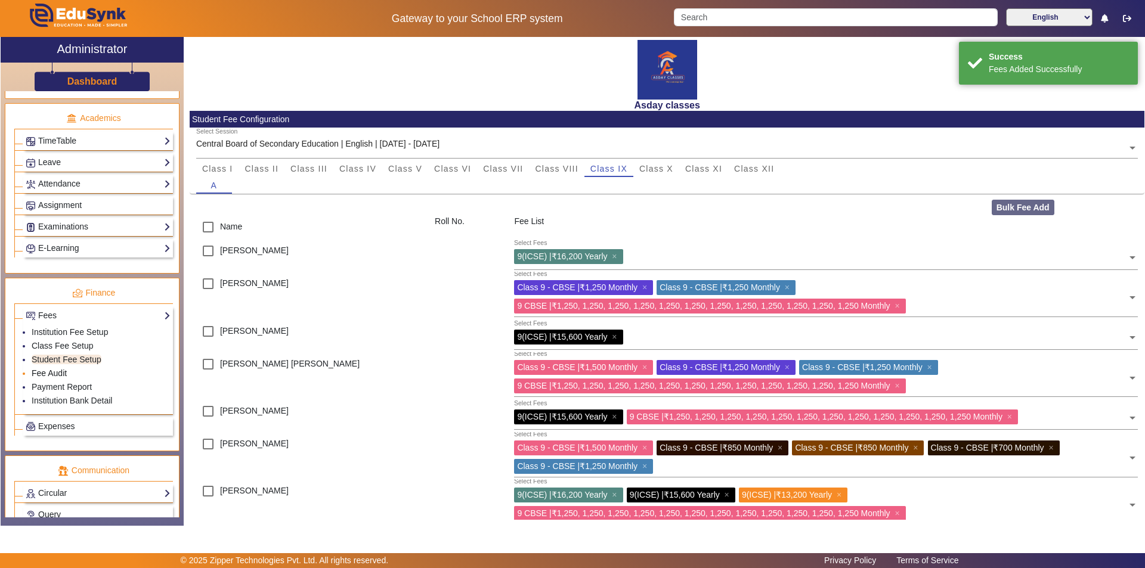
click at [41, 373] on link "Fee Audit" at bounding box center [49, 373] width 35 height 10
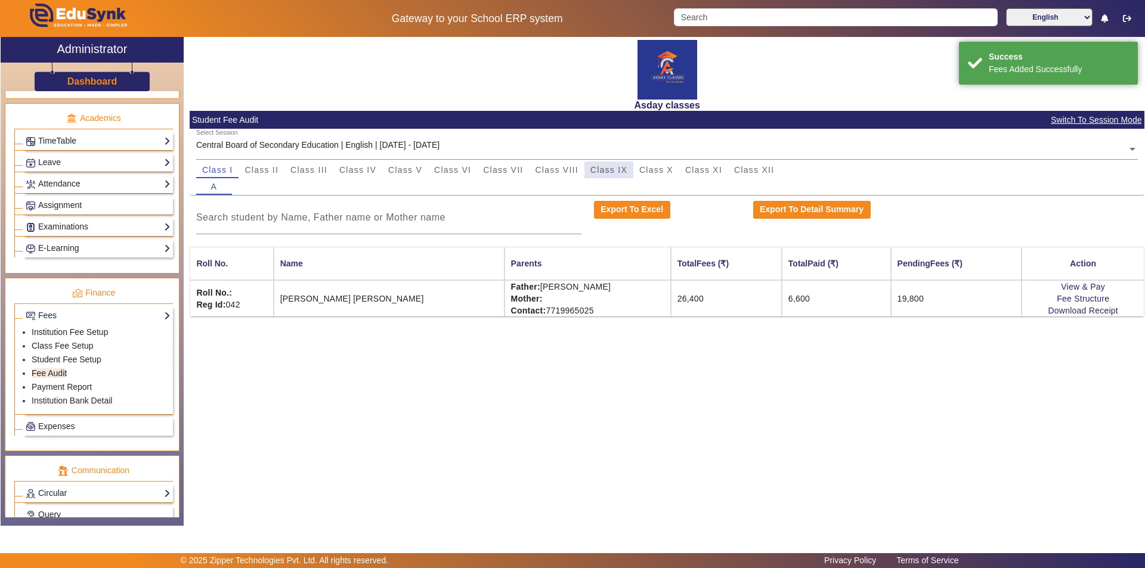
click at [600, 169] on span "Class IX" at bounding box center [608, 170] width 37 height 8
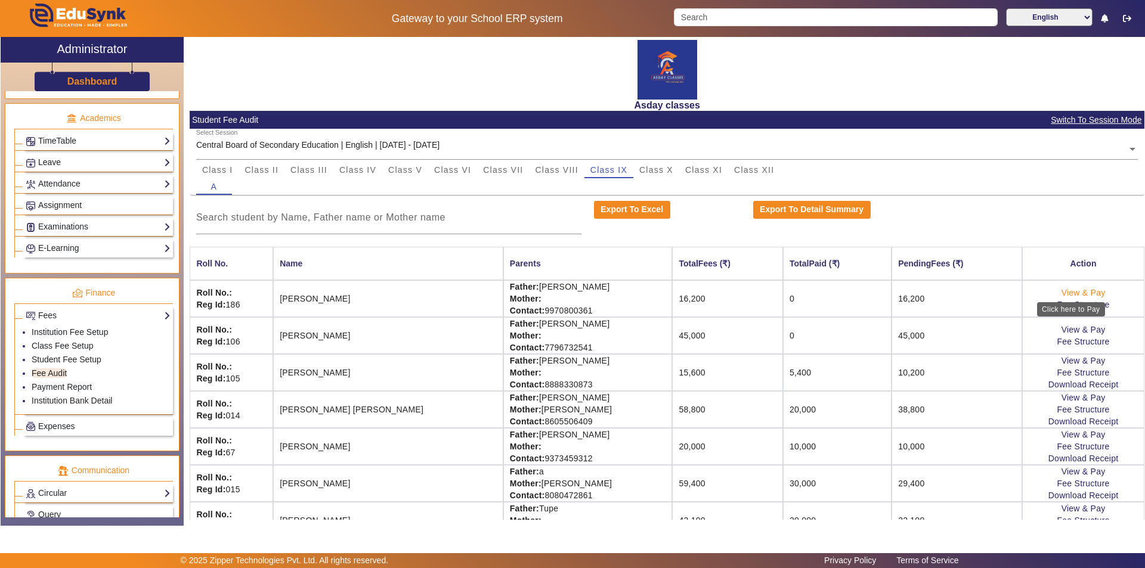
click at [1062, 297] on link "View & Pay" at bounding box center [1083, 293] width 44 height 10
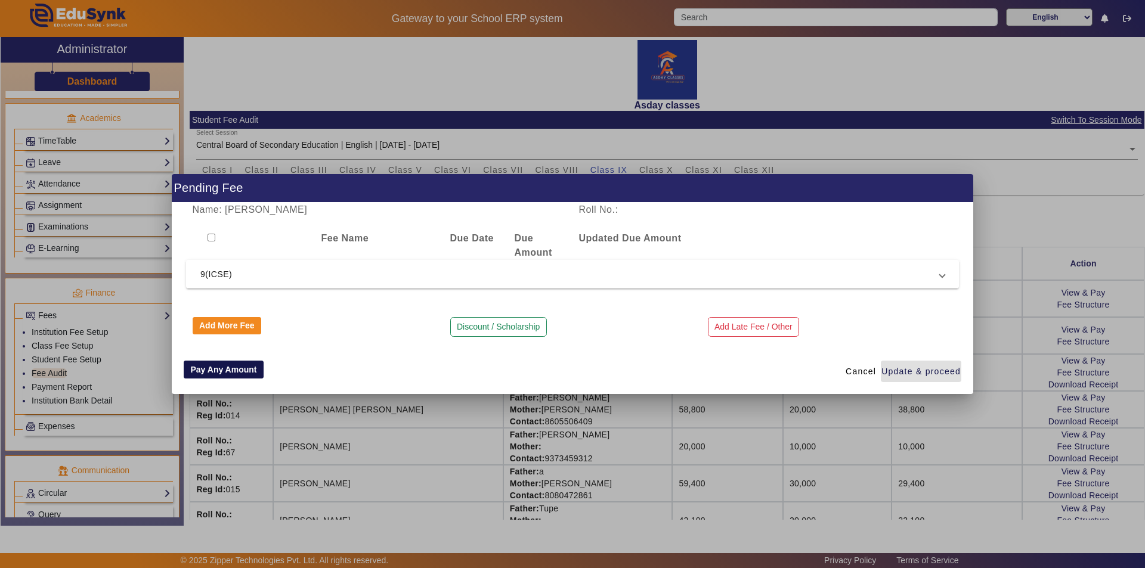
click at [225, 372] on button "Pay Any Amount" at bounding box center [224, 370] width 80 height 18
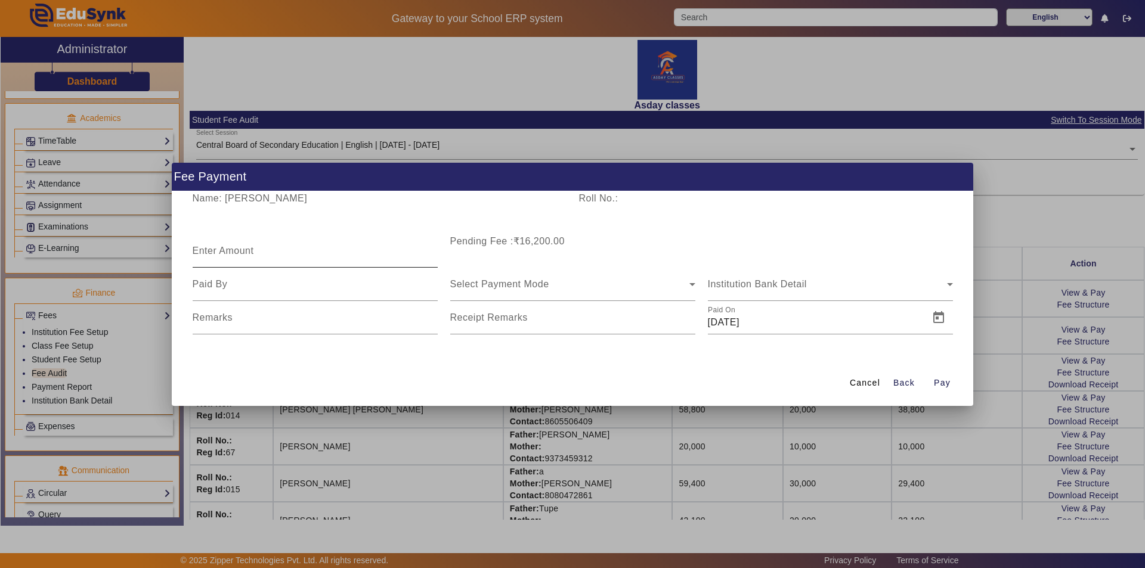
click at [209, 254] on mat-label "Enter Amount" at bounding box center [223, 251] width 61 height 10
click at [209, 254] on input "Enter Amount" at bounding box center [315, 256] width 245 height 14
type input "4000"
click at [477, 284] on span "Select Payment Mode" at bounding box center [499, 284] width 99 height 10
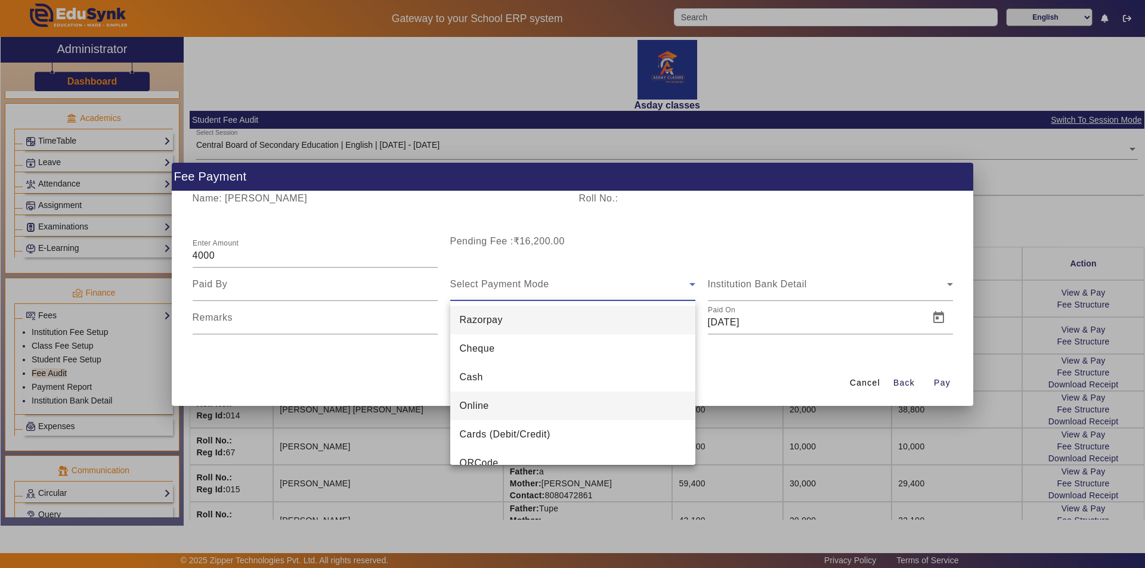
click at [465, 408] on span "Online" at bounding box center [474, 406] width 29 height 14
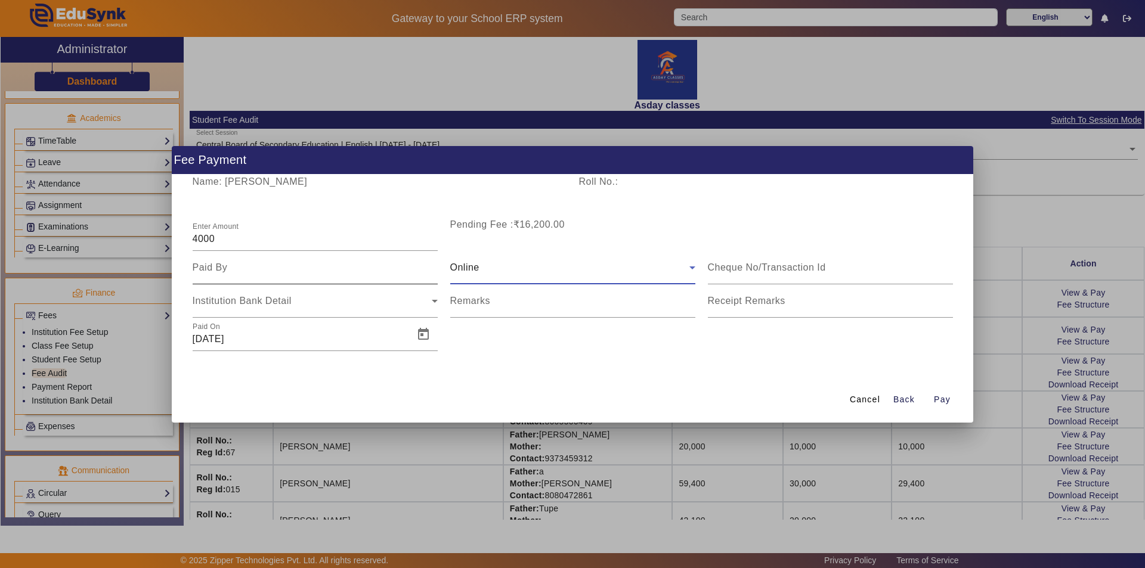
click at [237, 268] on input at bounding box center [315, 268] width 245 height 14
type input "Father"
click at [252, 342] on input "[DATE]" at bounding box center [300, 339] width 214 height 14
click at [421, 337] on span "Open calendar" at bounding box center [423, 334] width 29 height 29
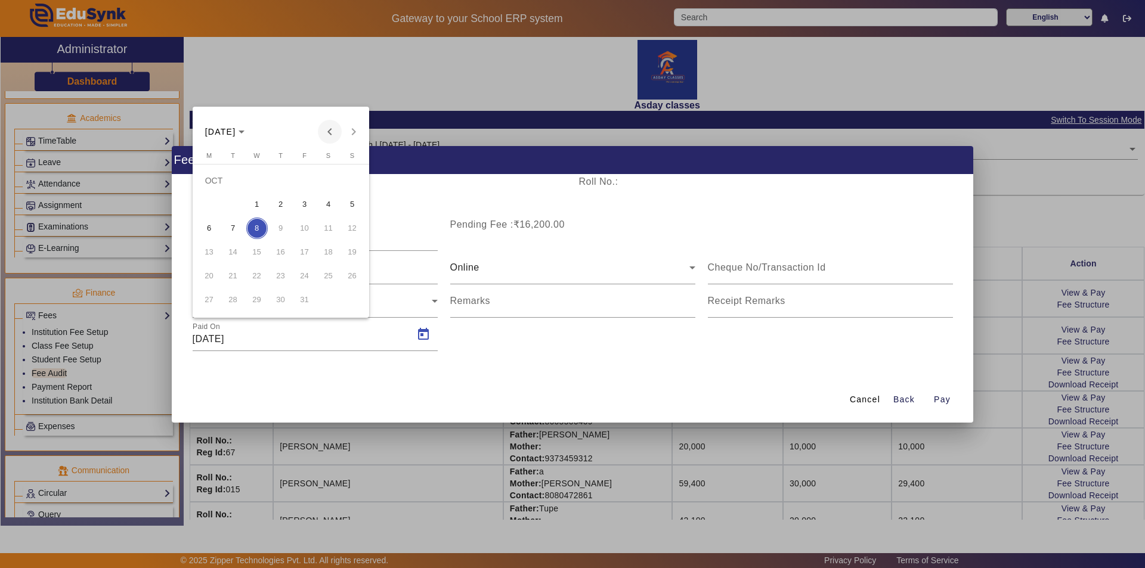
click at [328, 133] on span "Previous month" at bounding box center [330, 132] width 24 height 24
click at [309, 227] on span "11" at bounding box center [304, 228] width 21 height 21
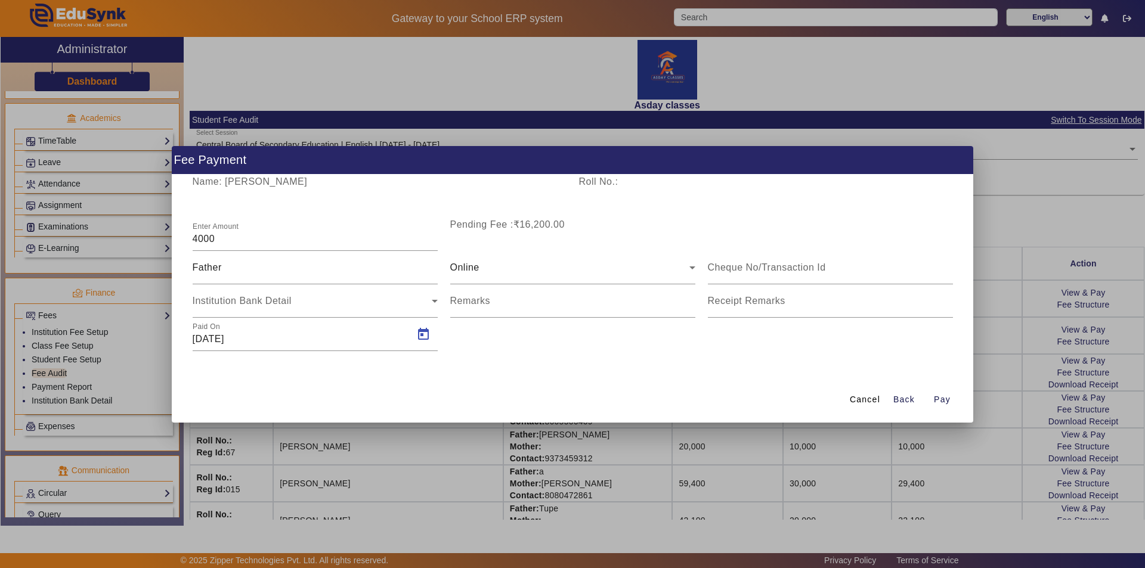
type input "[DATE]"
click at [939, 400] on span "Pay" at bounding box center [942, 399] width 17 height 13
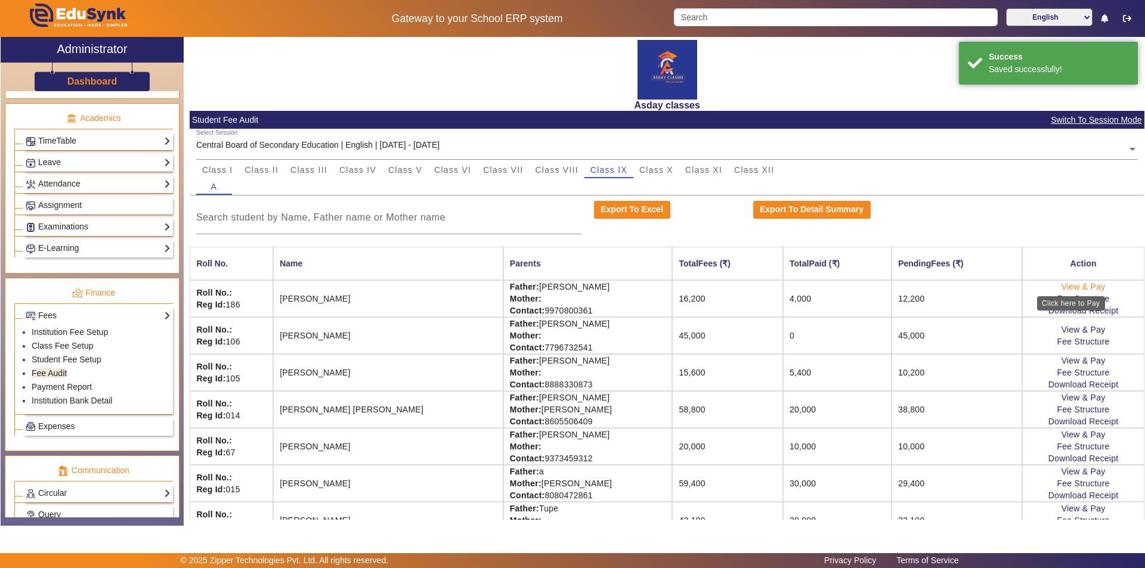
click at [1061, 289] on link "View & Pay" at bounding box center [1083, 287] width 44 height 10
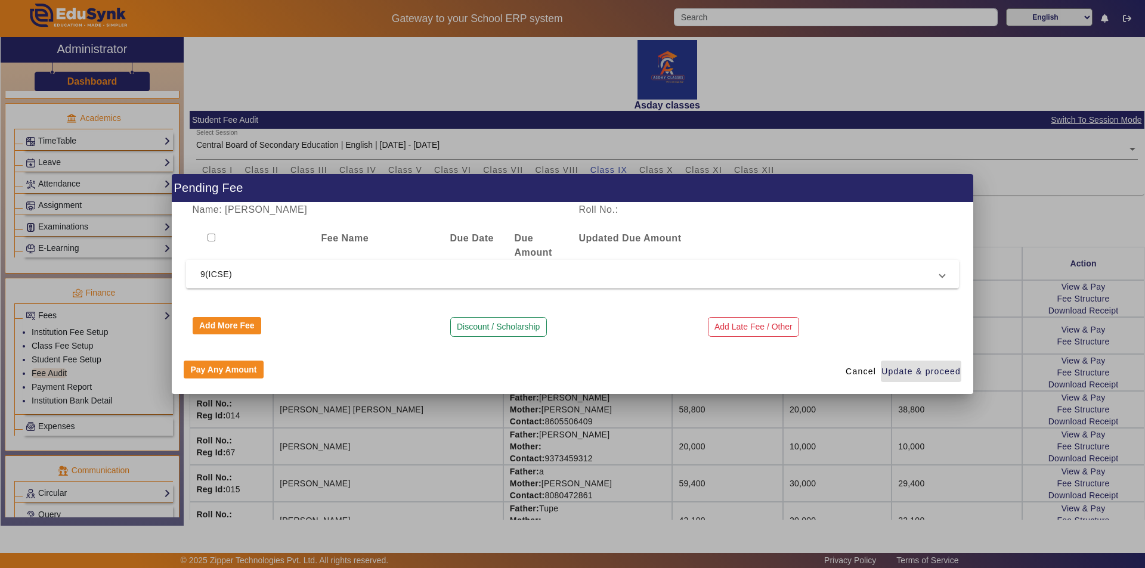
click at [216, 368] on button "Pay Any Amount" at bounding box center [224, 370] width 80 height 18
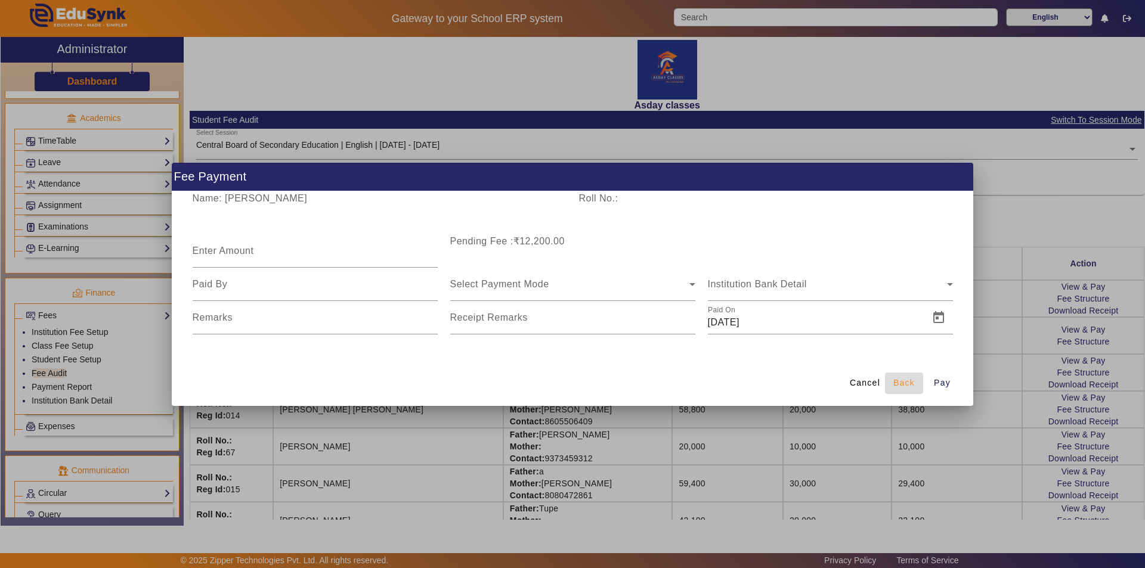
click at [898, 380] on span "Back" at bounding box center [903, 383] width 21 height 13
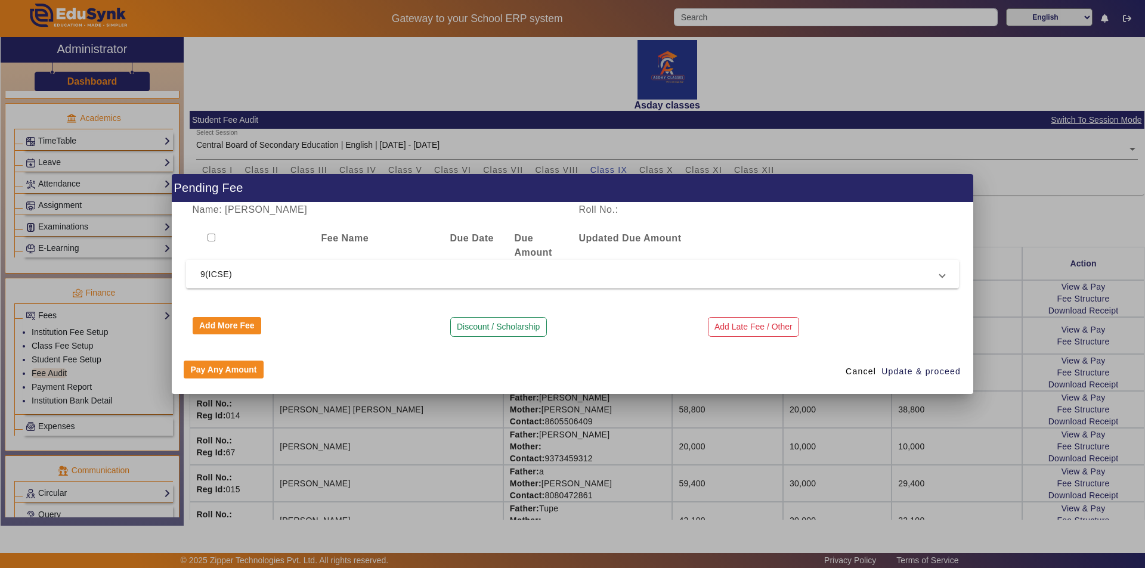
click at [469, 326] on button "Discount / Scholarship" at bounding box center [498, 327] width 97 height 20
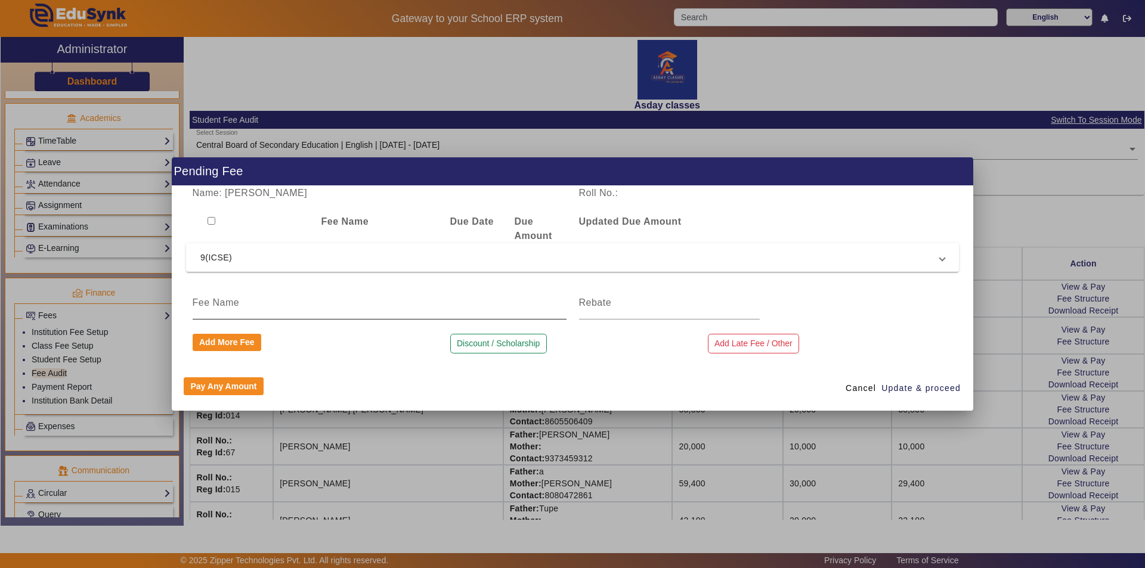
click at [235, 300] on input at bounding box center [380, 303] width 374 height 14
type input "discount"
click at [618, 302] on input at bounding box center [669, 303] width 181 height 14
type input "200"
click at [907, 389] on span "Update & proceed" at bounding box center [920, 388] width 79 height 13
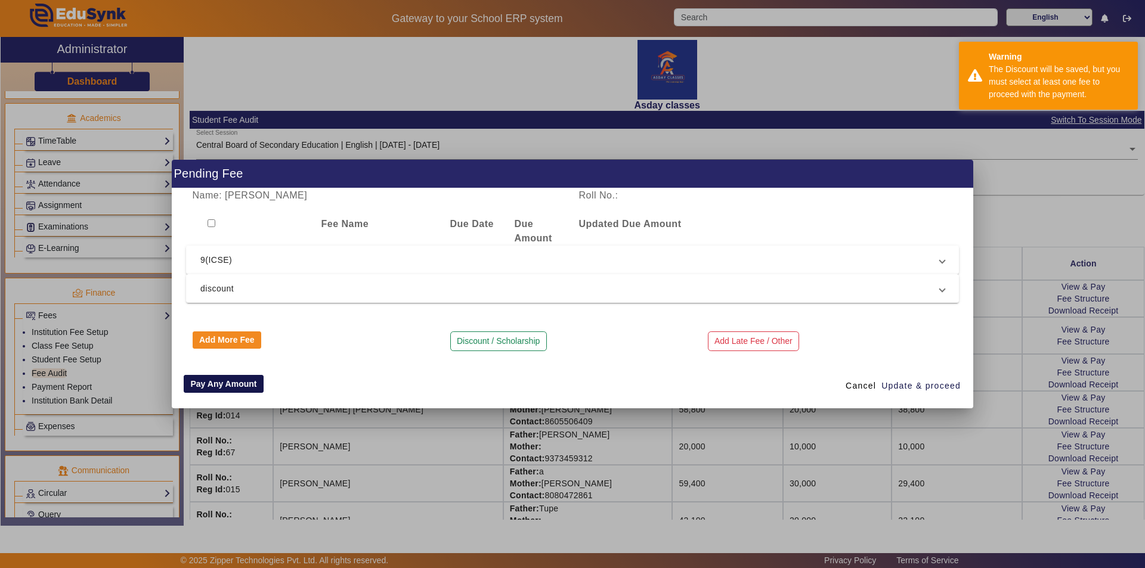
click at [253, 383] on button "Pay Any Amount" at bounding box center [224, 384] width 80 height 18
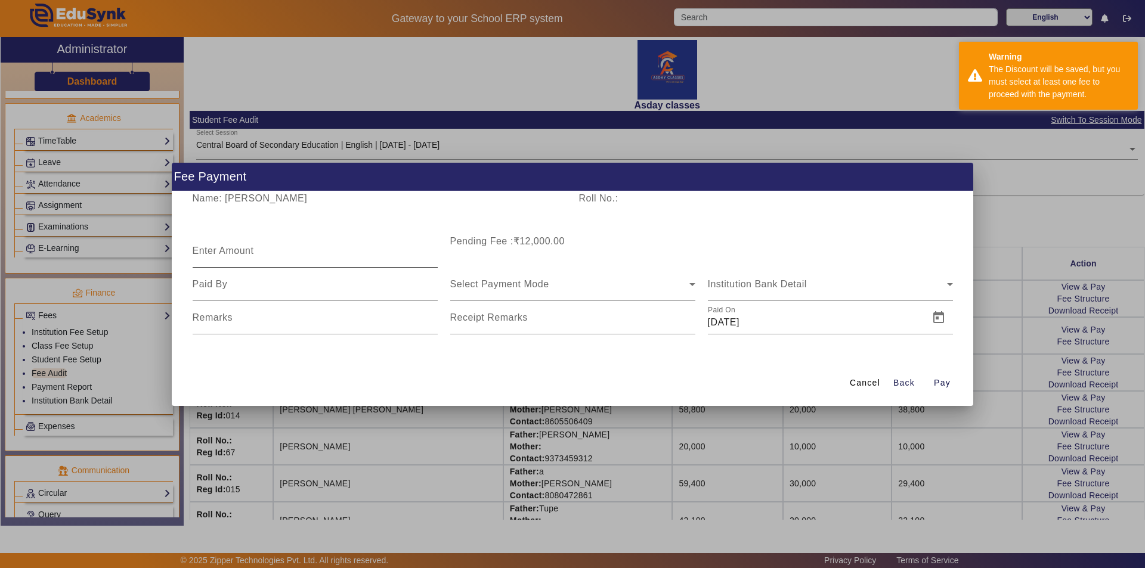
click at [217, 253] on mat-label "Enter Amount" at bounding box center [223, 251] width 61 height 10
click at [217, 253] on input "Enter Amount" at bounding box center [315, 256] width 245 height 14
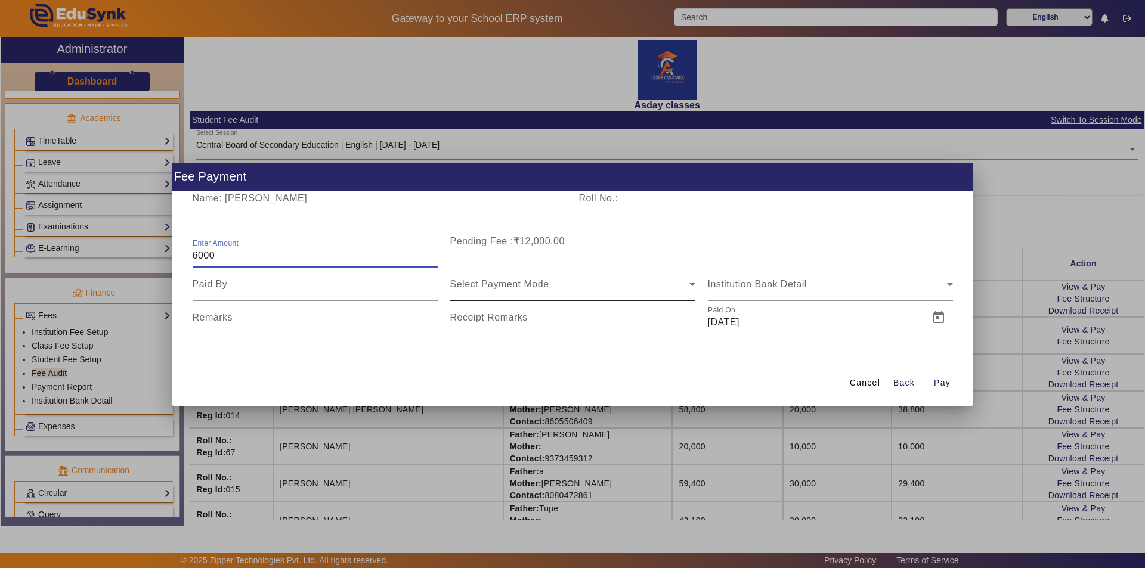
type input "6000"
click at [479, 280] on span "Select Payment Mode" at bounding box center [499, 284] width 99 height 10
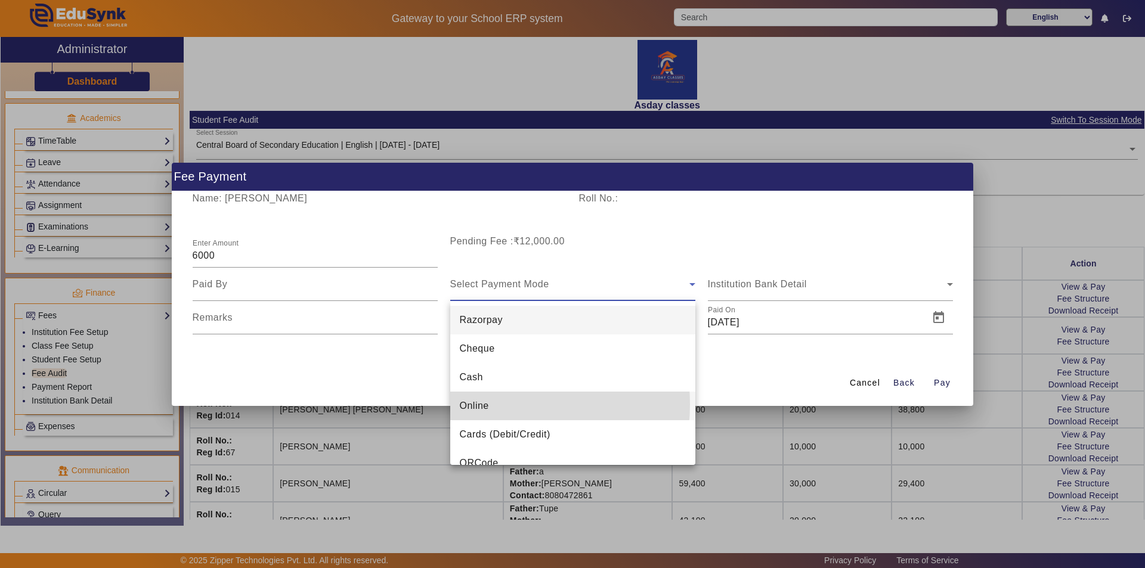
click at [483, 404] on span "Online" at bounding box center [474, 406] width 29 height 14
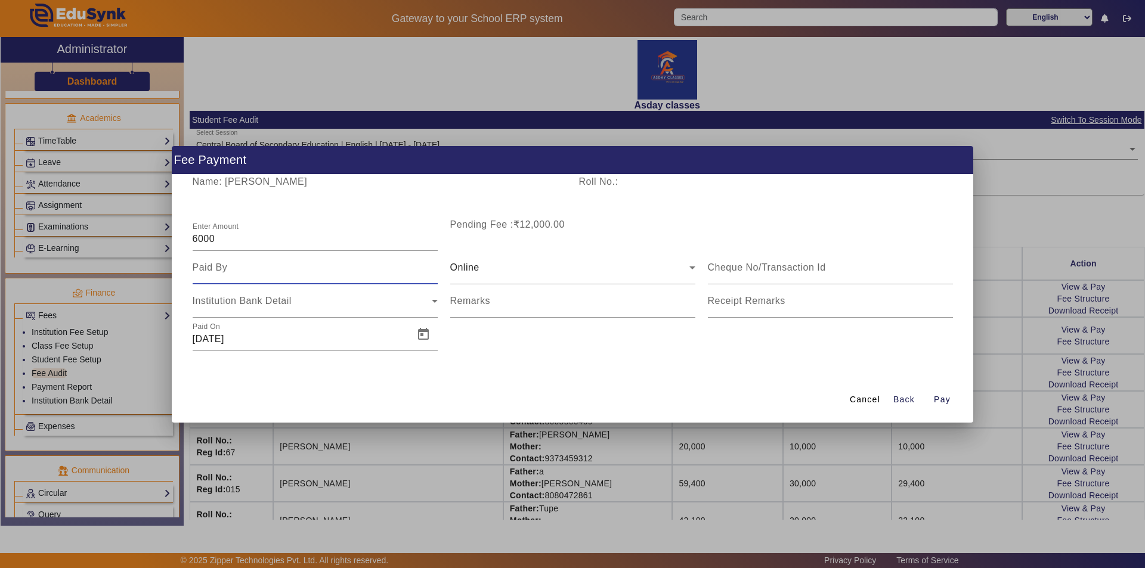
click at [293, 269] on input at bounding box center [315, 268] width 245 height 14
type input "Father"
click at [419, 334] on span "Open calendar" at bounding box center [423, 334] width 29 height 29
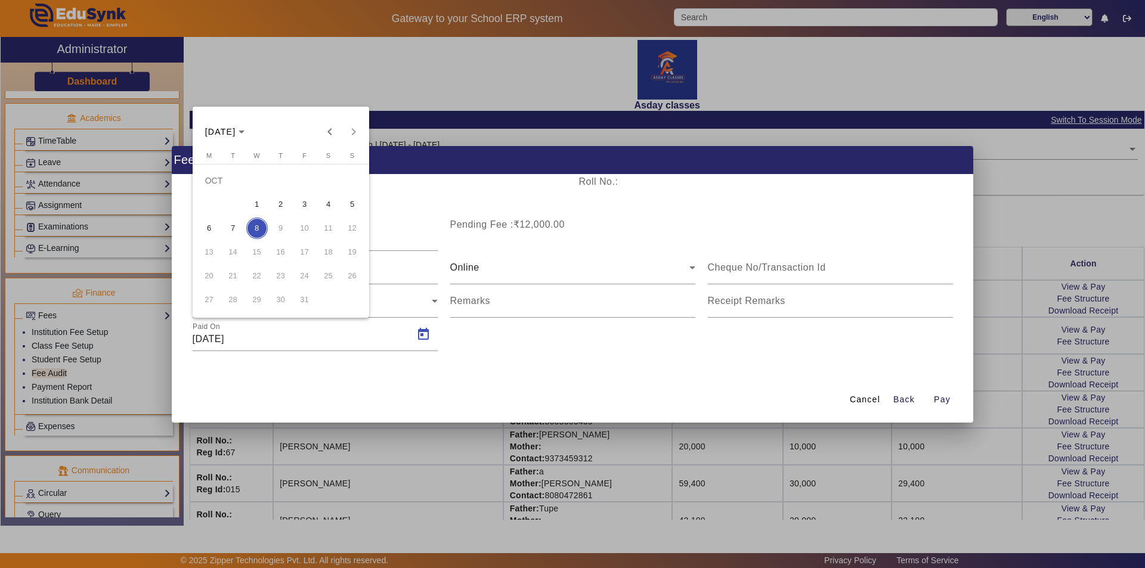
click at [206, 229] on span "6" at bounding box center [209, 228] width 21 height 21
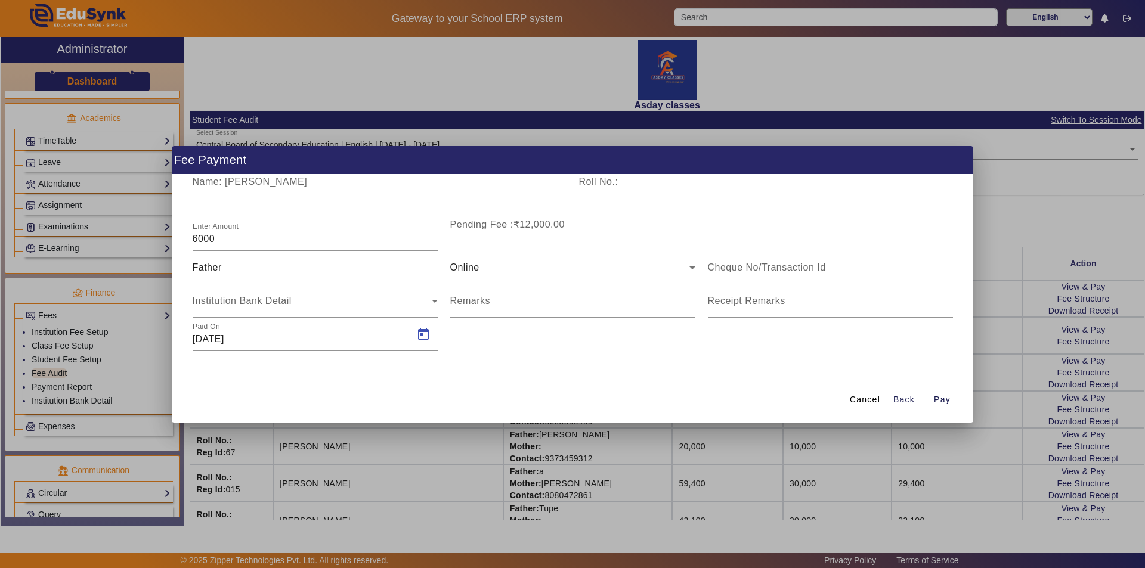
type input "[DATE]"
click at [939, 399] on span "Pay" at bounding box center [942, 399] width 17 height 13
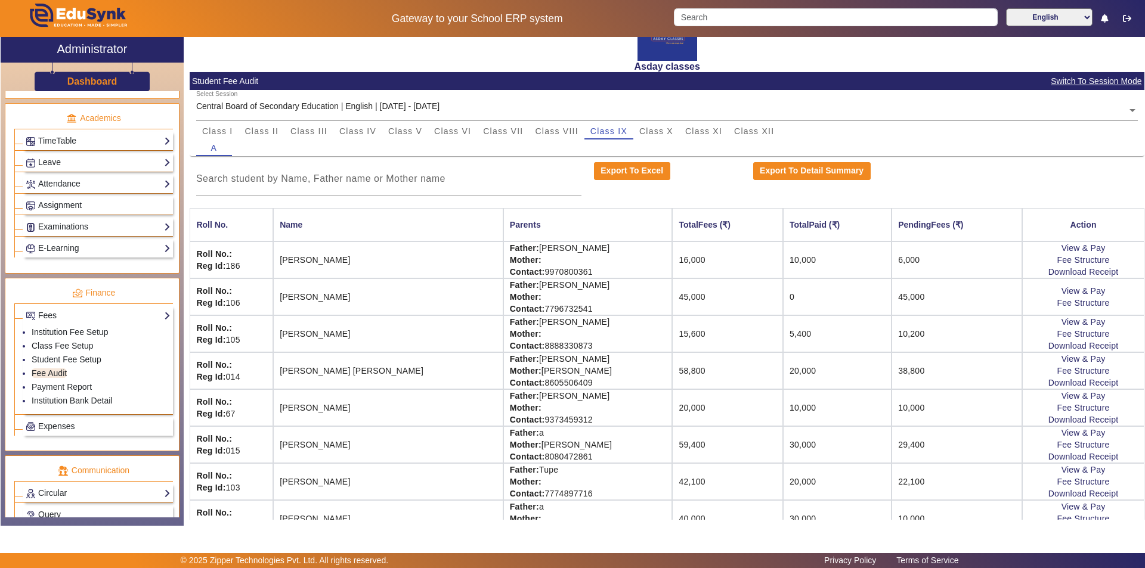
scroll to position [98, 0]
